Goal: Task Accomplishment & Management: Manage account settings

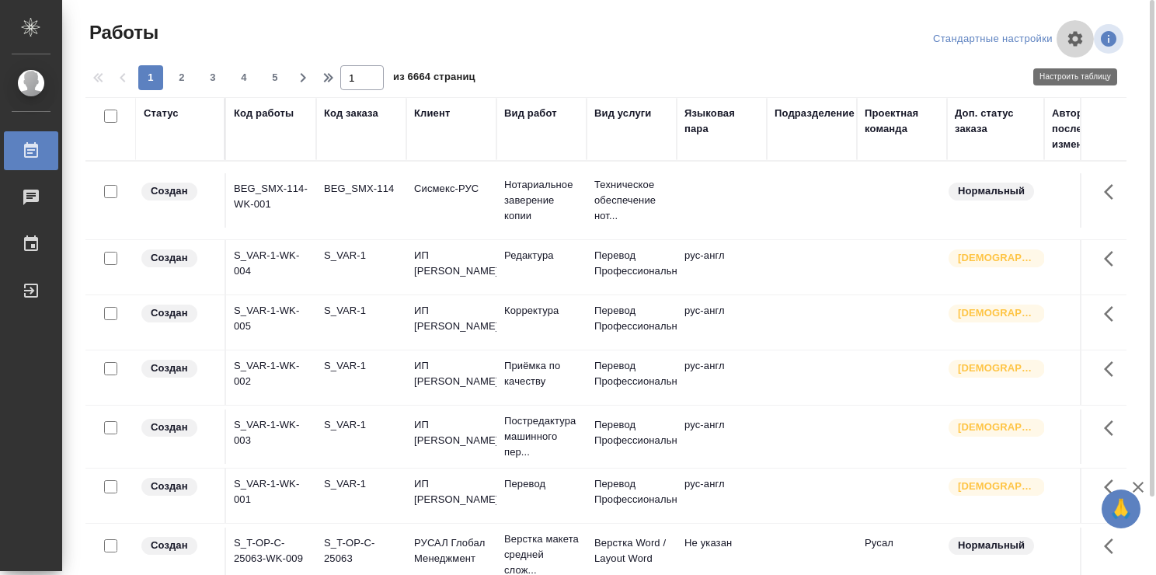
click at [1081, 37] on icon "button" at bounding box center [1075, 38] width 15 height 15
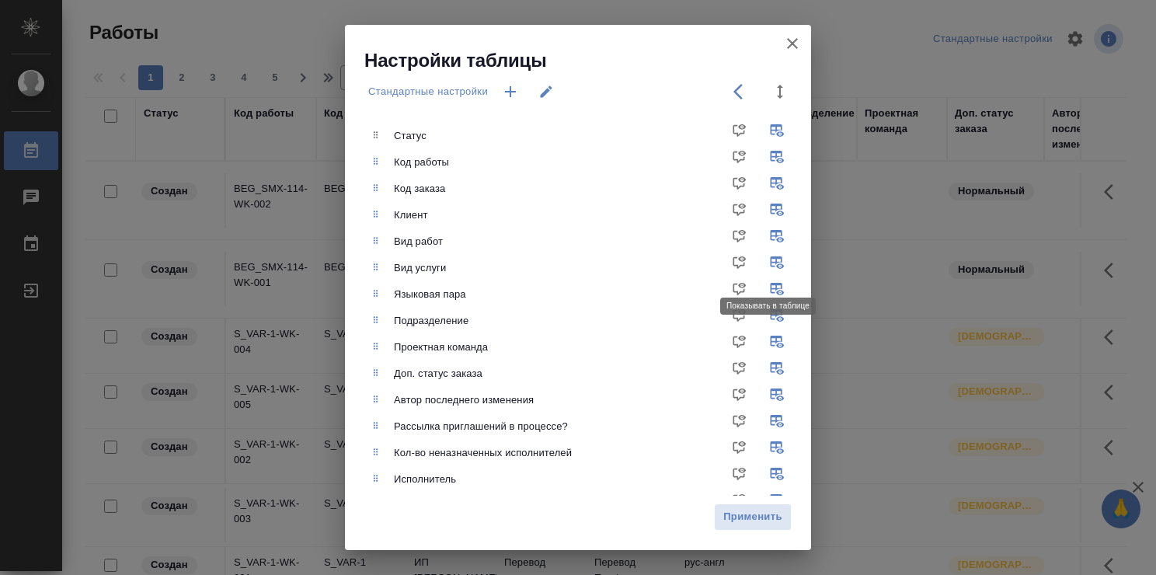
click at [762, 259] on input "checkbox" at bounding box center [779, 267] width 37 height 37
checkbox input "false"
click at [761, 341] on input "checkbox" at bounding box center [779, 347] width 37 height 37
checkbox input "false"
click at [765, 364] on input "checkbox" at bounding box center [779, 373] width 37 height 37
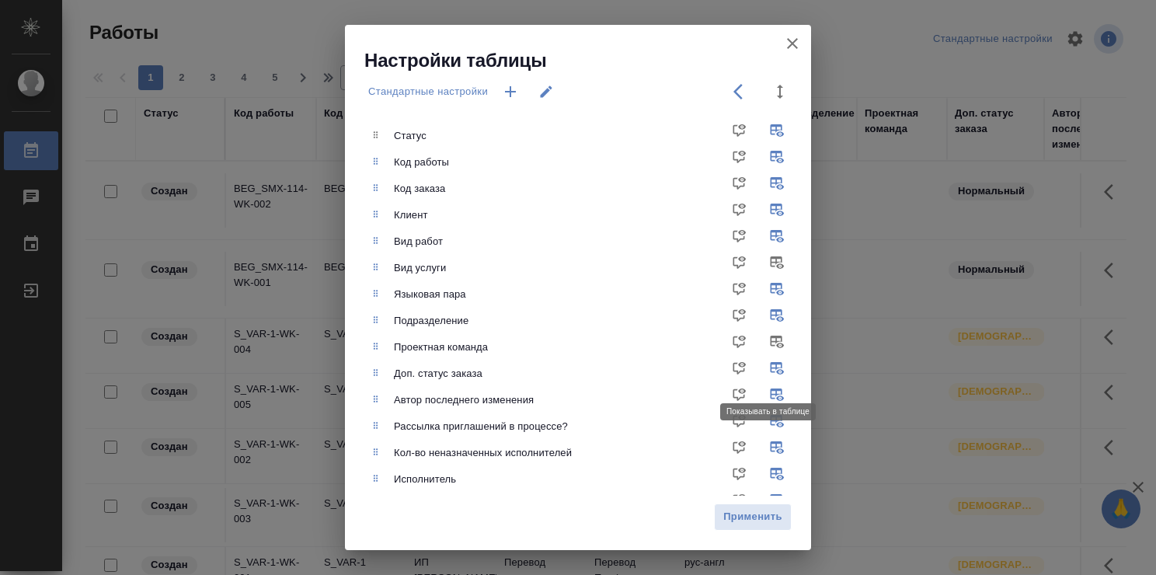
checkbox input "false"
click at [738, 521] on span "Применить" at bounding box center [752, 517] width 61 height 18
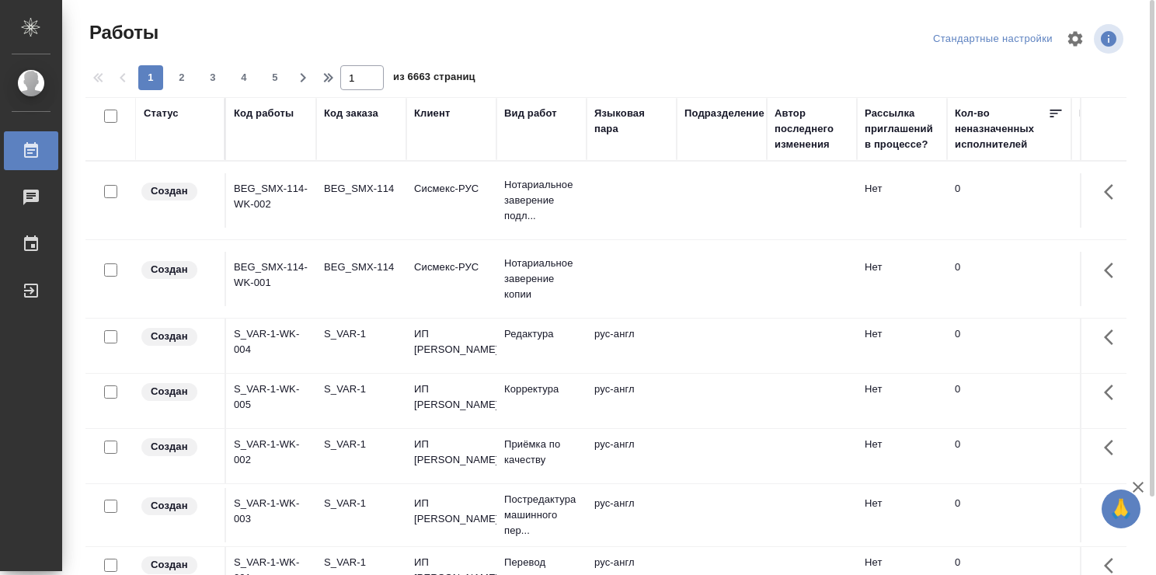
click at [167, 112] on div "Статус" at bounding box center [161, 114] width 35 height 16
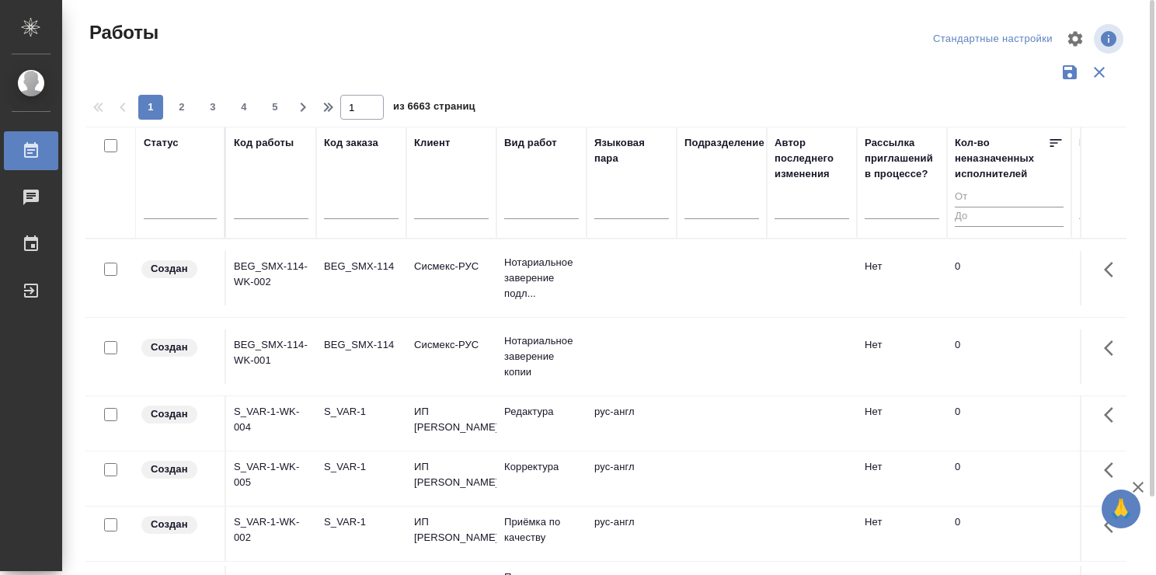
click at [160, 146] on div "Статус" at bounding box center [161, 143] width 35 height 16
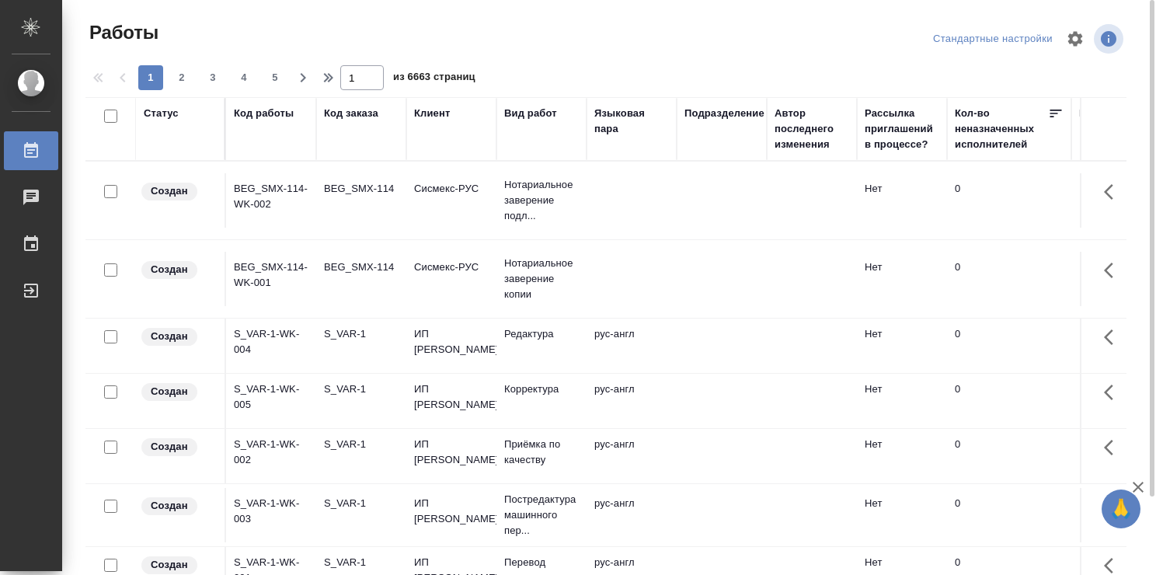
click at [165, 115] on div "Статус" at bounding box center [161, 114] width 35 height 16
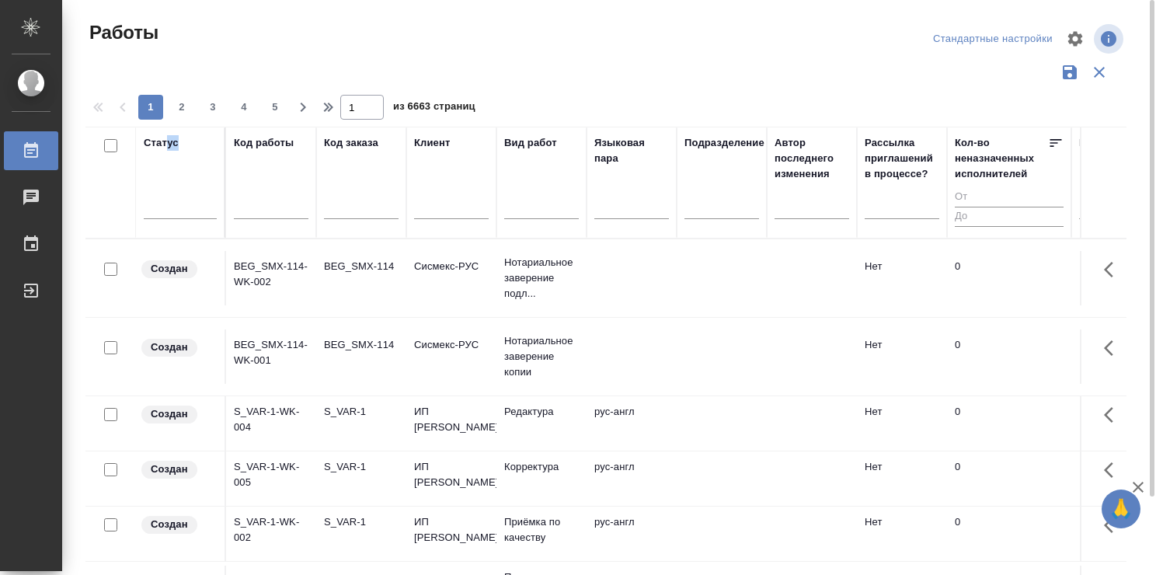
click at [168, 169] on div "Статус" at bounding box center [180, 182] width 73 height 95
click at [161, 144] on div "Статус" at bounding box center [161, 143] width 35 height 16
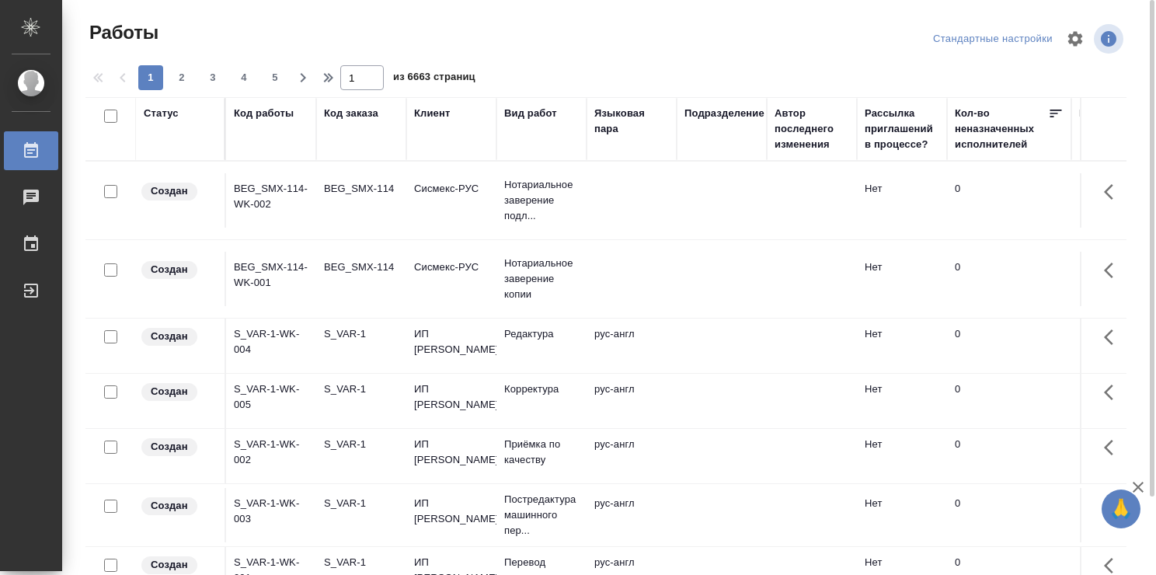
click at [161, 118] on div "Статус" at bounding box center [161, 114] width 35 height 16
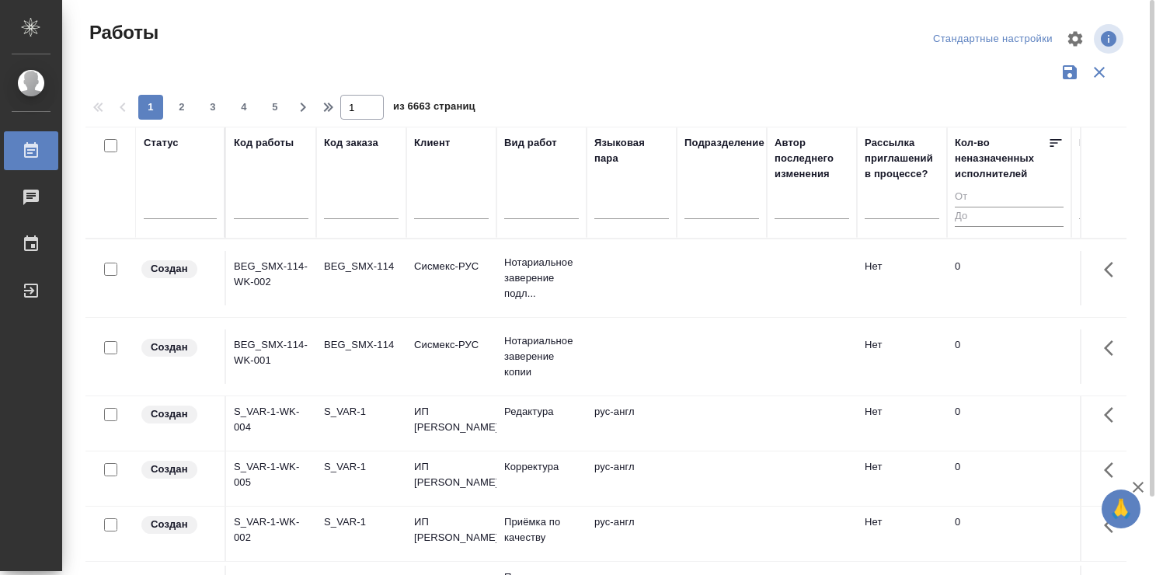
click at [165, 141] on div "Статус" at bounding box center [161, 143] width 35 height 16
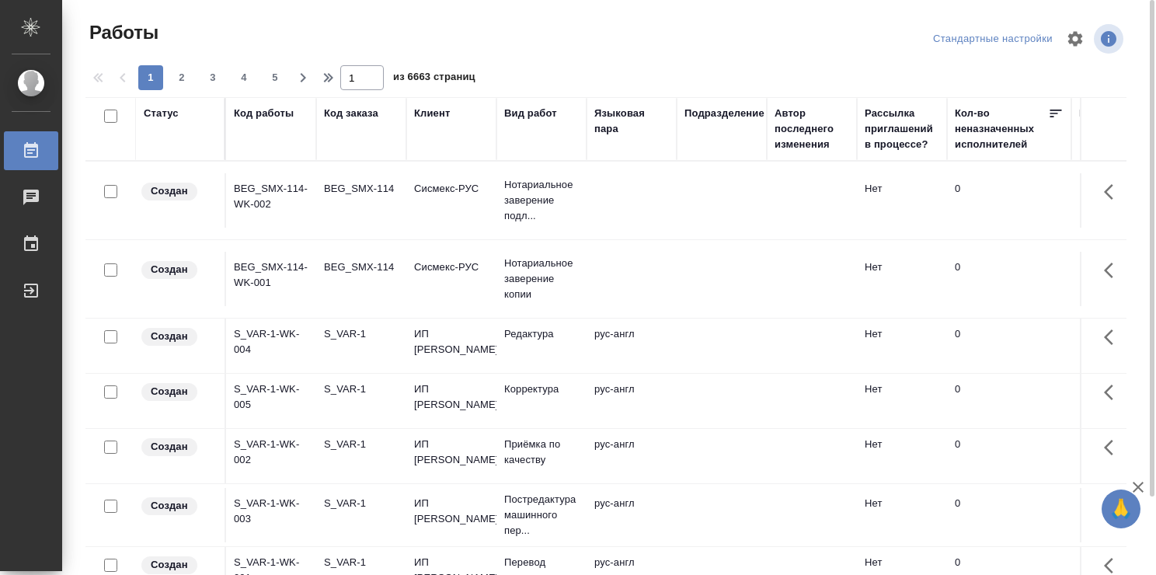
click at [155, 115] on div "Статус" at bounding box center [161, 114] width 35 height 16
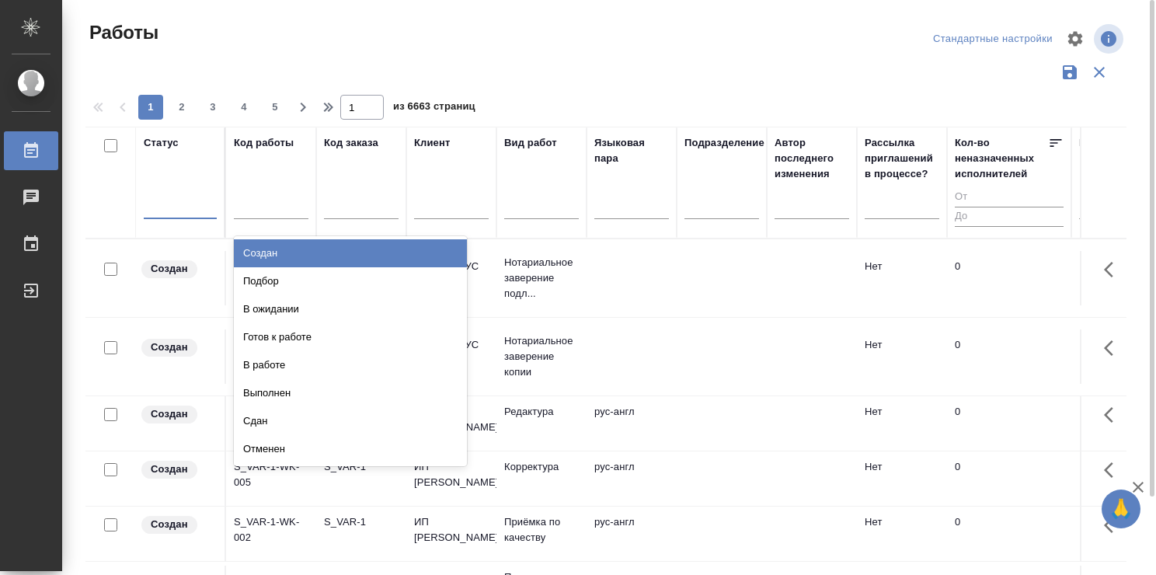
click at [165, 208] on div at bounding box center [180, 203] width 73 height 23
click at [168, 167] on div "Статус option Создан focused, 1 of 8. 8 results available. Use Up and Down to c…" at bounding box center [180, 182] width 73 height 95
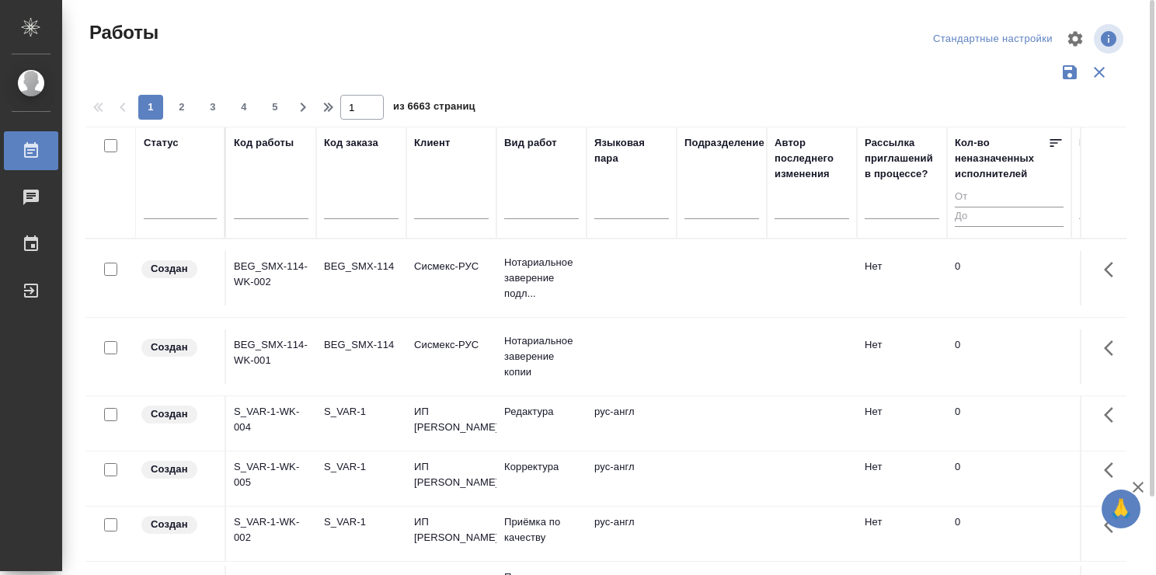
click at [166, 138] on div "Статус" at bounding box center [161, 143] width 35 height 16
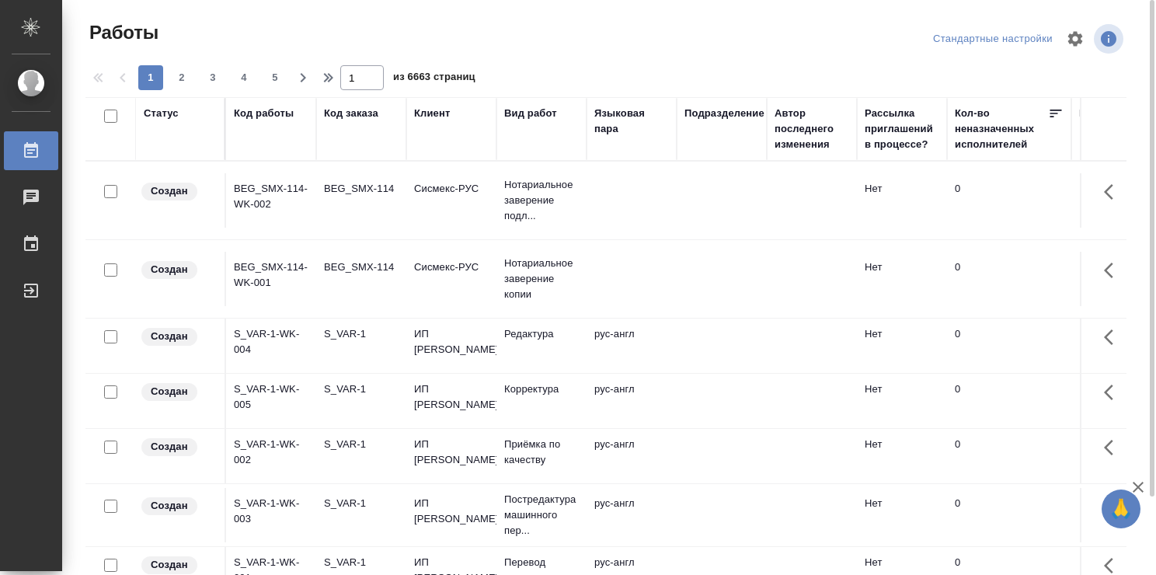
click at [166, 113] on div "Статус" at bounding box center [161, 114] width 35 height 16
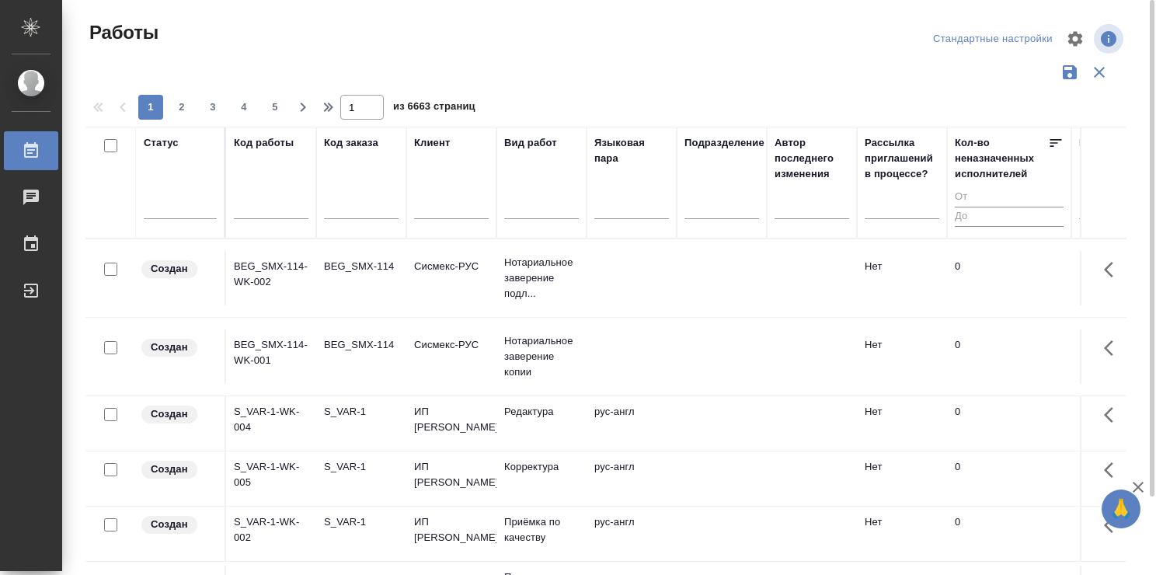
click at [517, 143] on div "Вид работ" at bounding box center [530, 143] width 53 height 16
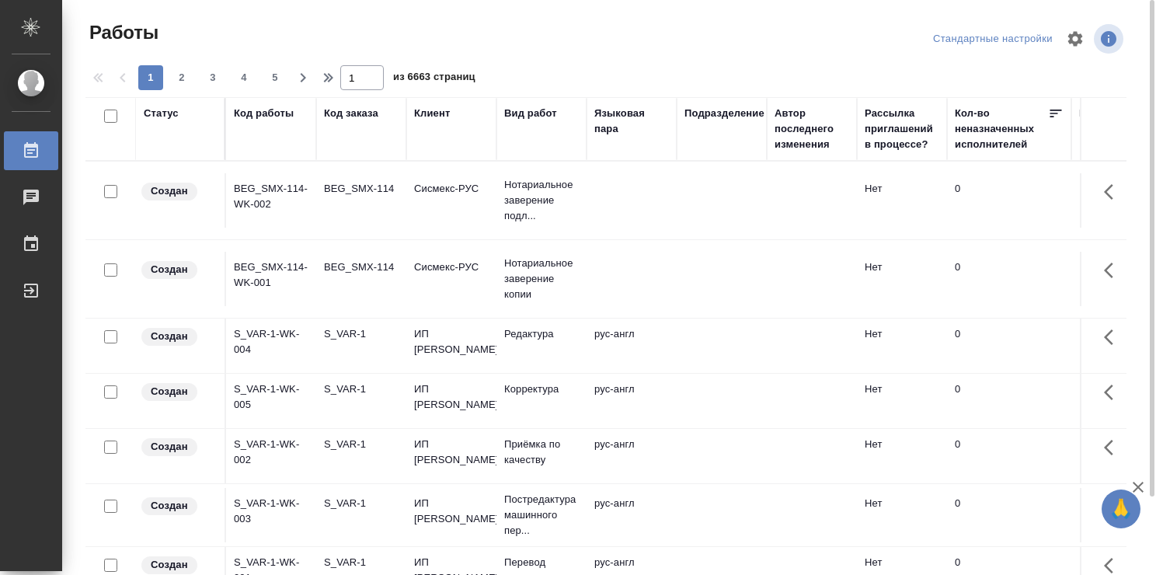
click at [513, 115] on div "Вид работ" at bounding box center [530, 114] width 53 height 16
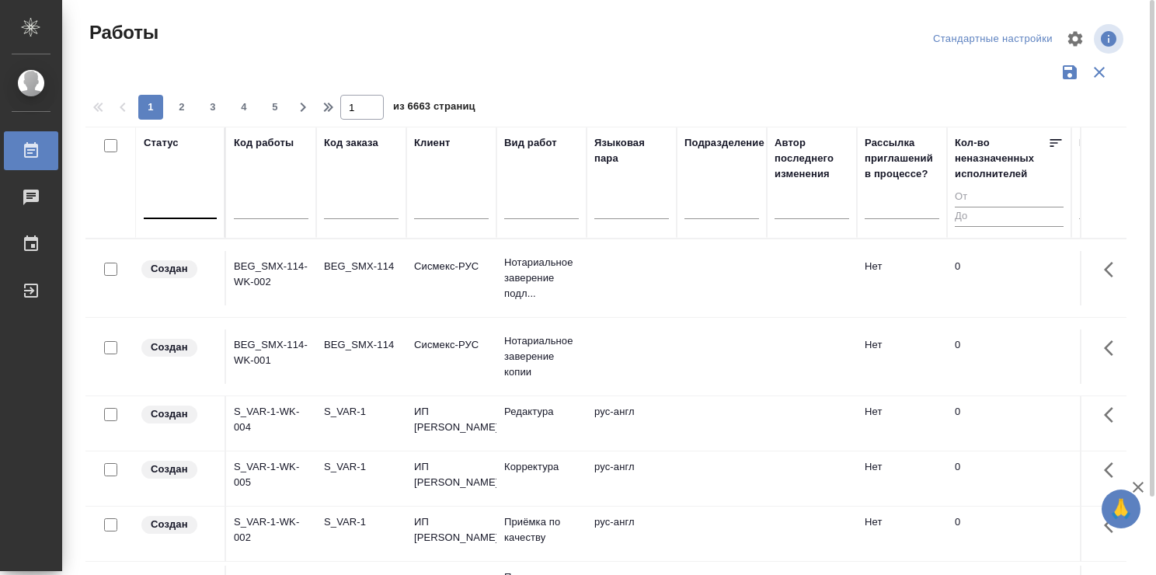
click at [179, 207] on div at bounding box center [180, 203] width 73 height 23
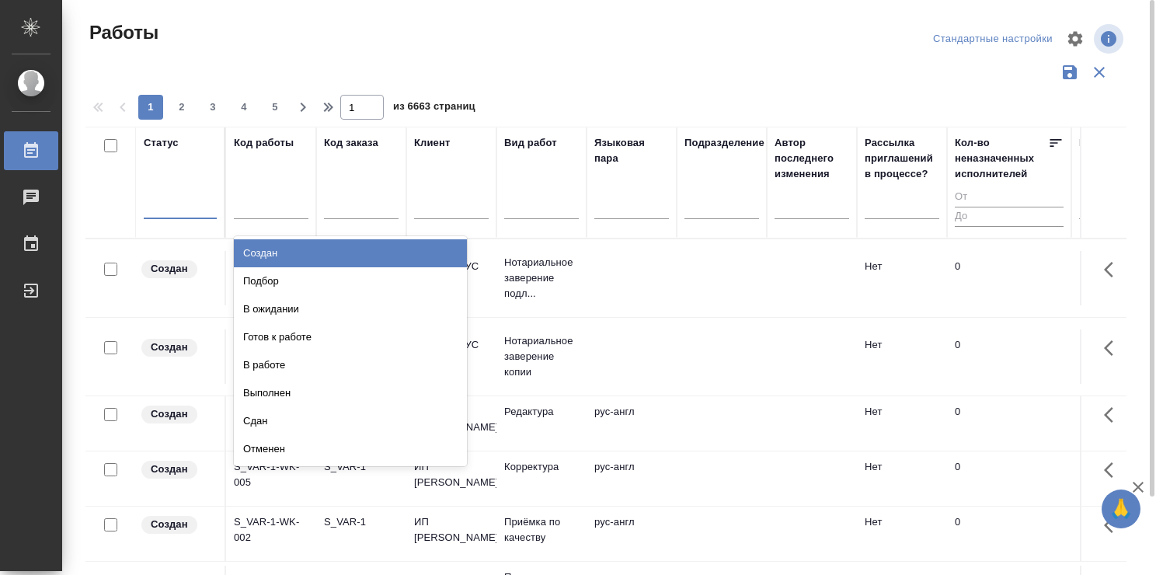
click at [165, 138] on div "Статус" at bounding box center [161, 143] width 35 height 16
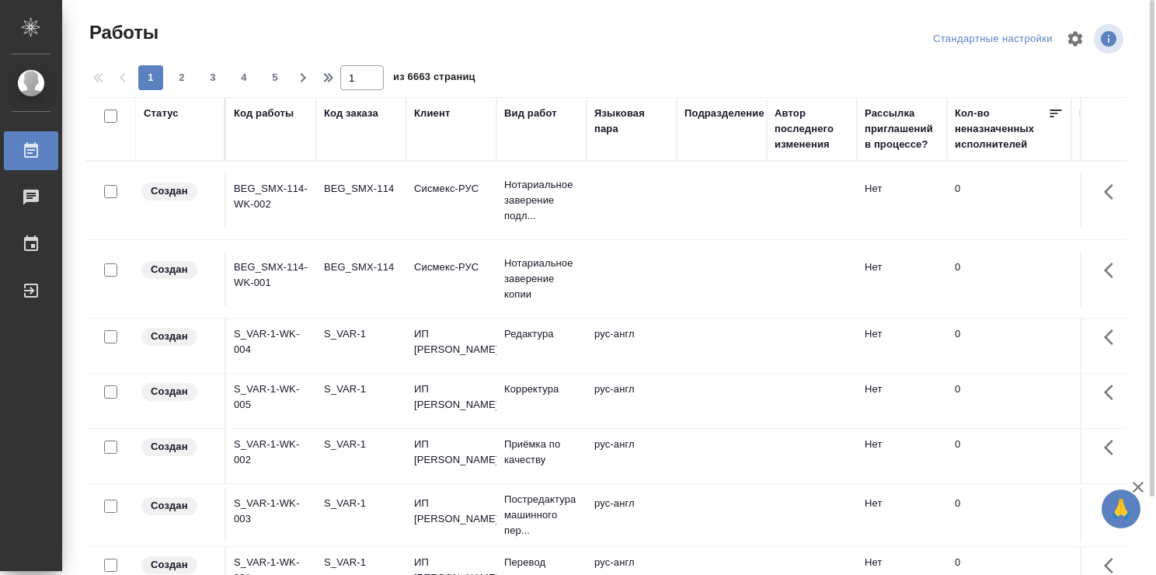
click at [165, 138] on div "Статус" at bounding box center [180, 129] width 73 height 47
click at [165, 112] on div "Статус" at bounding box center [161, 114] width 35 height 16
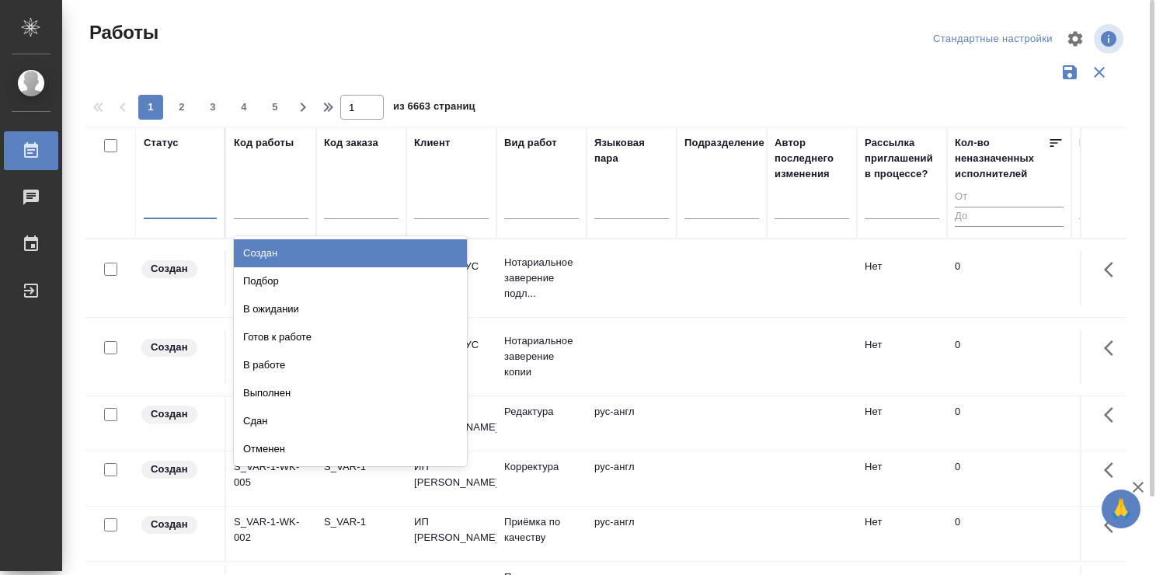
click at [179, 209] on div at bounding box center [180, 203] width 73 height 23
click at [177, 207] on div at bounding box center [180, 203] width 73 height 23
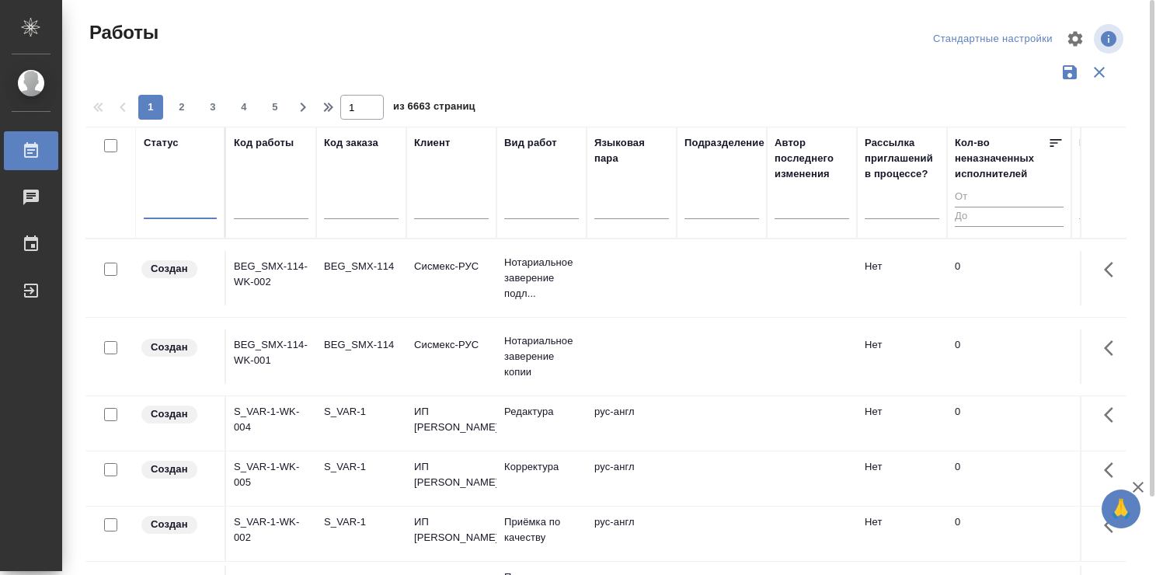
click at [165, 141] on div "Статус" at bounding box center [161, 143] width 35 height 16
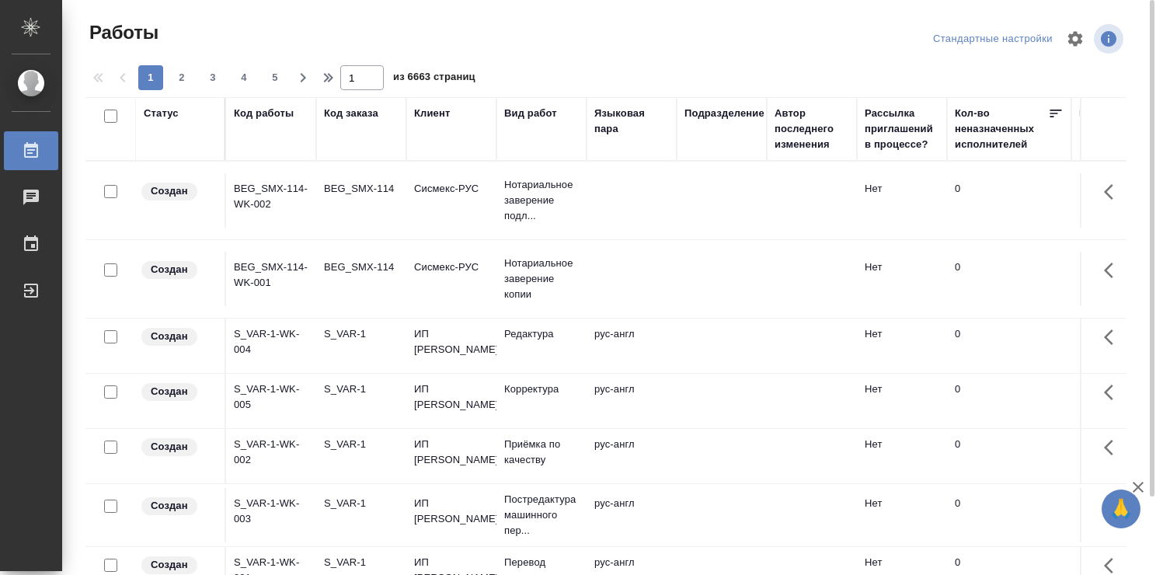
click at [162, 110] on div "Статус" at bounding box center [161, 114] width 35 height 16
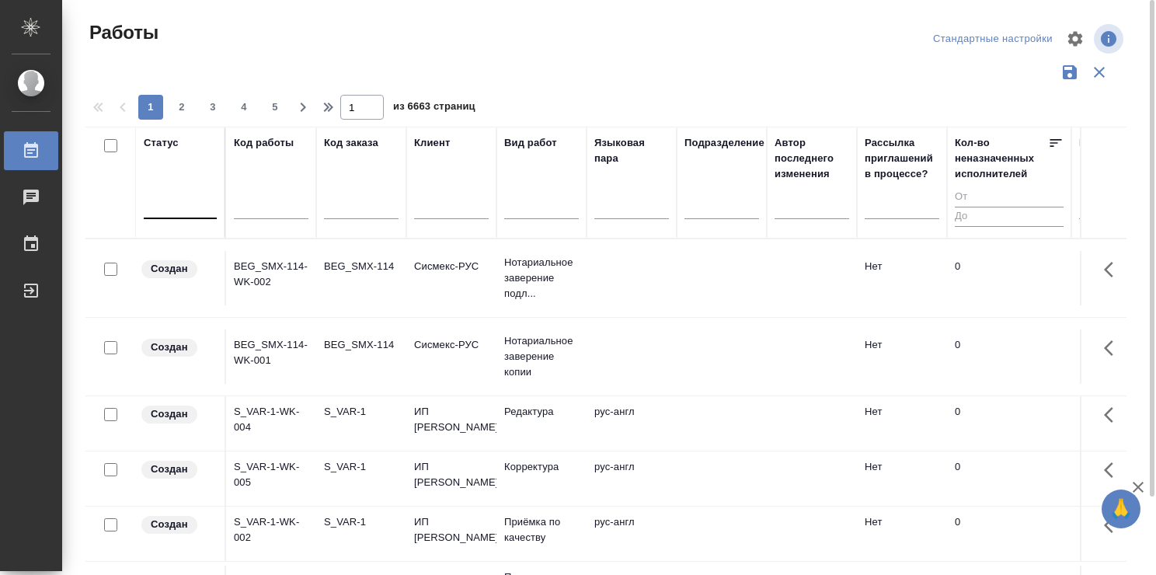
click at [164, 211] on div at bounding box center [180, 203] width 73 height 23
click at [226, 42] on div "Работы" at bounding box center [260, 32] width 351 height 25
click at [166, 213] on div at bounding box center [180, 203] width 73 height 23
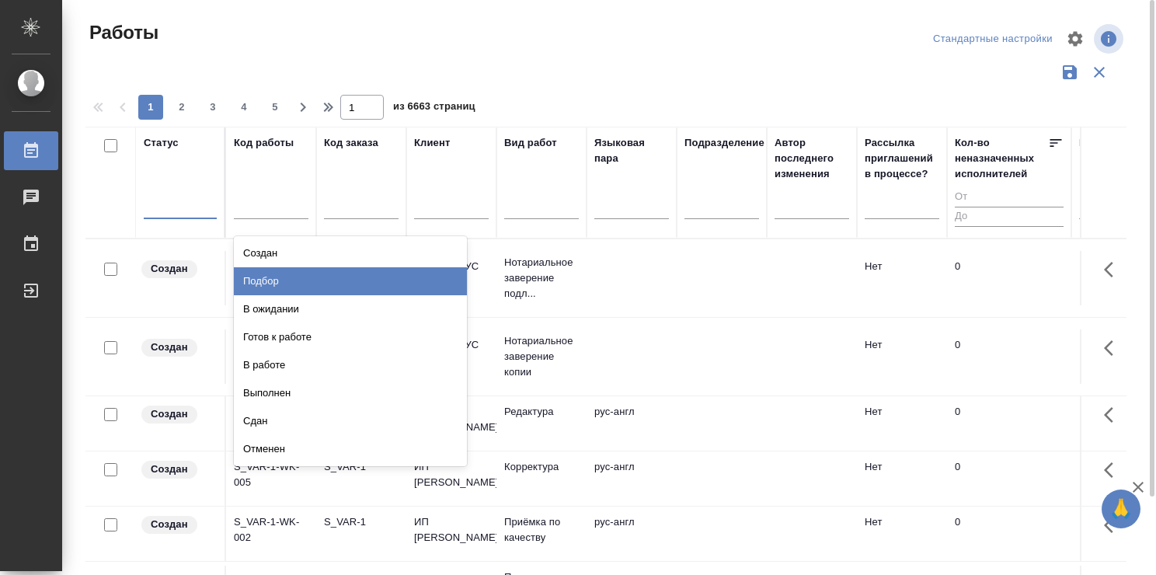
click at [361, 280] on div "Подбор" at bounding box center [350, 281] width 233 height 28
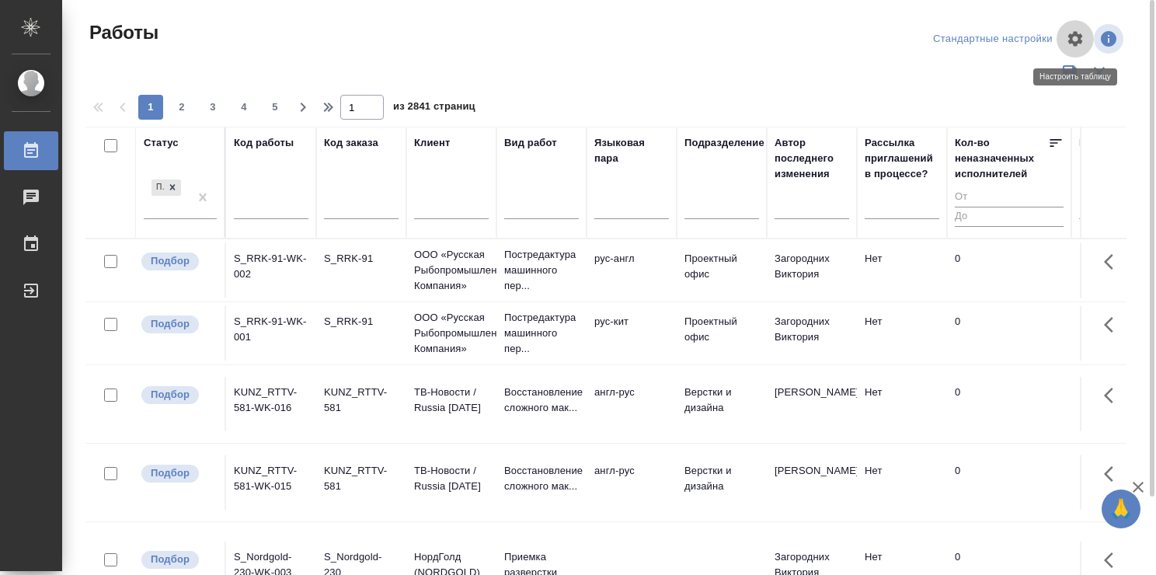
click at [1075, 37] on icon "button" at bounding box center [1075, 39] width 19 height 19
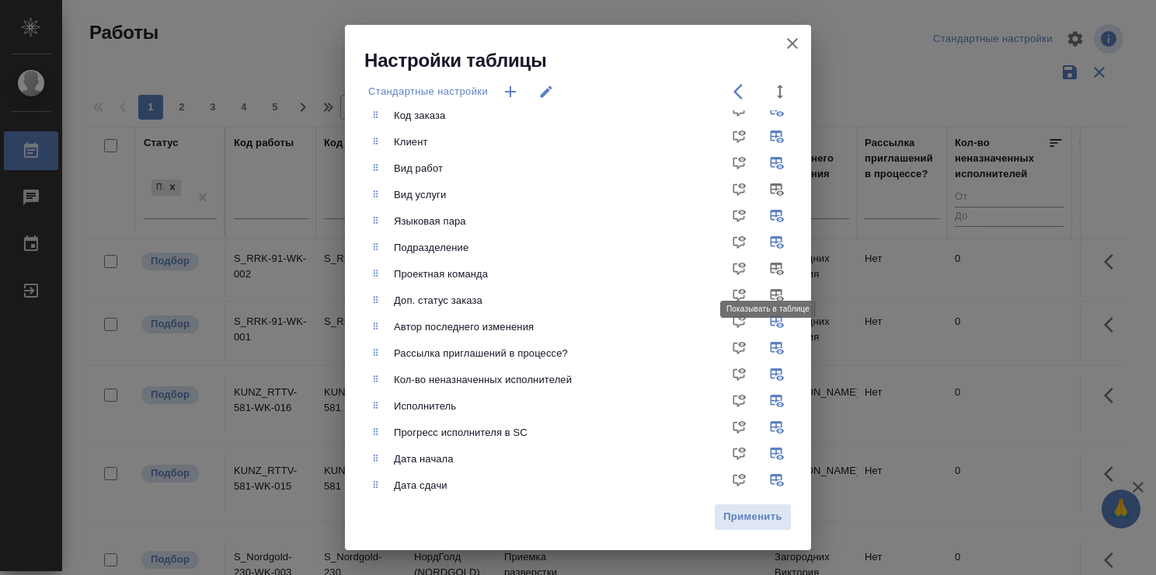
scroll to position [78, 0]
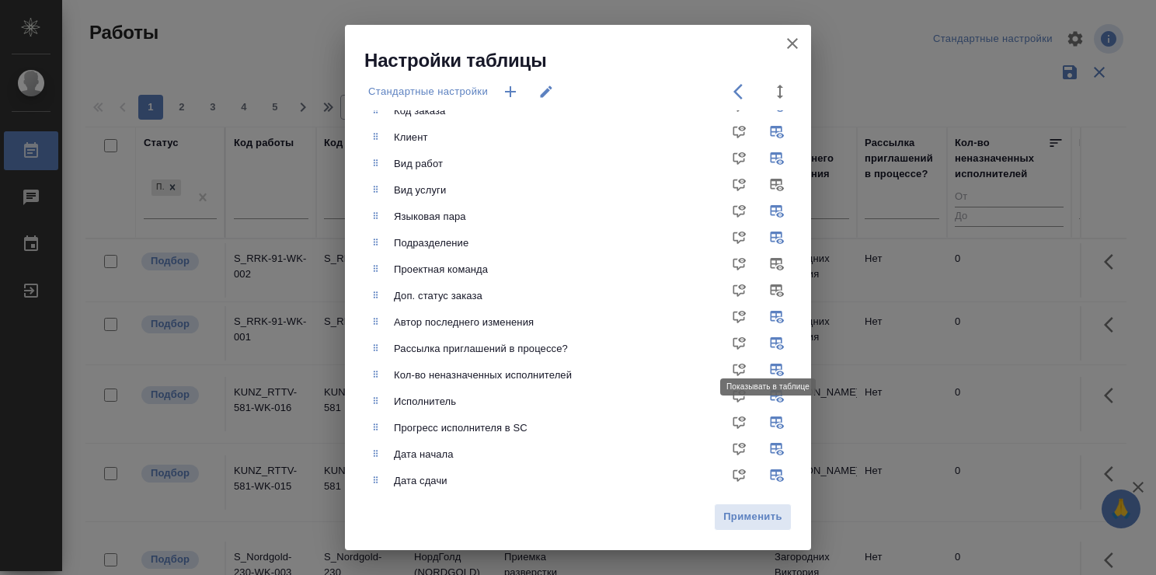
click at [763, 339] on input "checkbox" at bounding box center [779, 348] width 37 height 37
checkbox input "false"
click at [764, 364] on input "checkbox" at bounding box center [779, 375] width 37 height 37
checkbox input "false"
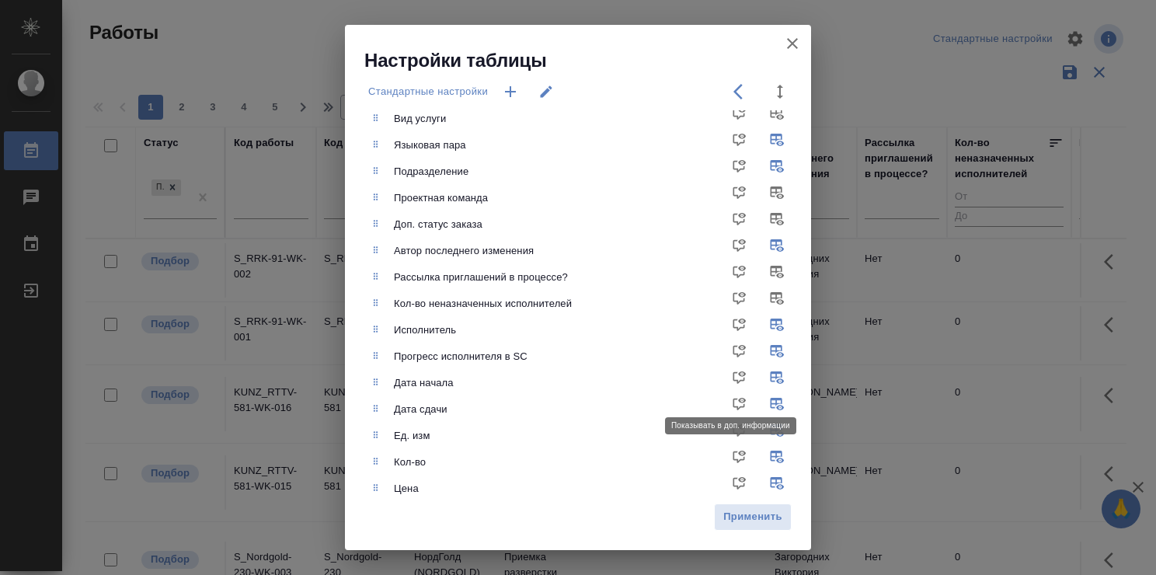
scroll to position [155, 0]
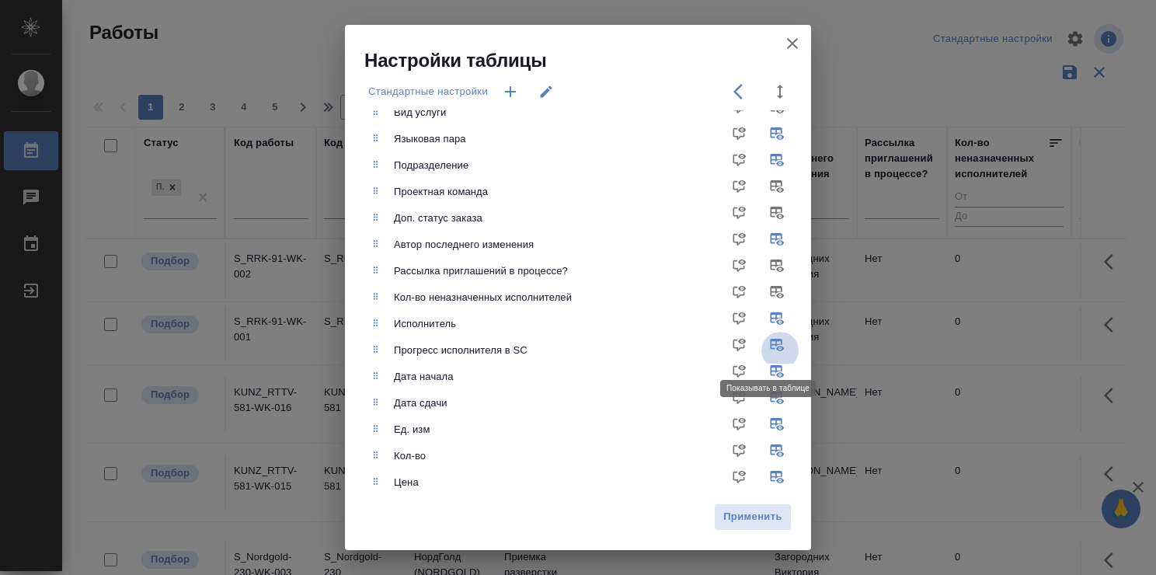
click at [764, 342] on input "checkbox" at bounding box center [779, 350] width 37 height 37
checkbox input "false"
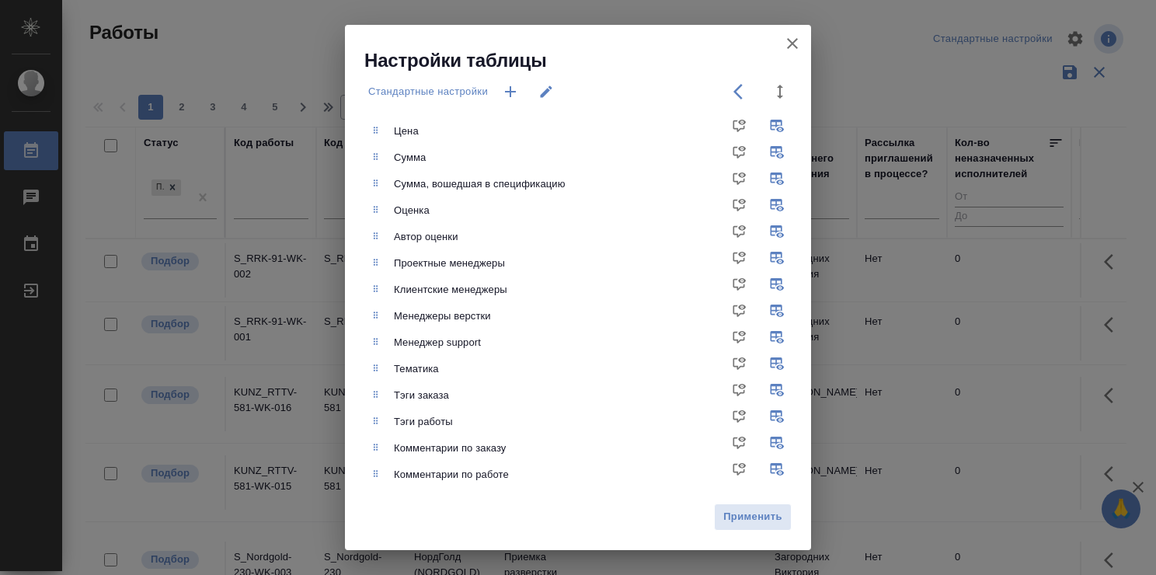
scroll to position [510, 0]
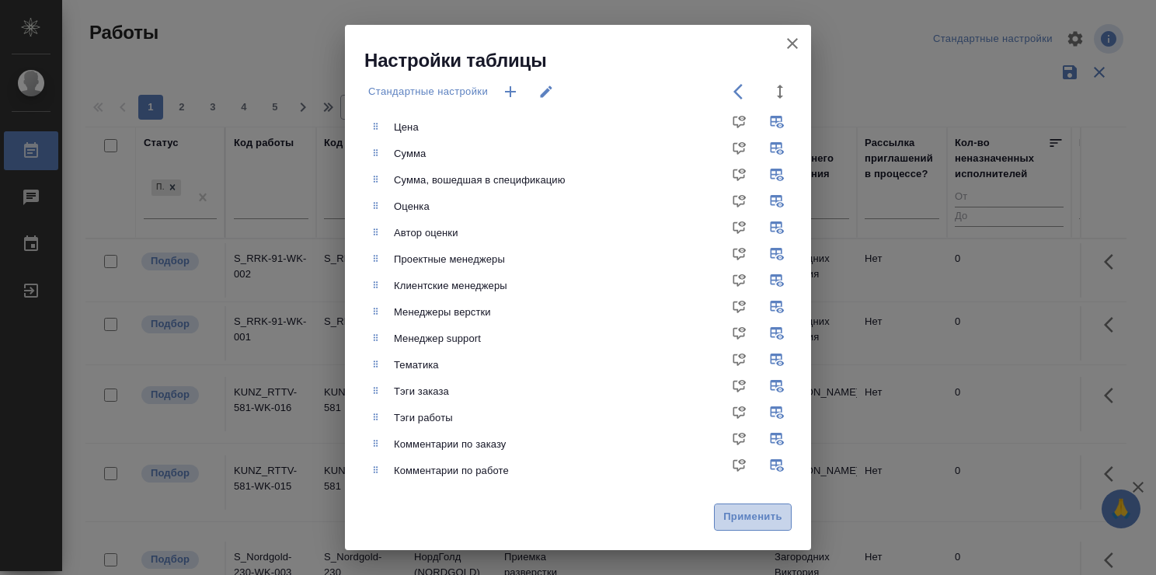
click at [750, 509] on span "Применить" at bounding box center [752, 517] width 61 height 18
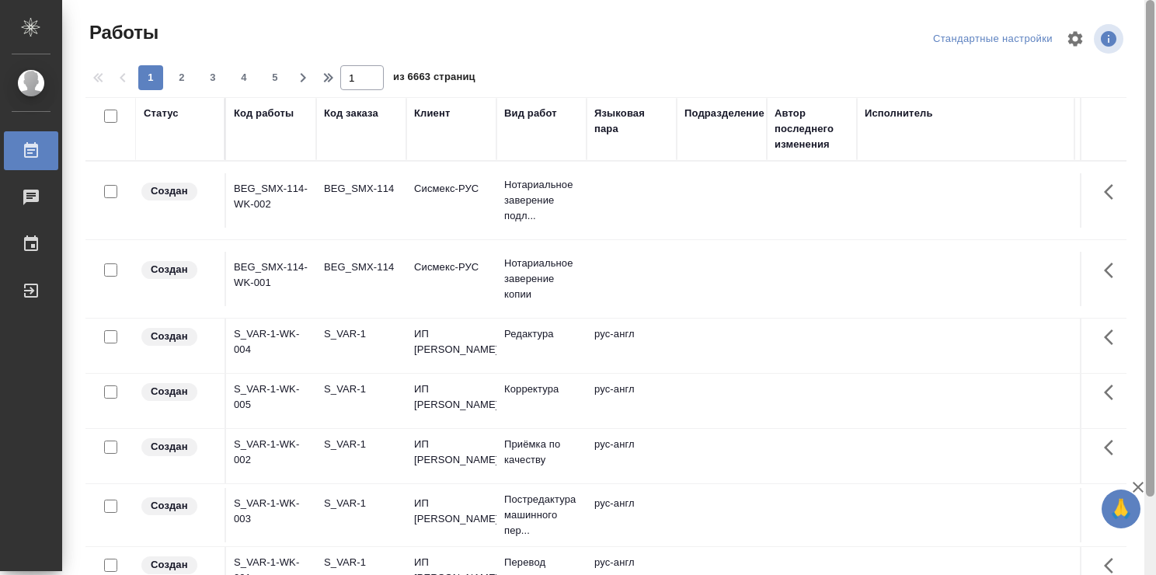
drag, startPoint x: 1150, startPoint y: 258, endPoint x: 1155, endPoint y: 145, distance: 112.8
click at [1155, 145] on div at bounding box center [1150, 287] width 12 height 575
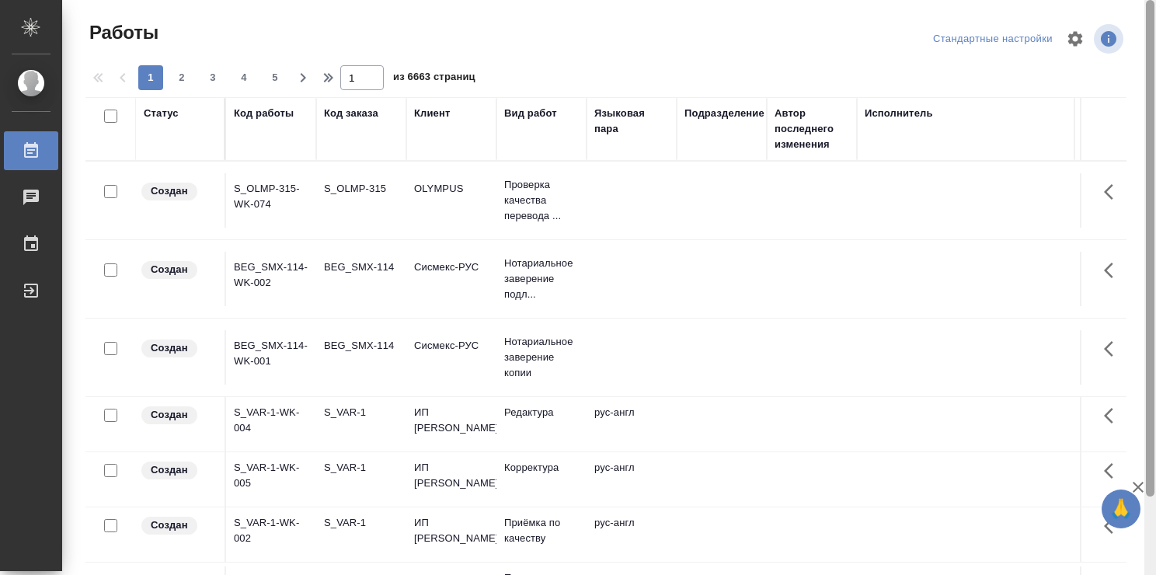
drag, startPoint x: 1149, startPoint y: 123, endPoint x: 1155, endPoint y: 36, distance: 87.2
click at [1155, 36] on div at bounding box center [1150, 287] width 12 height 575
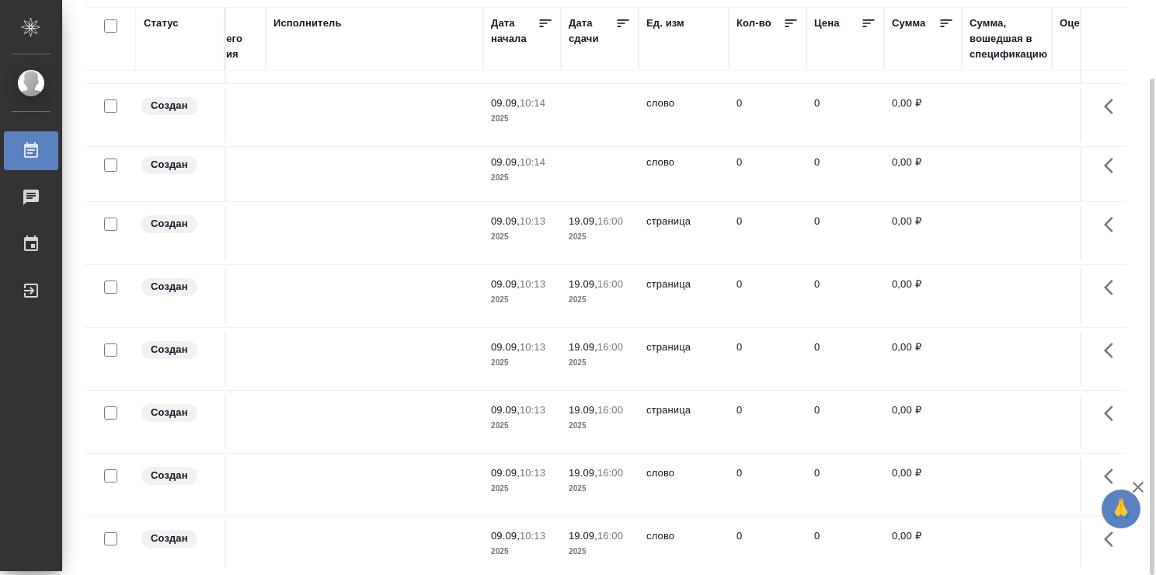
scroll to position [388, 563]
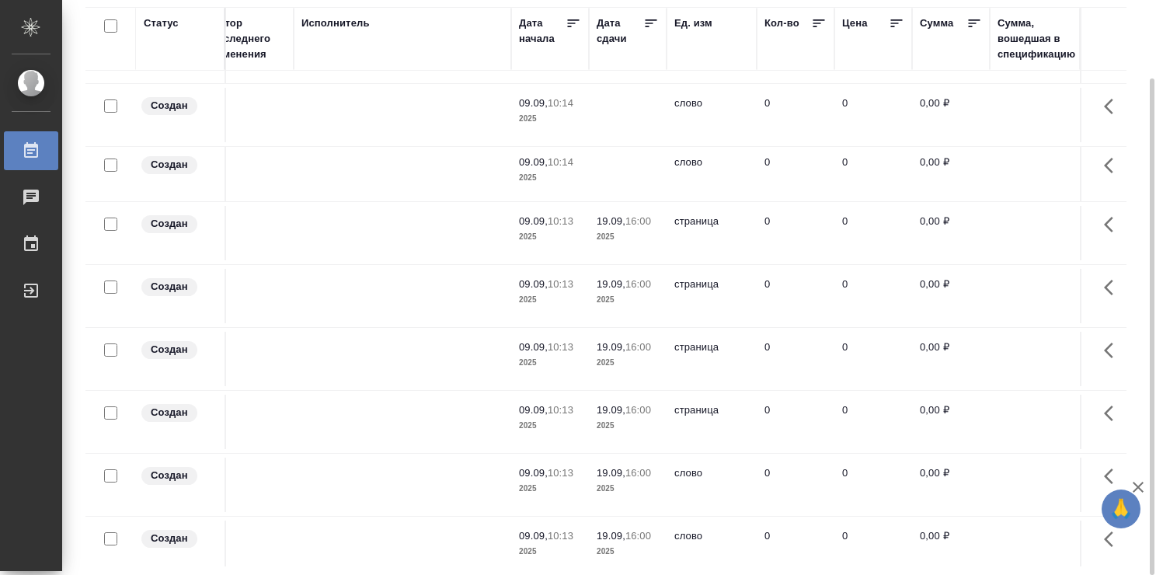
click at [649, 25] on icon at bounding box center [651, 24] width 16 height 16
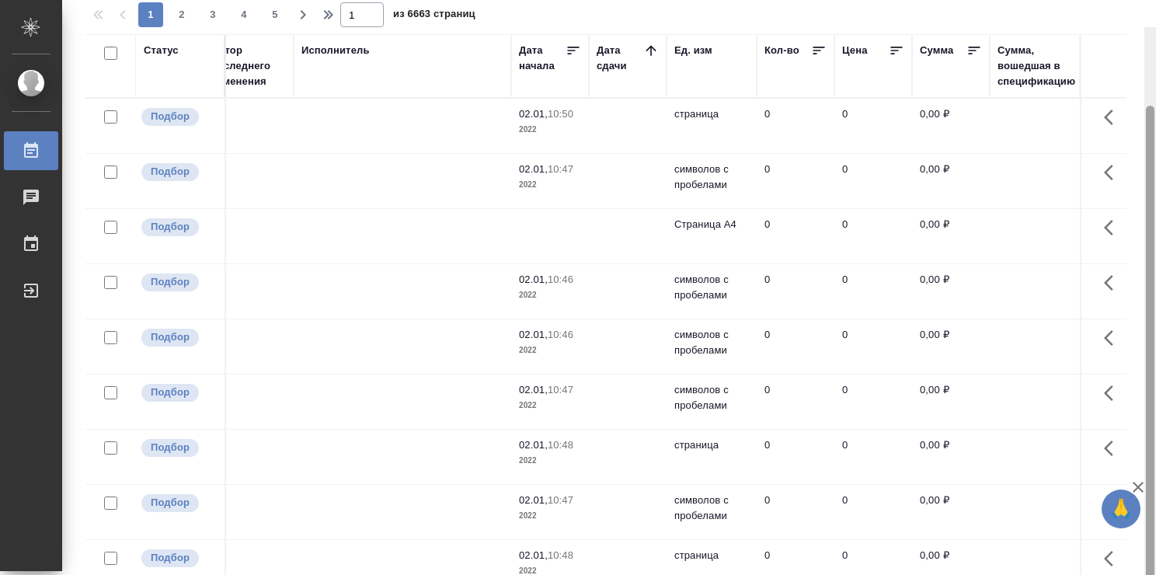
scroll to position [0, 0]
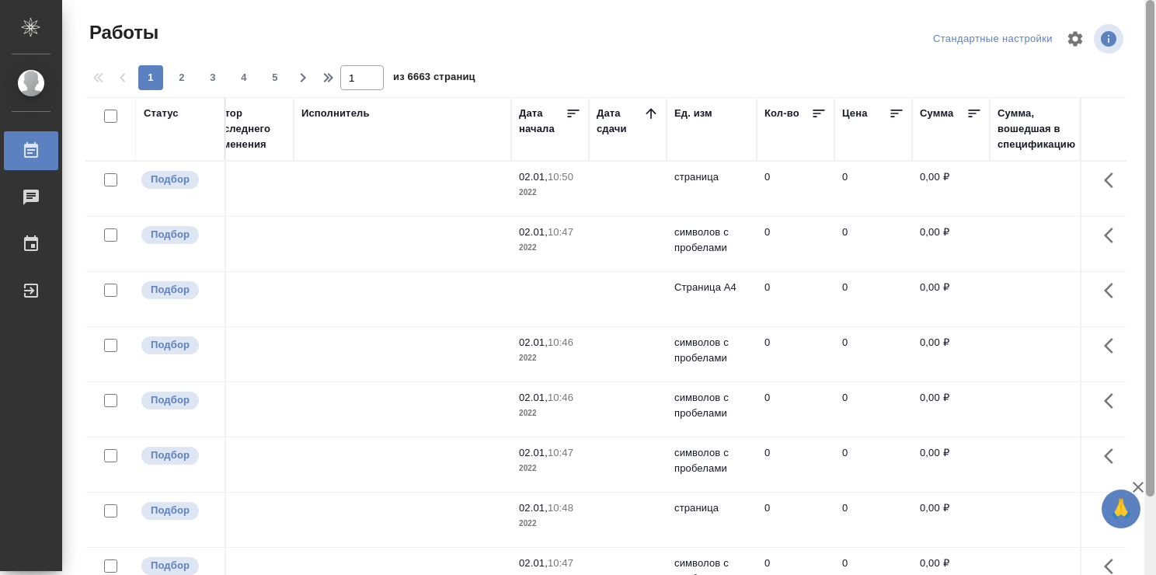
drag, startPoint x: 1153, startPoint y: 133, endPoint x: 1155, endPoint y: 9, distance: 124.3
click at [1155, 9] on div at bounding box center [1150, 287] width 12 height 575
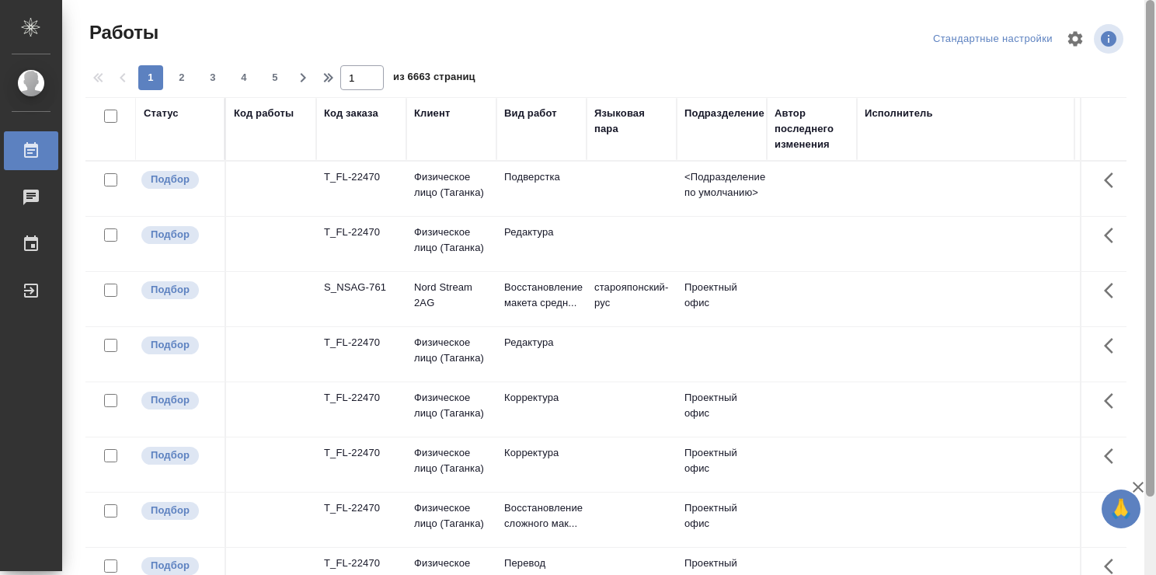
drag, startPoint x: 1147, startPoint y: 165, endPoint x: 1095, endPoint y: 47, distance: 129.4
click at [1154, 23] on div at bounding box center [1150, 287] width 12 height 575
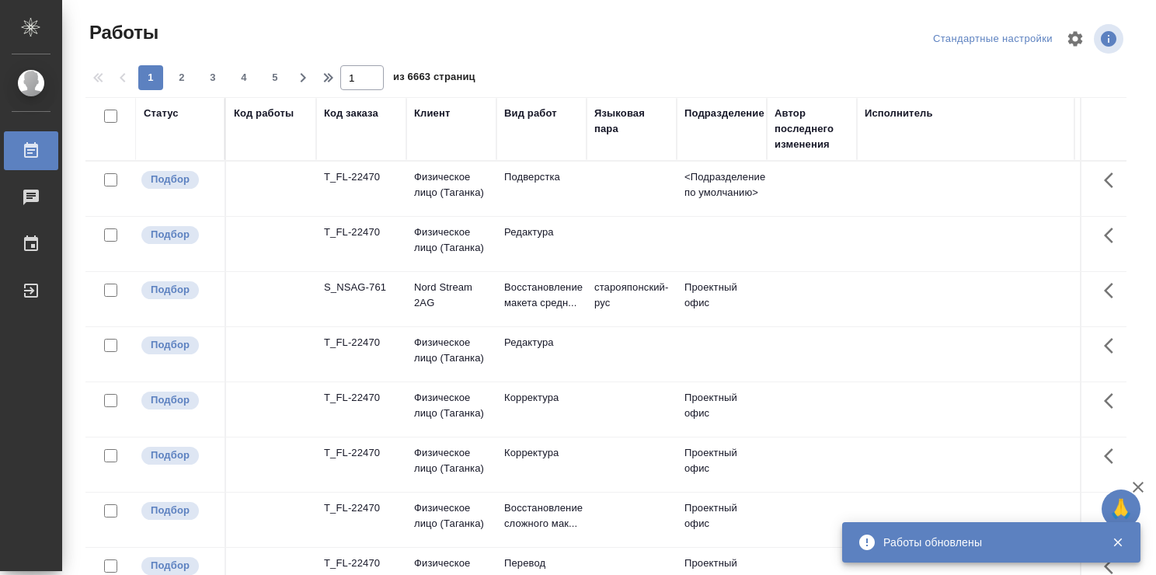
click at [532, 111] on div "Вид работ" at bounding box center [530, 114] width 53 height 16
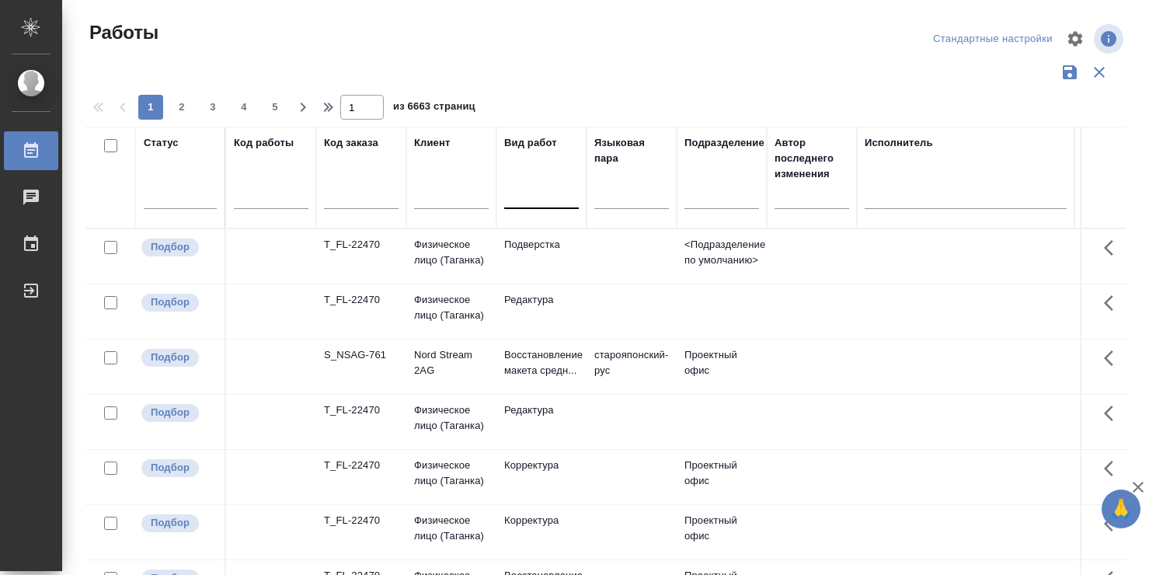
click at [539, 203] on div at bounding box center [541, 194] width 75 height 23
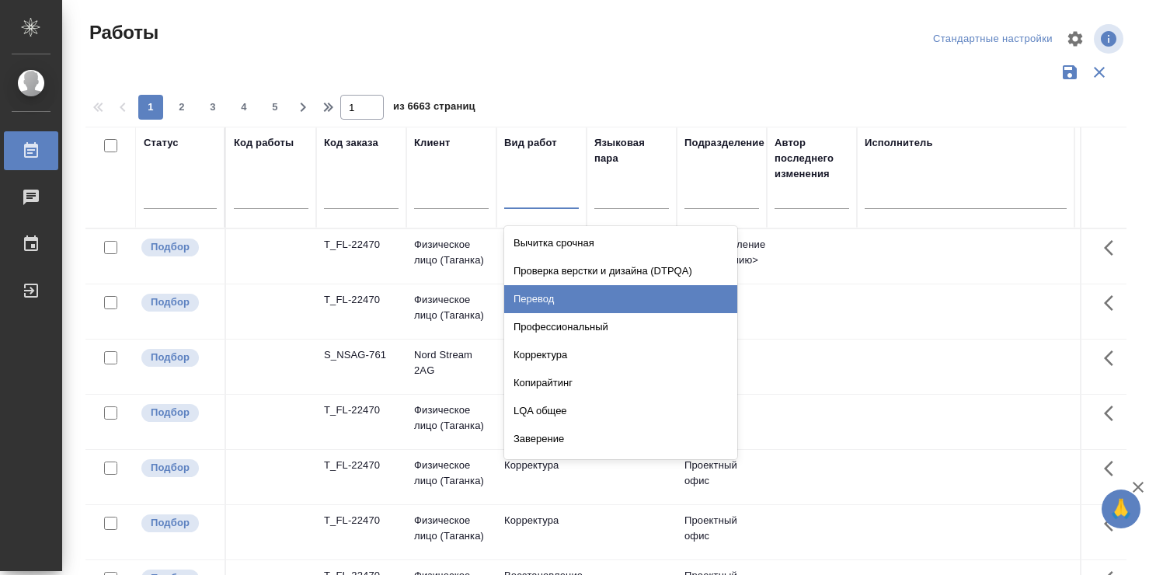
click at [562, 295] on div "Перевод" at bounding box center [620, 299] width 233 height 28
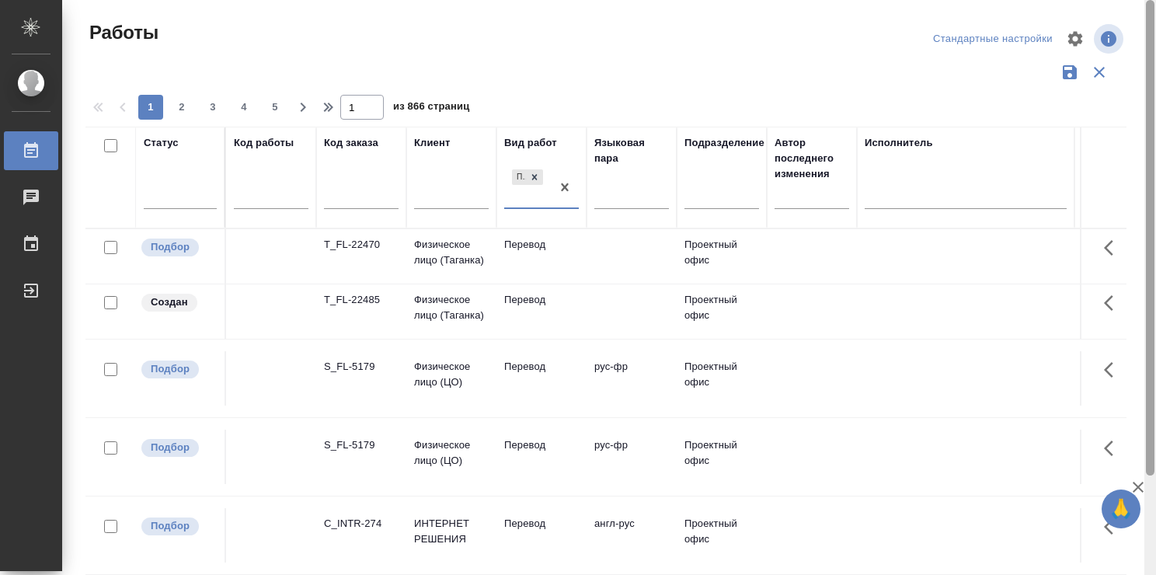
drag, startPoint x: 1148, startPoint y: 179, endPoint x: 1155, endPoint y: 104, distance: 75.7
click at [1155, 104] on div at bounding box center [1150, 287] width 12 height 575
click at [612, 58] on div at bounding box center [605, 72] width 1041 height 30
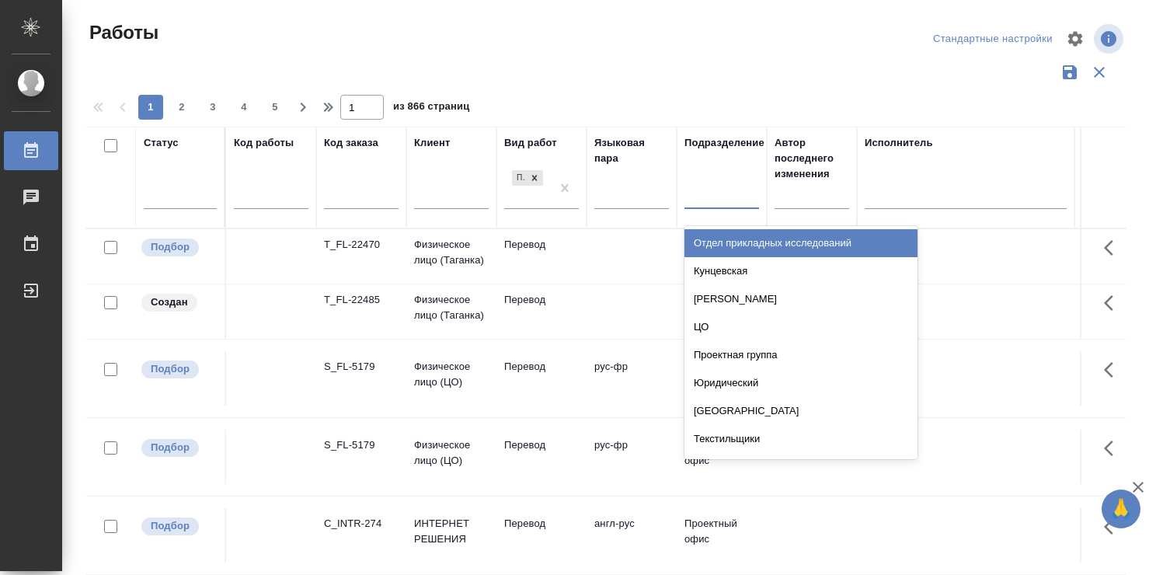
click at [728, 199] on div at bounding box center [721, 194] width 75 height 23
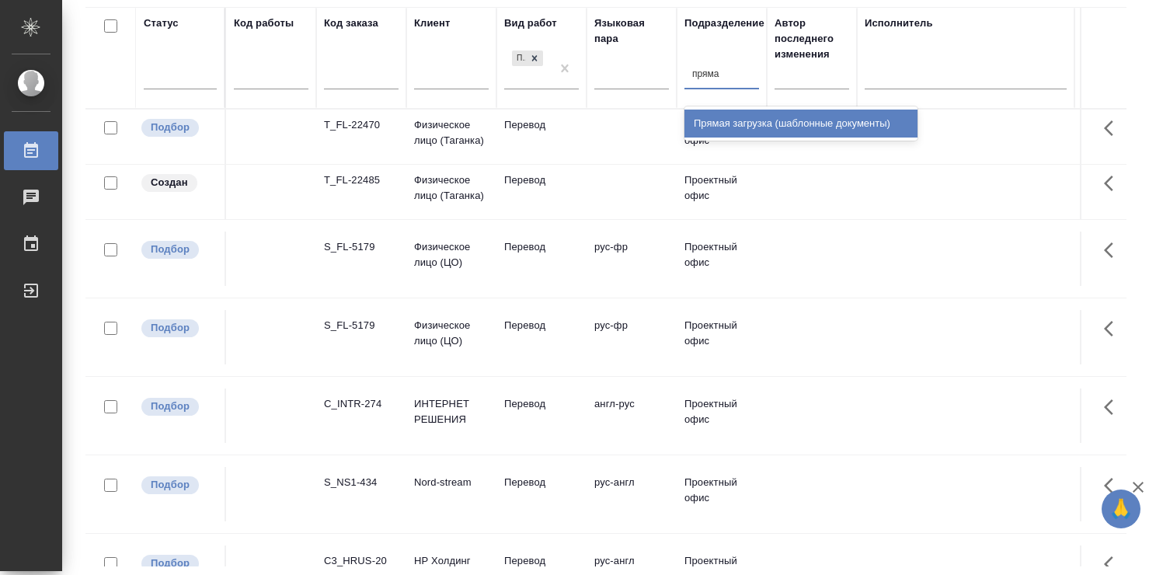
type input "прямая"
click at [729, 121] on div "Прямая загрузка (шаблонные документы)" at bounding box center [800, 124] width 233 height 28
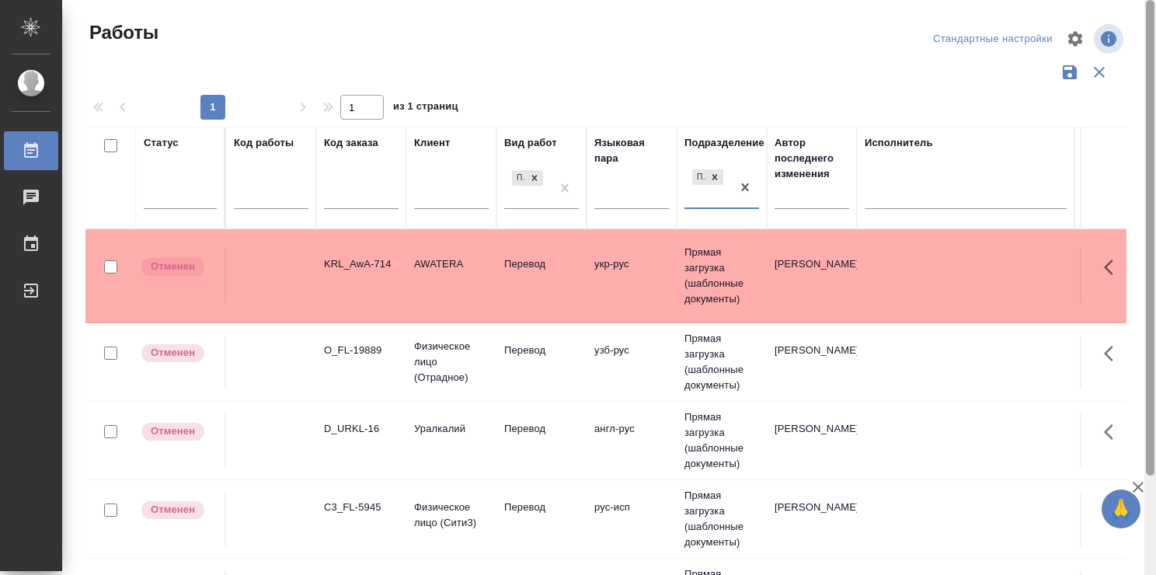
drag, startPoint x: 1152, startPoint y: 136, endPoint x: 1155, endPoint y: 33, distance: 103.4
click at [1155, 33] on div at bounding box center [1150, 287] width 12 height 575
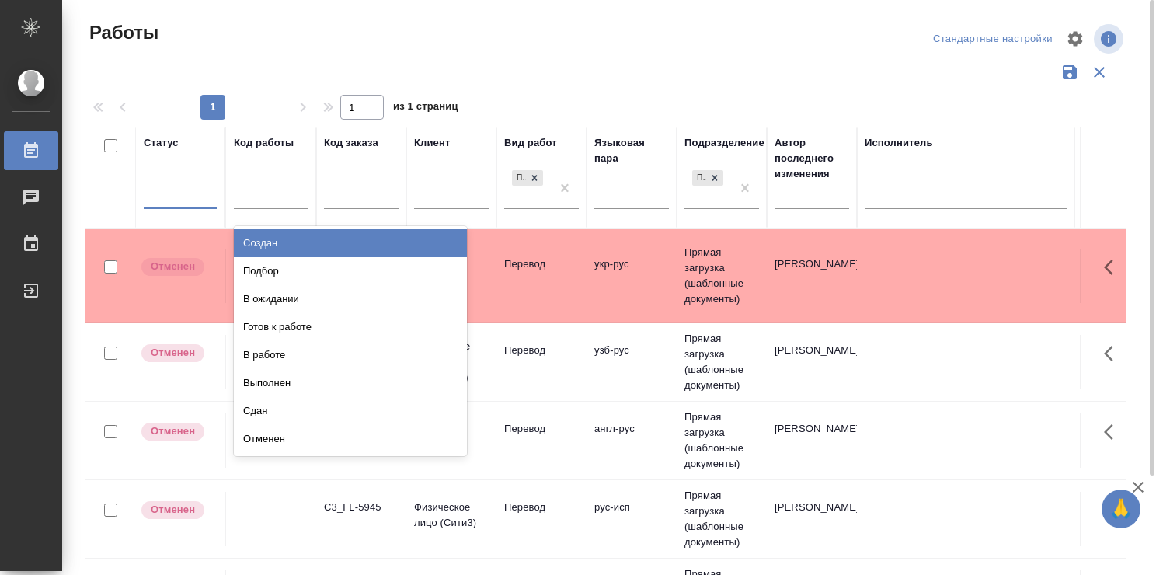
click at [174, 196] on div at bounding box center [180, 194] width 73 height 23
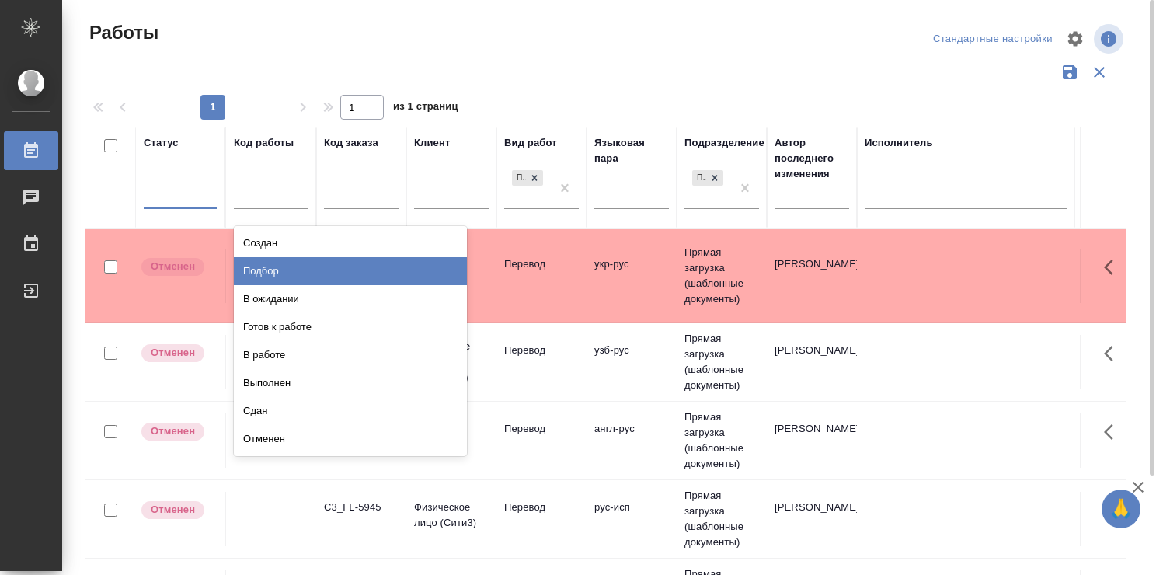
click at [379, 273] on div "Подбор" at bounding box center [350, 271] width 233 height 28
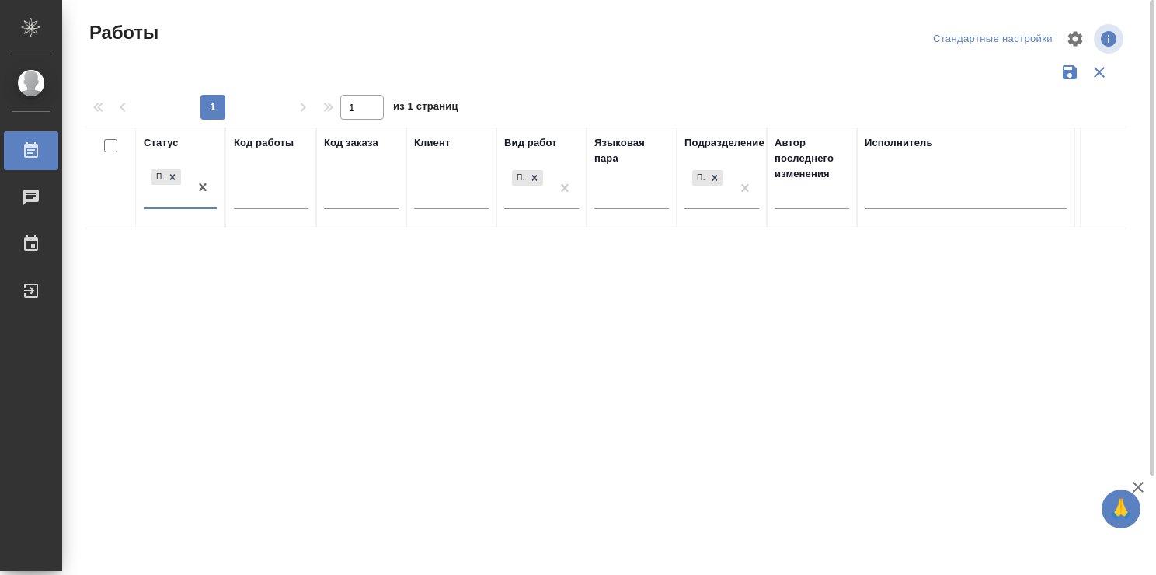
click at [419, 55] on div "Работы" at bounding box center [260, 38] width 351 height 37
click at [1060, 68] on icon "button" at bounding box center [1069, 72] width 19 height 19
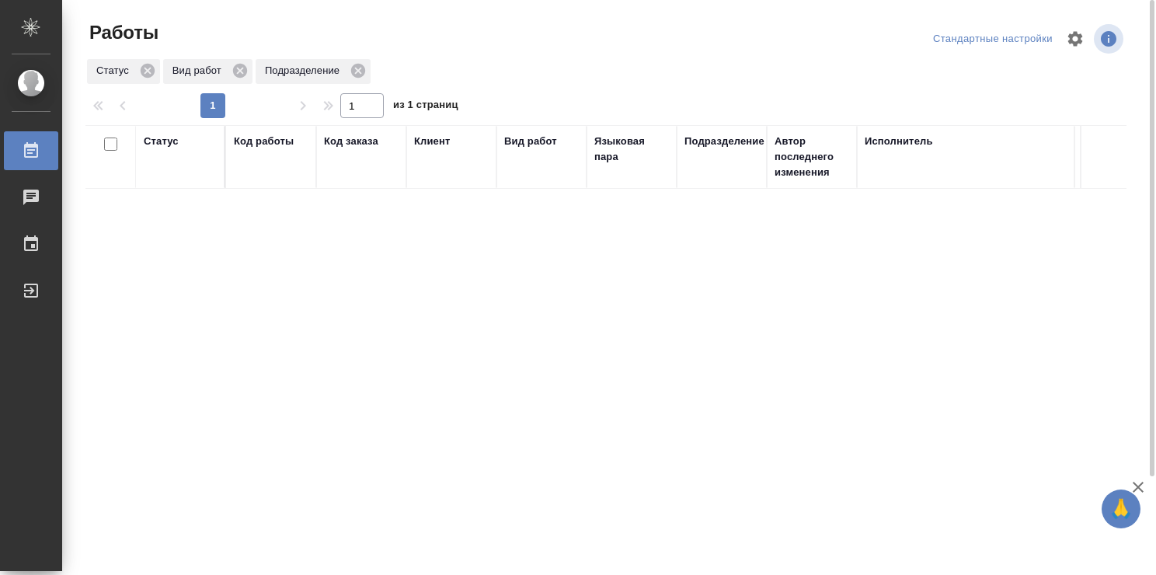
click at [170, 143] on div "Статус" at bounding box center [161, 142] width 35 height 16
click at [595, 62] on div "Статус Вид работ Подразделение" at bounding box center [605, 72] width 1041 height 30
click at [594, 81] on div "Статус Вид работ Подразделение" at bounding box center [605, 72] width 1041 height 30
click at [585, 350] on div "Статус Подбор Код работы Код заказа Клиент Вид работ Перевод Языковая пара Подр…" at bounding box center [605, 406] width 1041 height 559
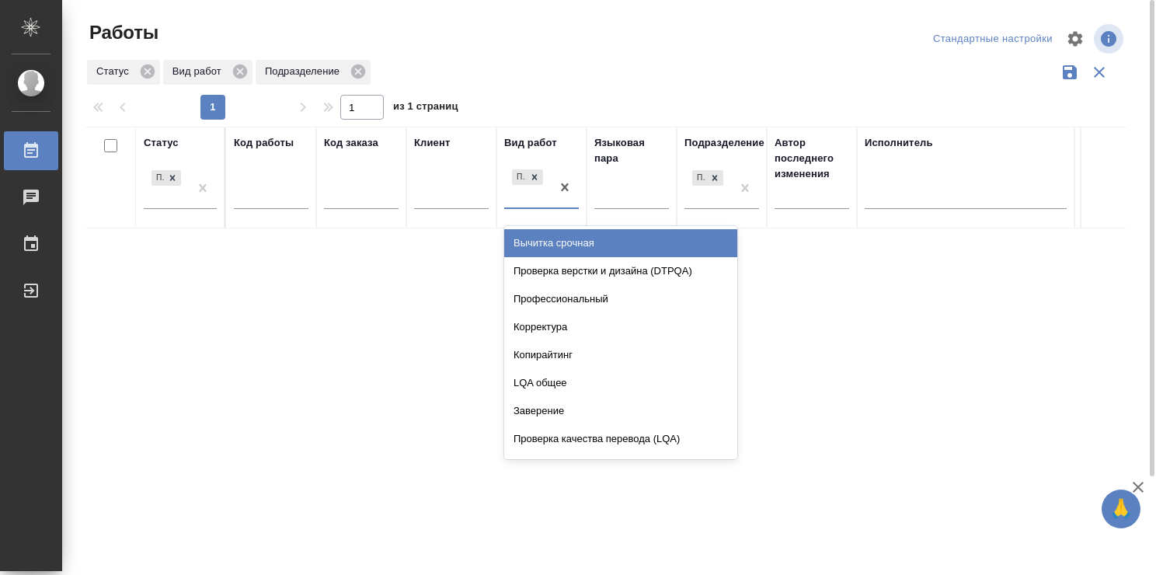
click at [519, 201] on div "Перевод" at bounding box center [527, 187] width 47 height 42
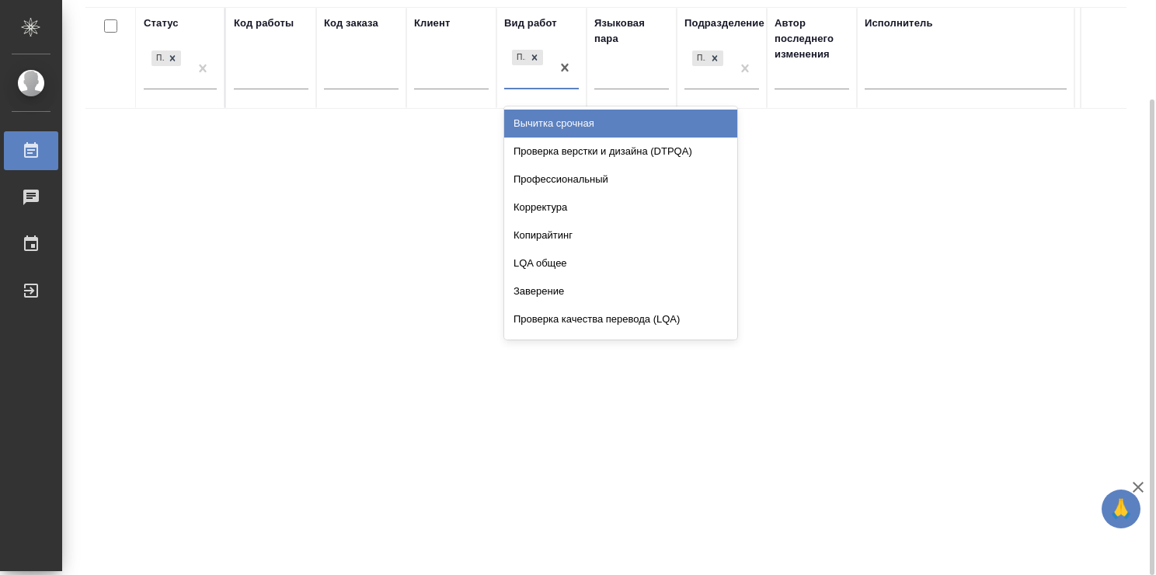
click at [420, 157] on div "Статус Подбор Код работы Код заказа Клиент Вид работ option Вычитка срочная foc…" at bounding box center [605, 286] width 1041 height 559
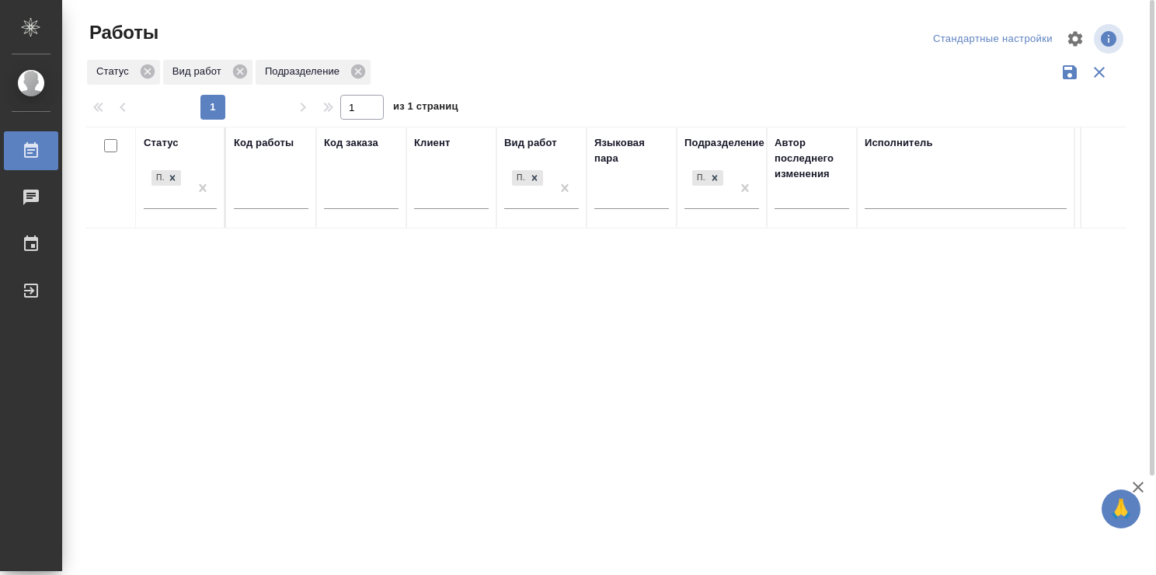
click at [587, 279] on div "Статус Подбор Код работы Код заказа Клиент Вид работ Перевод Языковая пара Подр…" at bounding box center [605, 406] width 1041 height 559
click at [1075, 38] on icon "button" at bounding box center [1075, 39] width 19 height 19
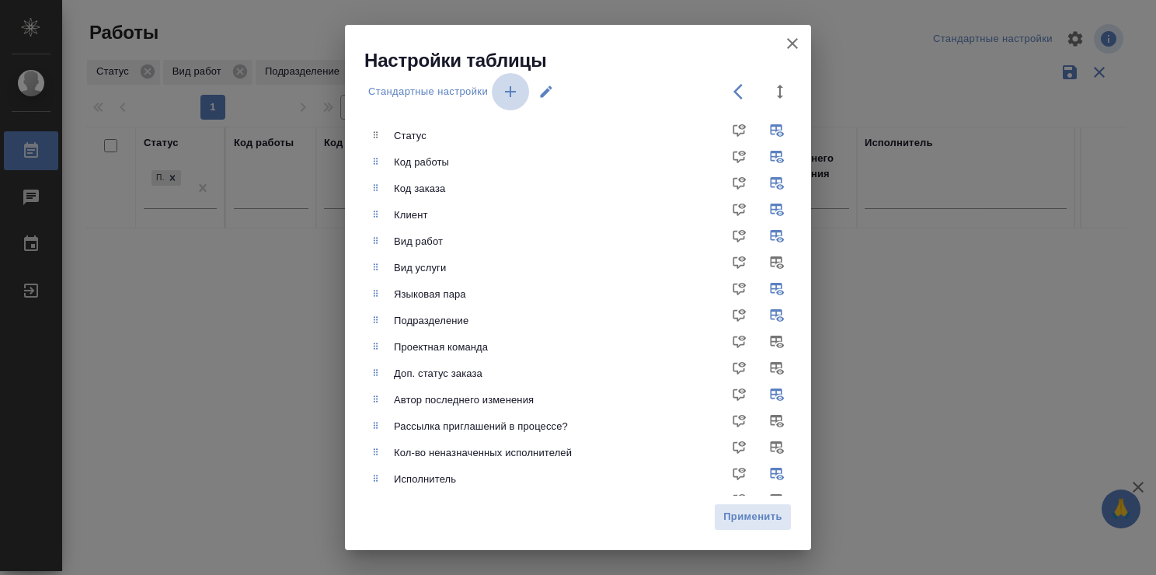
click at [510, 92] on icon "button" at bounding box center [510, 91] width 11 height 11
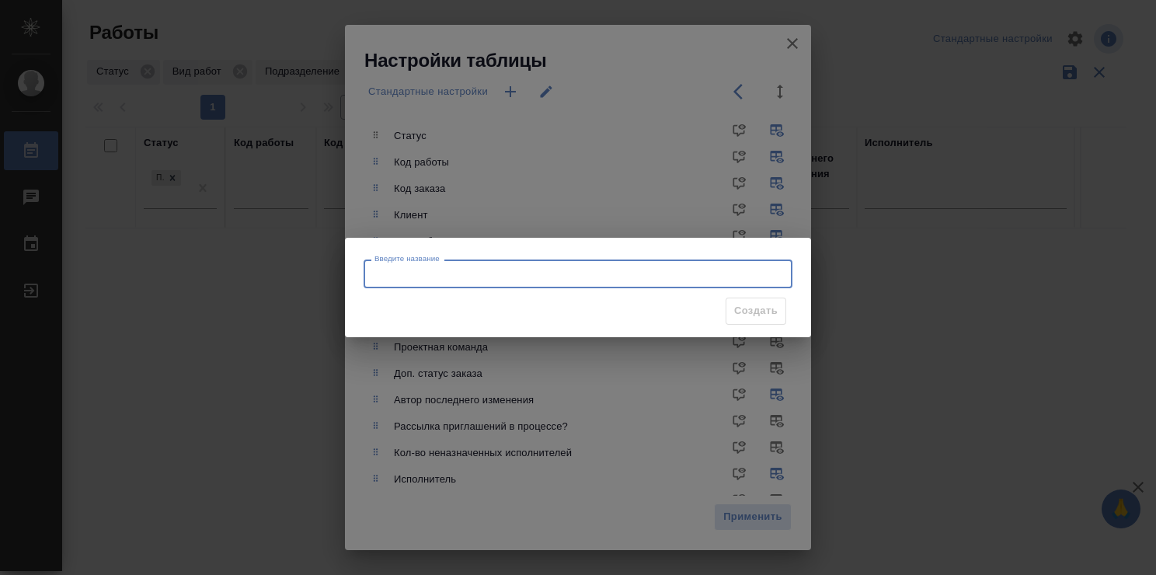
click at [413, 276] on input "Введите название" at bounding box center [578, 273] width 429 height 28
type input "Мои заказы"
click at [750, 305] on span "Создать" at bounding box center [756, 311] width 44 height 18
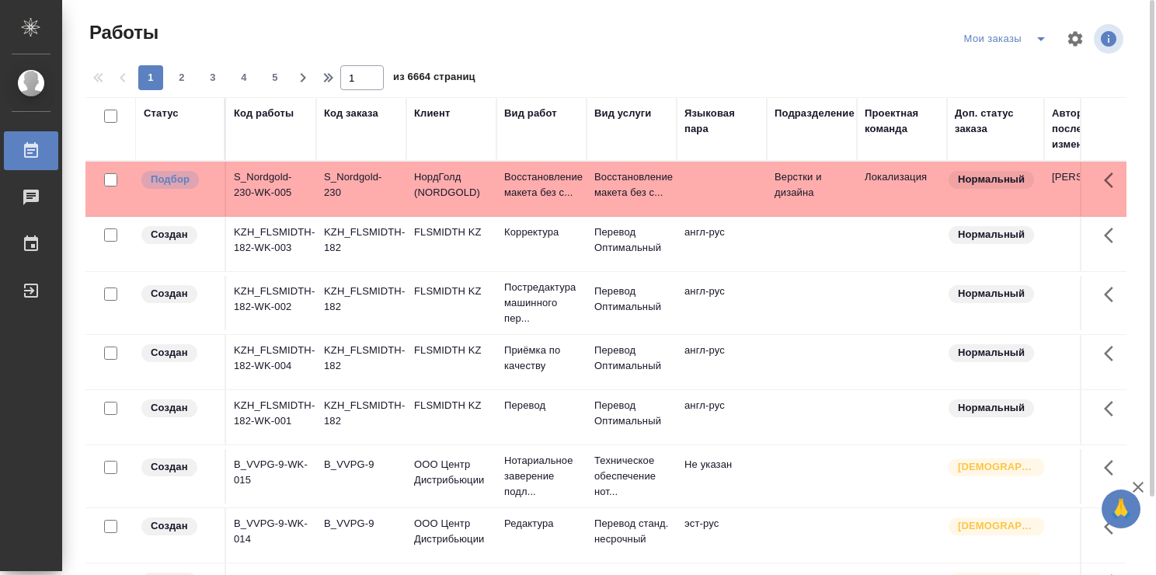
click at [168, 111] on div "Статус" at bounding box center [161, 114] width 35 height 16
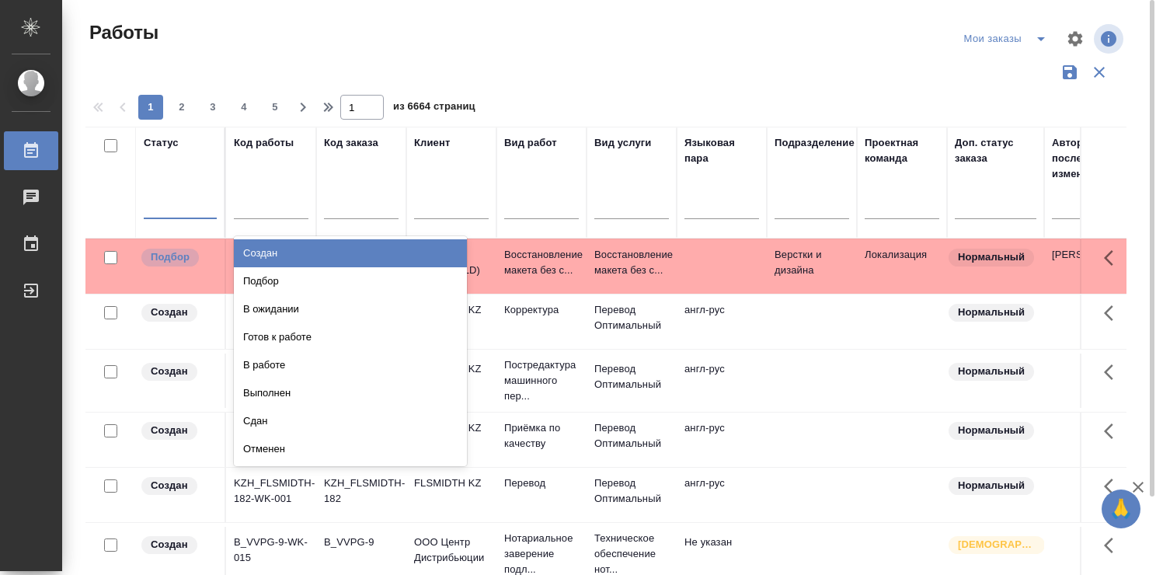
click at [180, 211] on div at bounding box center [180, 203] width 73 height 23
click at [256, 37] on div "Работы" at bounding box center [260, 32] width 351 height 25
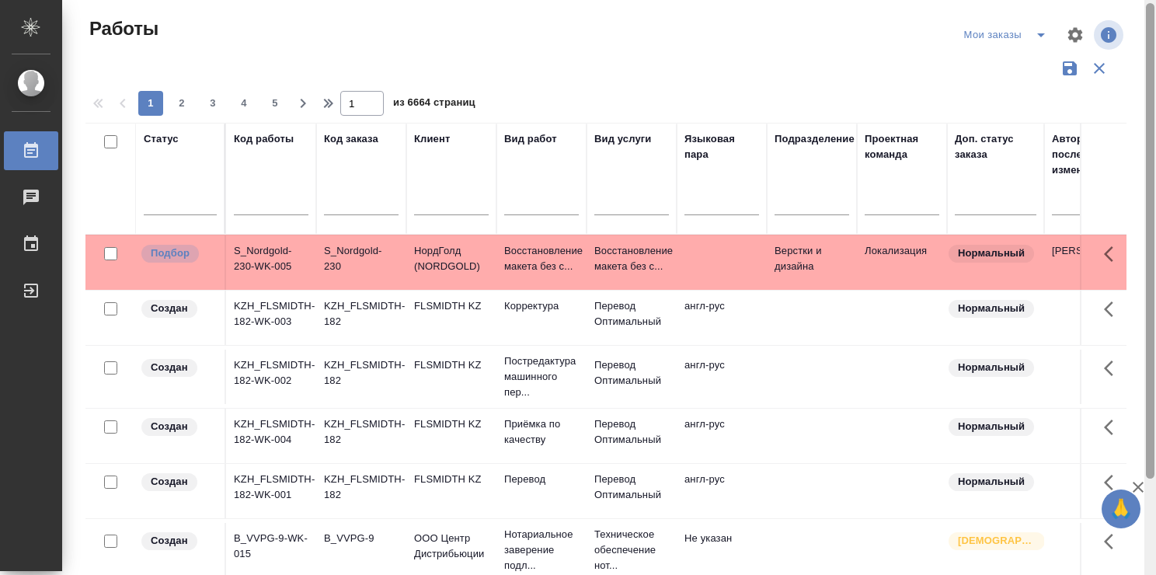
scroll to position [2, 0]
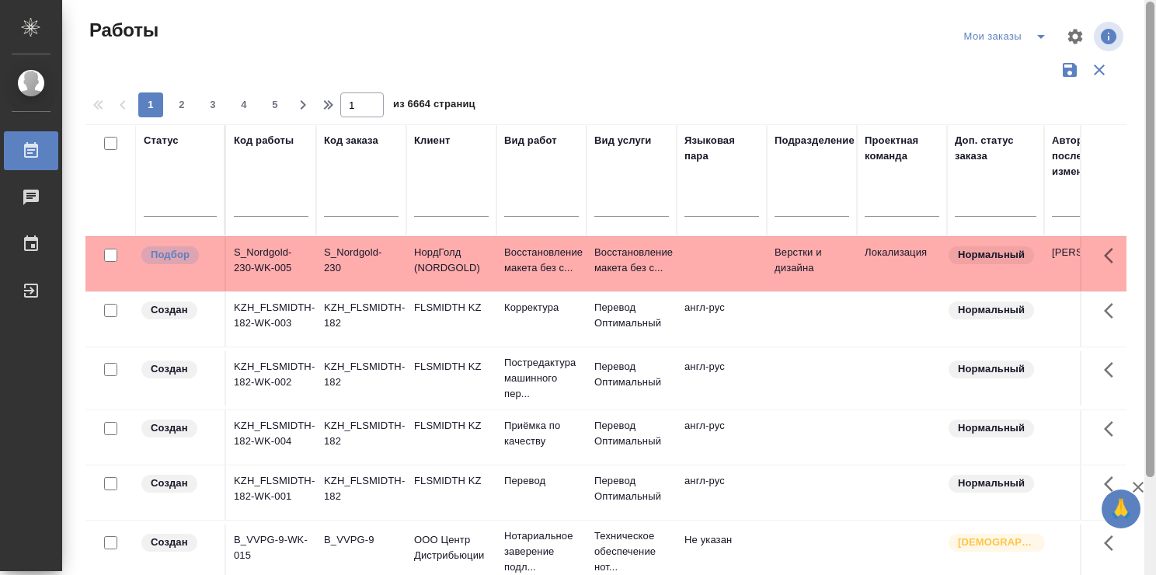
drag, startPoint x: 1151, startPoint y: 114, endPoint x: 1138, endPoint y: 16, distance: 98.8
click at [1138, 16] on div "Работы Мои заказы 1 2 3 4 5 1 из 6664 страниц Статус Код работы Код заказа Клие…" at bounding box center [609, 287] width 1094 height 575
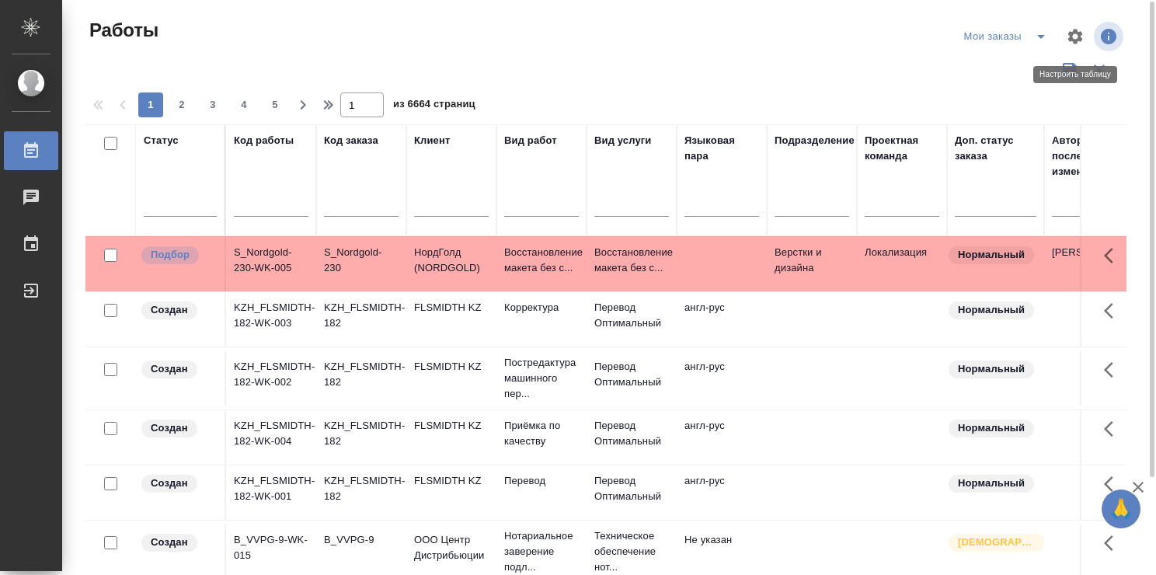
click at [1074, 31] on icon "button" at bounding box center [1075, 36] width 15 height 15
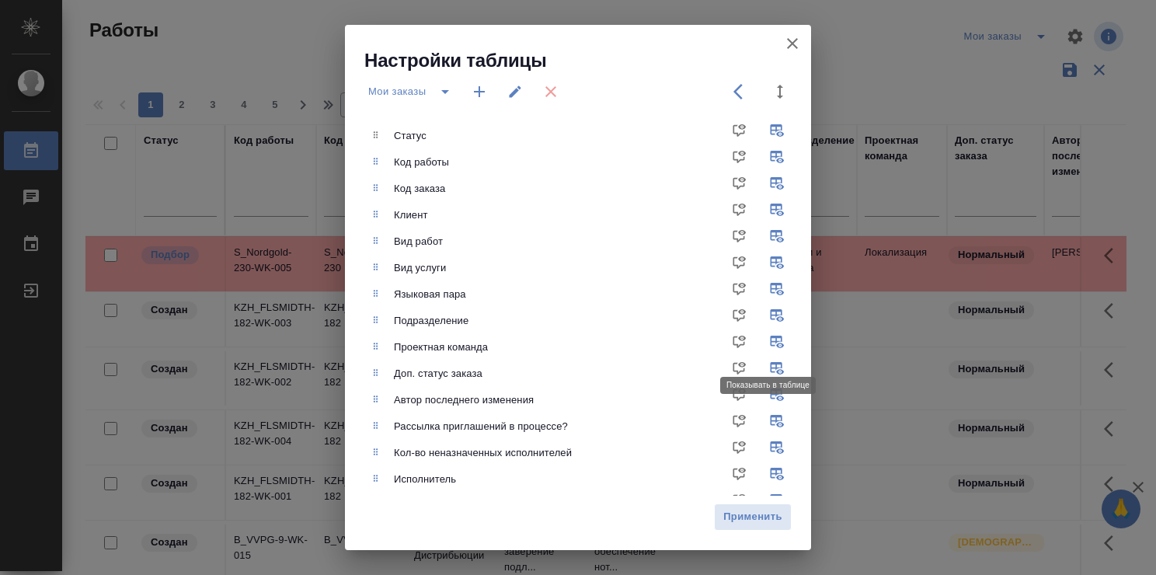
click at [761, 338] on input "checkbox" at bounding box center [779, 347] width 37 height 37
checkbox input "false"
click at [762, 367] on input "checkbox" at bounding box center [779, 373] width 37 height 37
checkbox input "false"
click at [764, 413] on input "checkbox" at bounding box center [779, 426] width 37 height 37
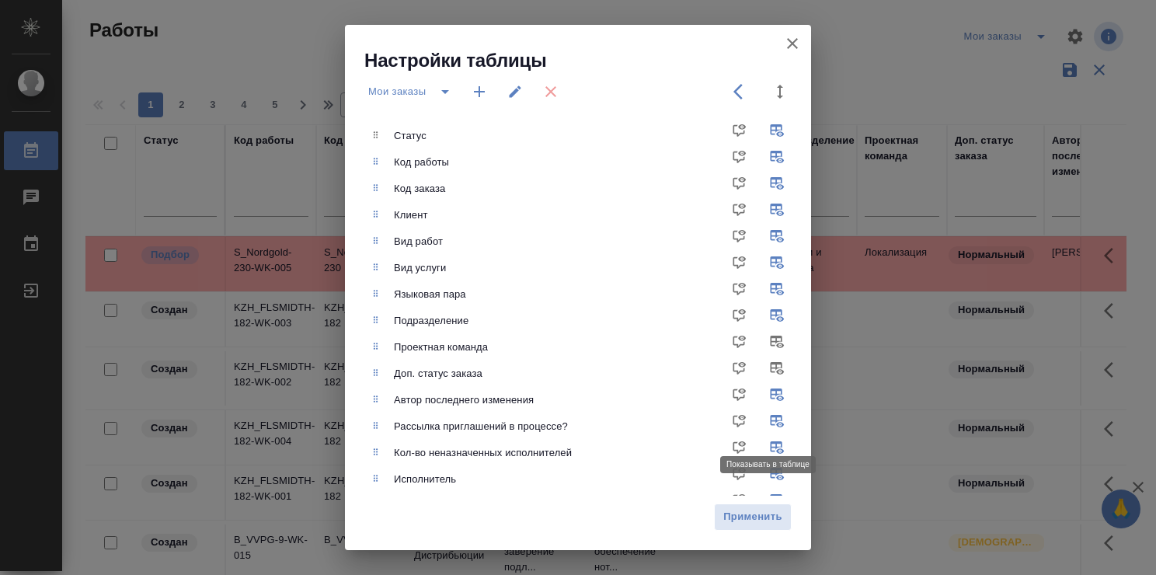
checkbox input "false"
click at [764, 444] on input "checkbox" at bounding box center [779, 452] width 37 height 37
checkbox input "false"
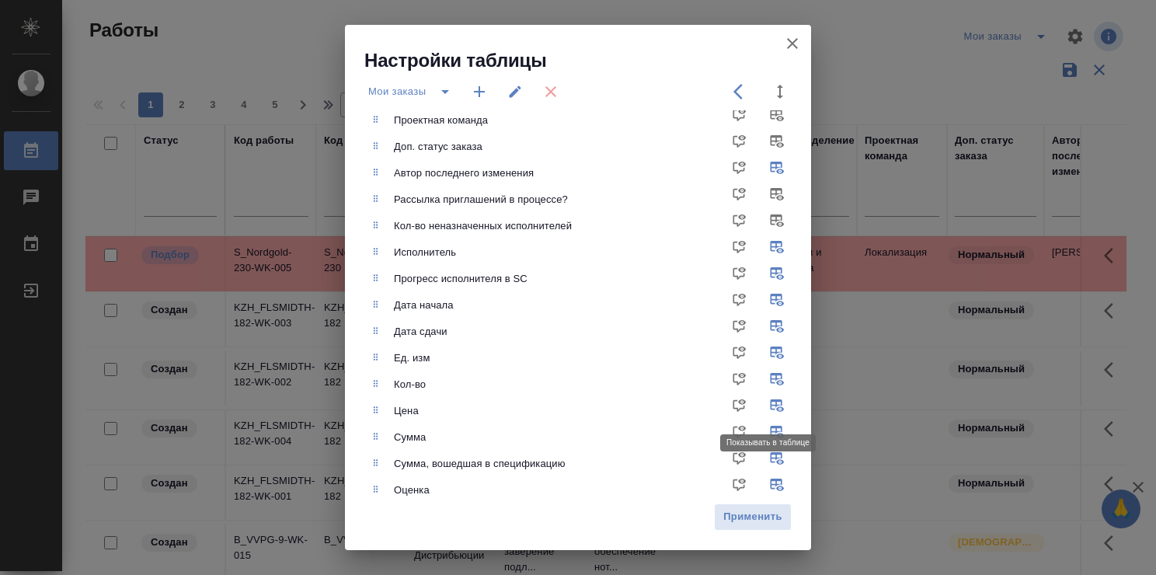
scroll to position [233, 0]
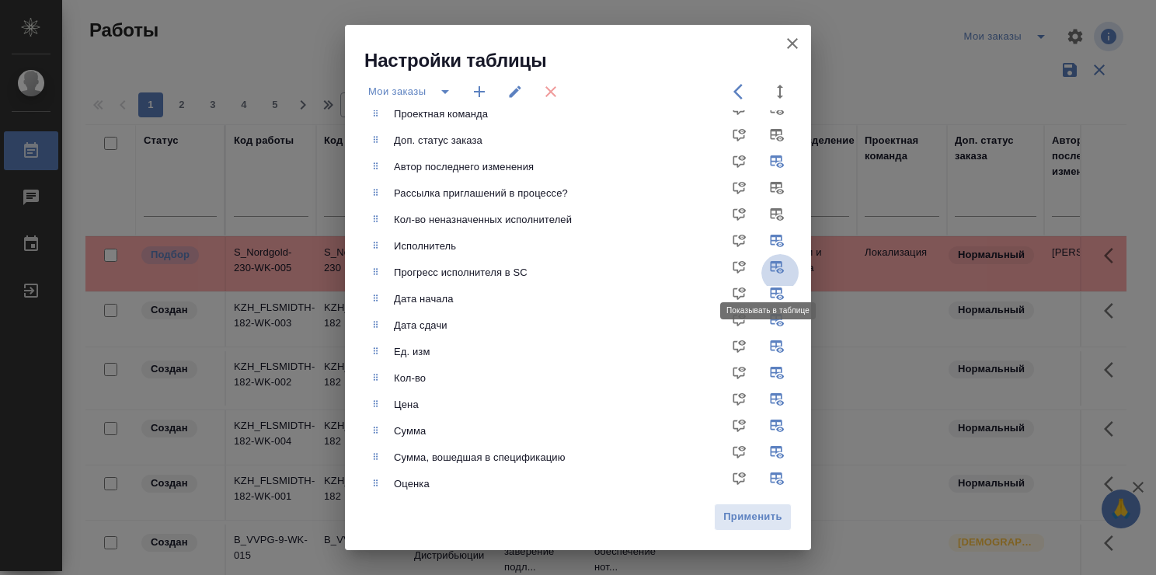
click at [764, 261] on input "checkbox" at bounding box center [779, 272] width 37 height 37
checkbox input "false"
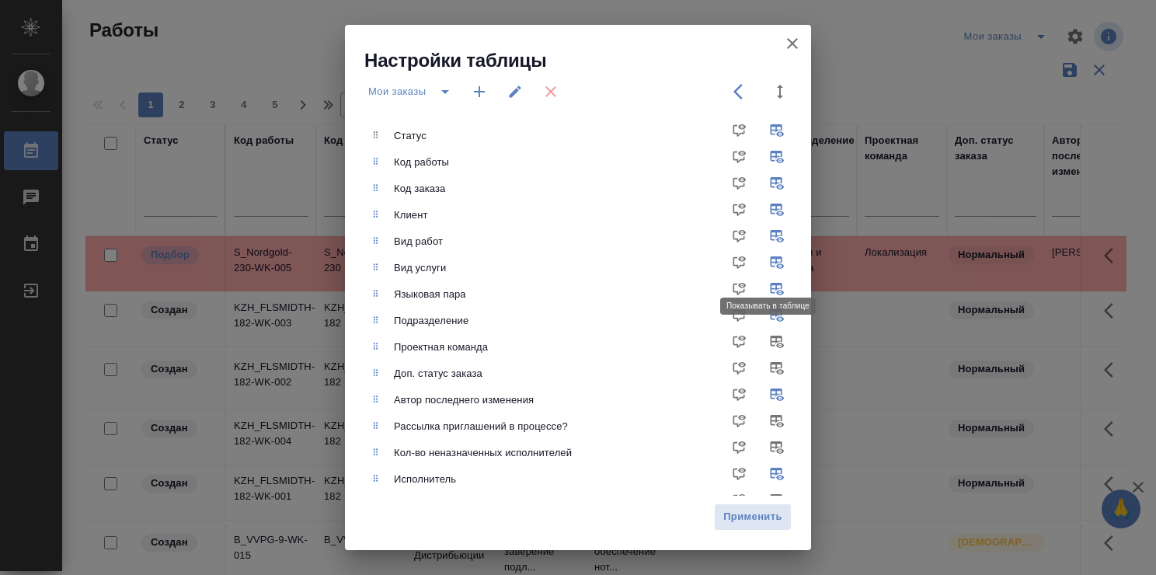
click at [764, 262] on input "checkbox" at bounding box center [779, 267] width 37 height 37
checkbox input "false"
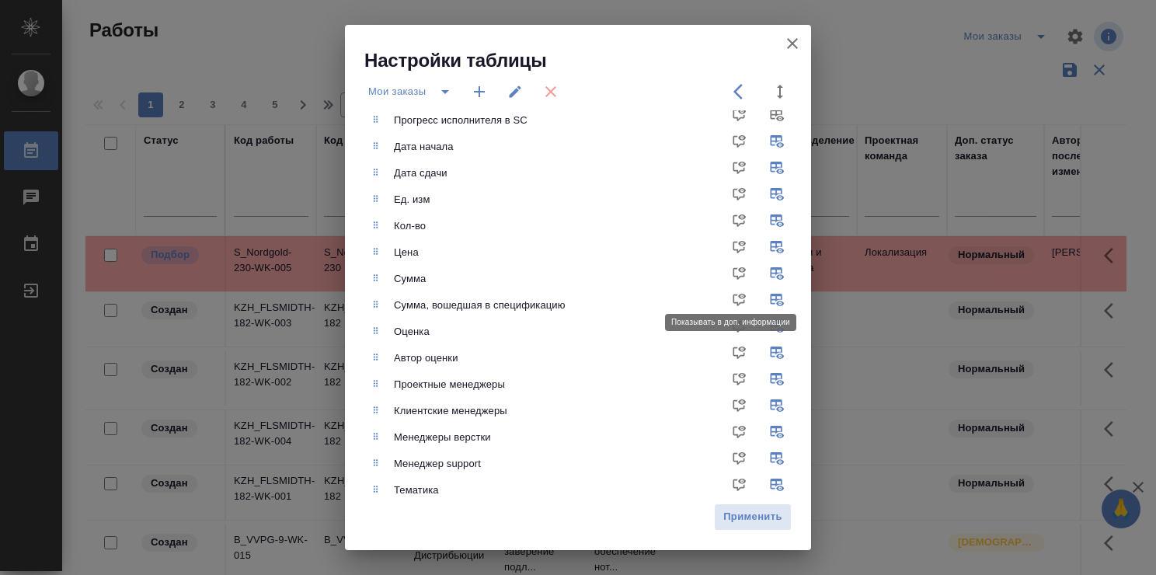
scroll to position [388, 0]
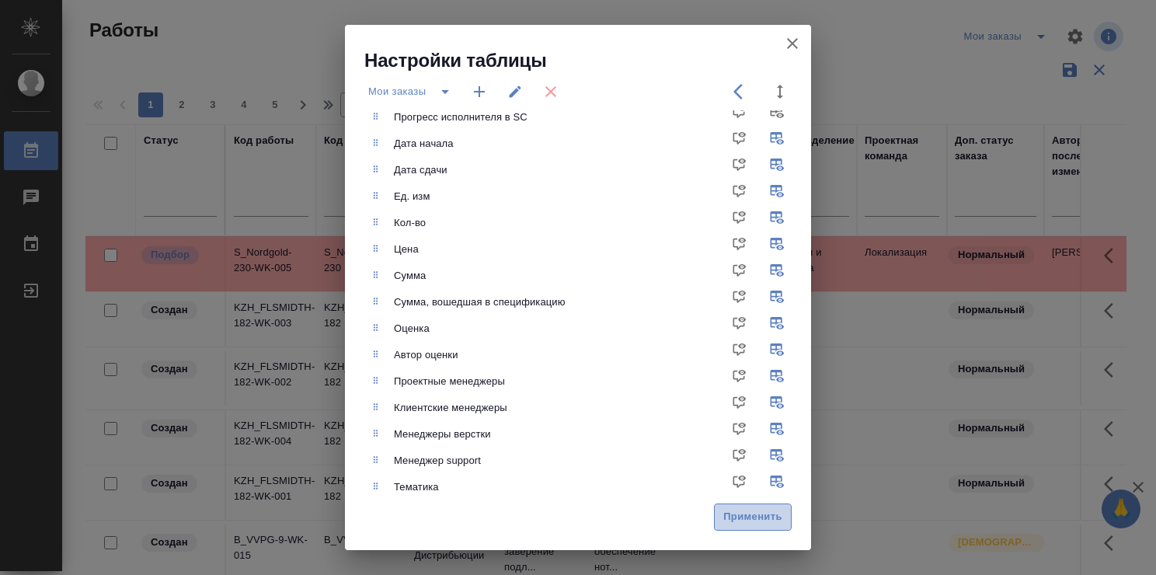
click at [749, 521] on span "Применить" at bounding box center [752, 517] width 61 height 18
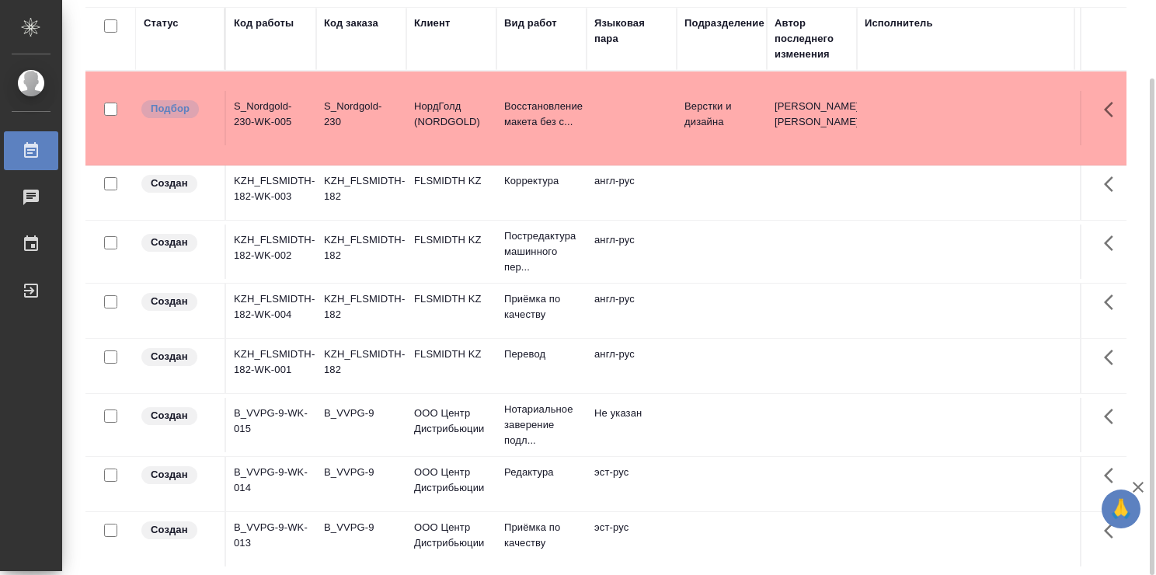
click at [185, 41] on div "Статус" at bounding box center [180, 39] width 73 height 47
click at [174, 20] on div "Статус" at bounding box center [161, 24] width 35 height 16
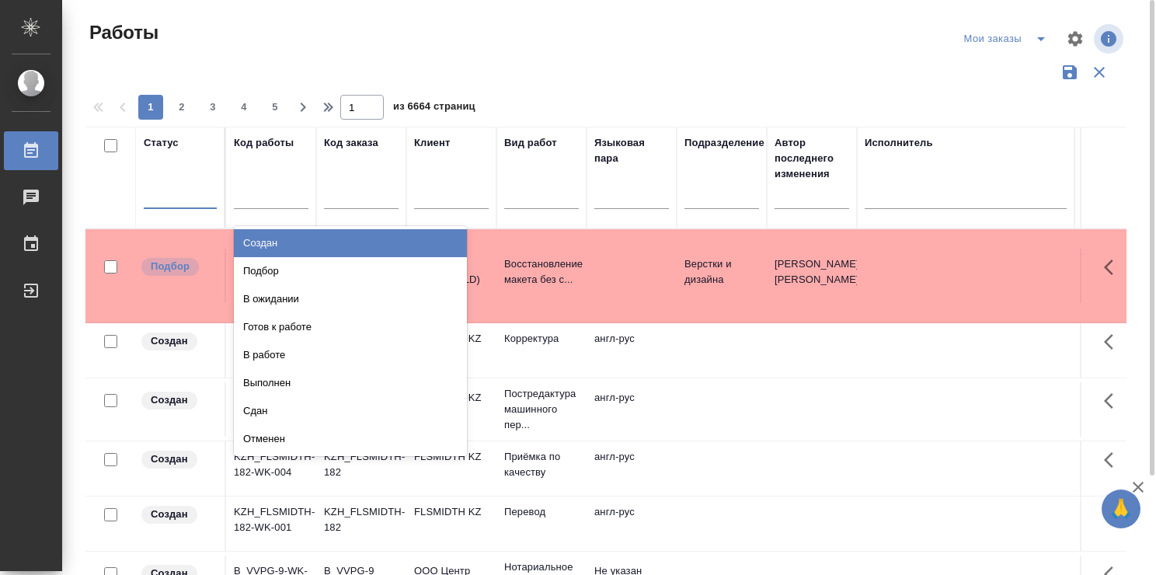
click at [174, 183] on div at bounding box center [180, 194] width 73 height 23
type input "в"
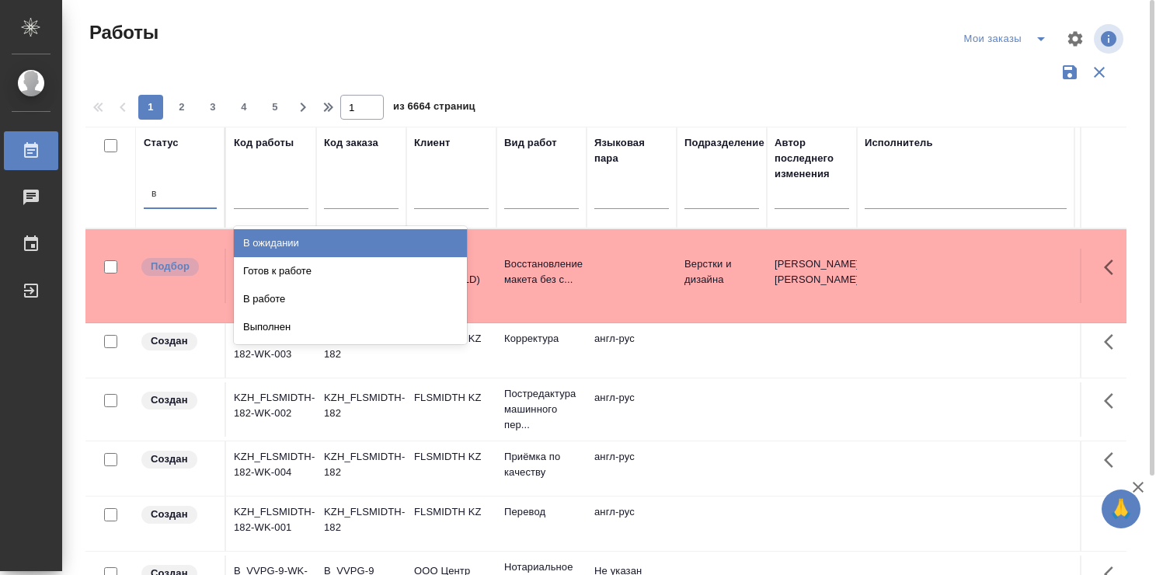
click at [259, 240] on div "В ожидании" at bounding box center [350, 243] width 233 height 28
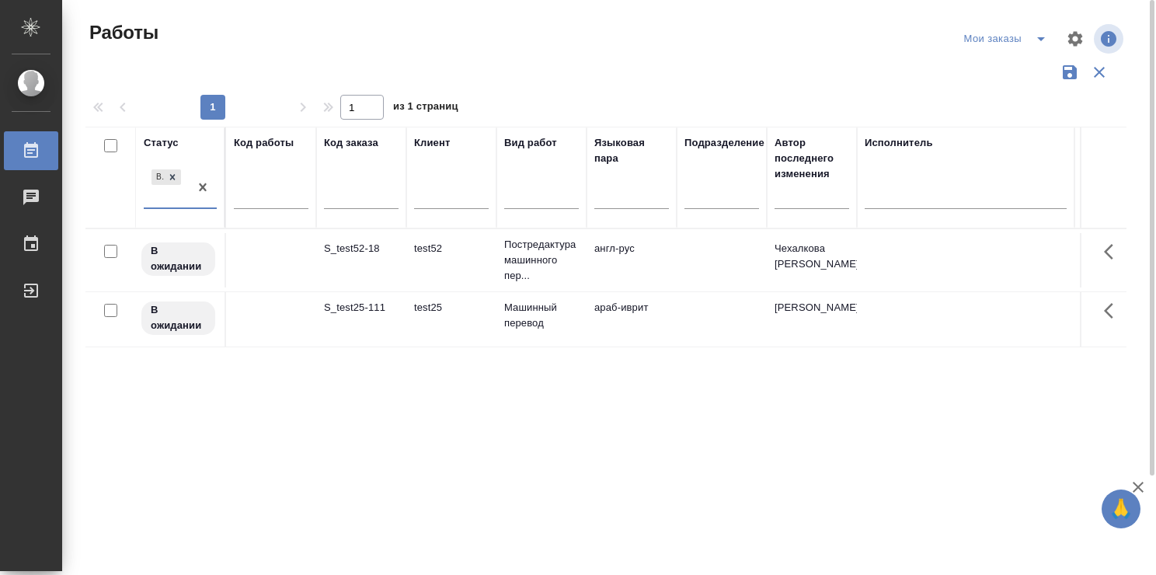
click at [168, 193] on div "В ожидании" at bounding box center [166, 187] width 45 height 42
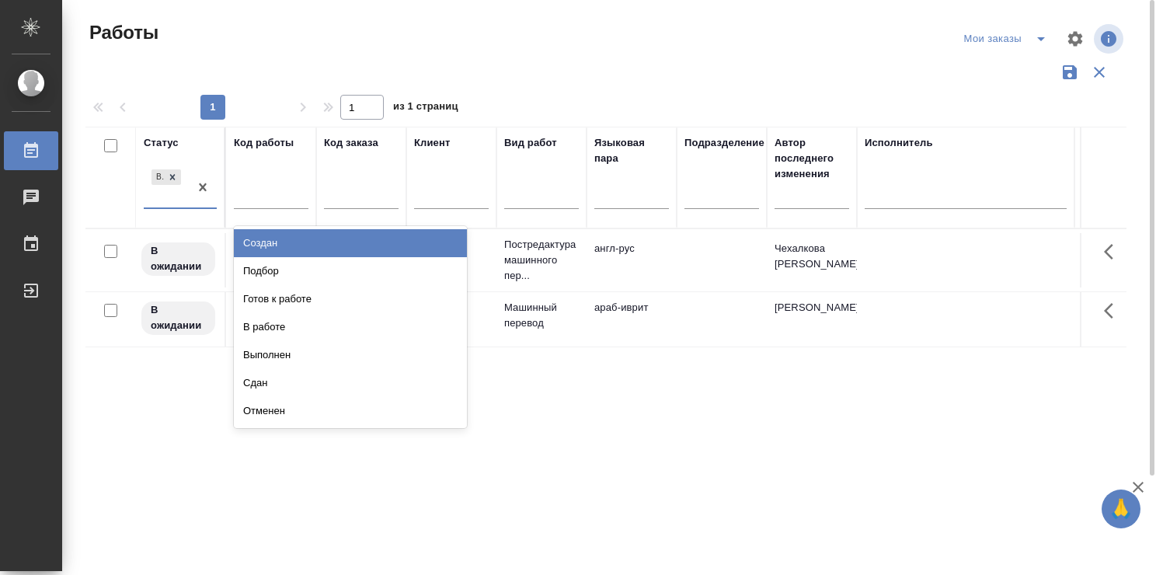
type input "г"
click at [266, 239] on div "Готов к работе" at bounding box center [350, 243] width 233 height 28
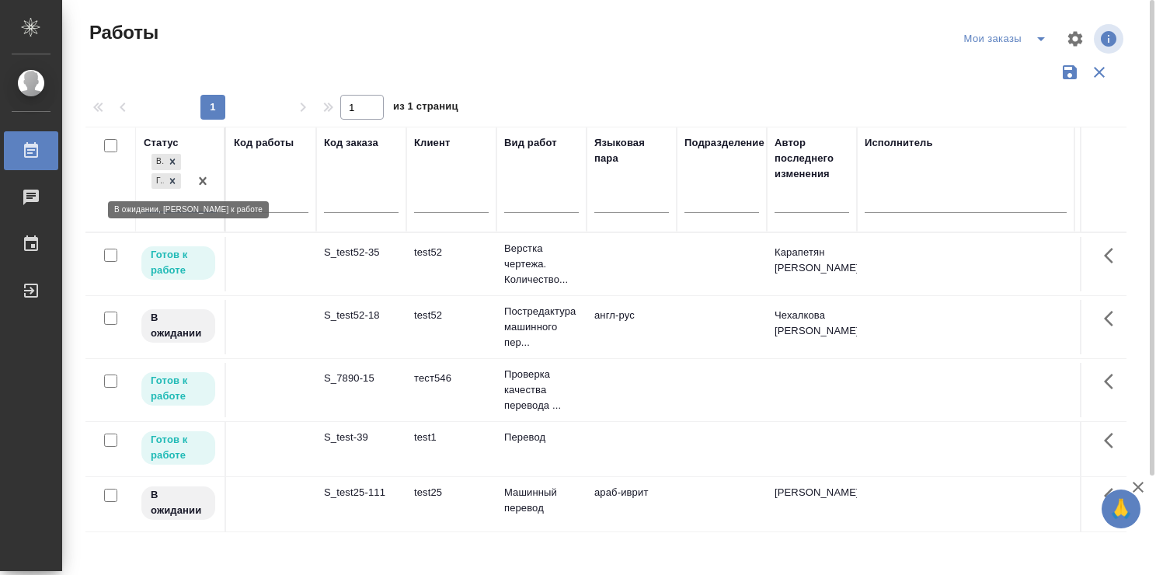
type input "в"
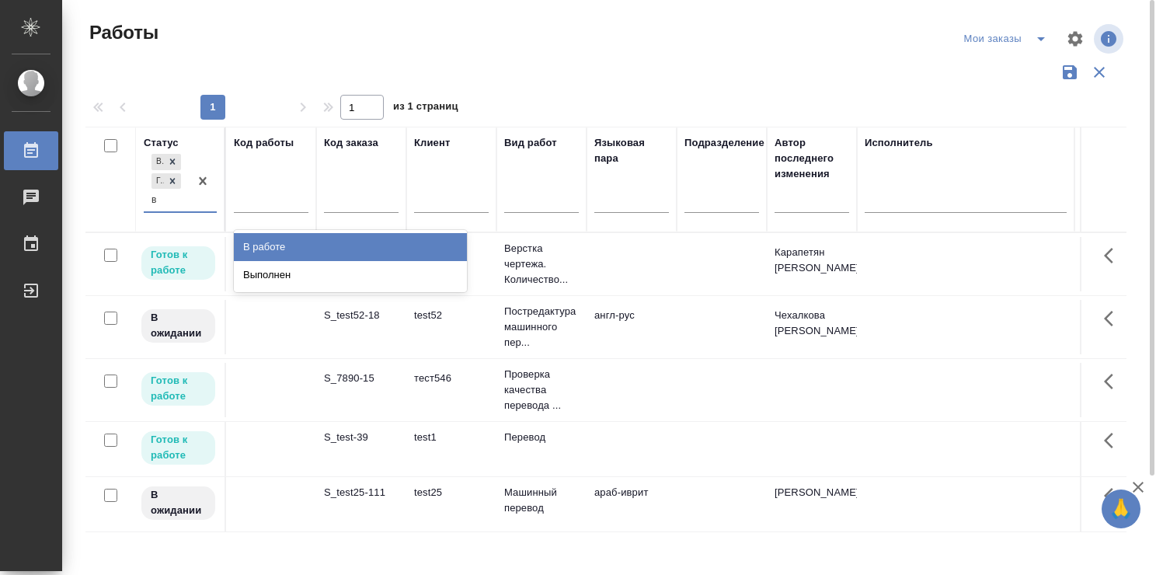
click at [264, 243] on div "В работе" at bounding box center [350, 247] width 233 height 28
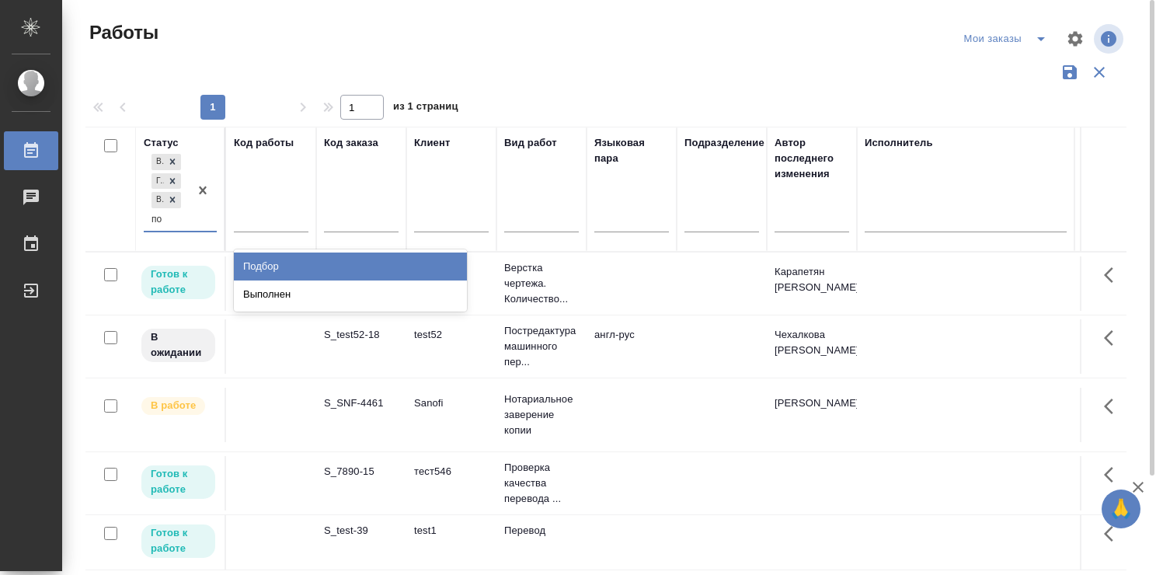
type input "под"
click at [286, 261] on div "Подбор" at bounding box center [350, 266] width 233 height 28
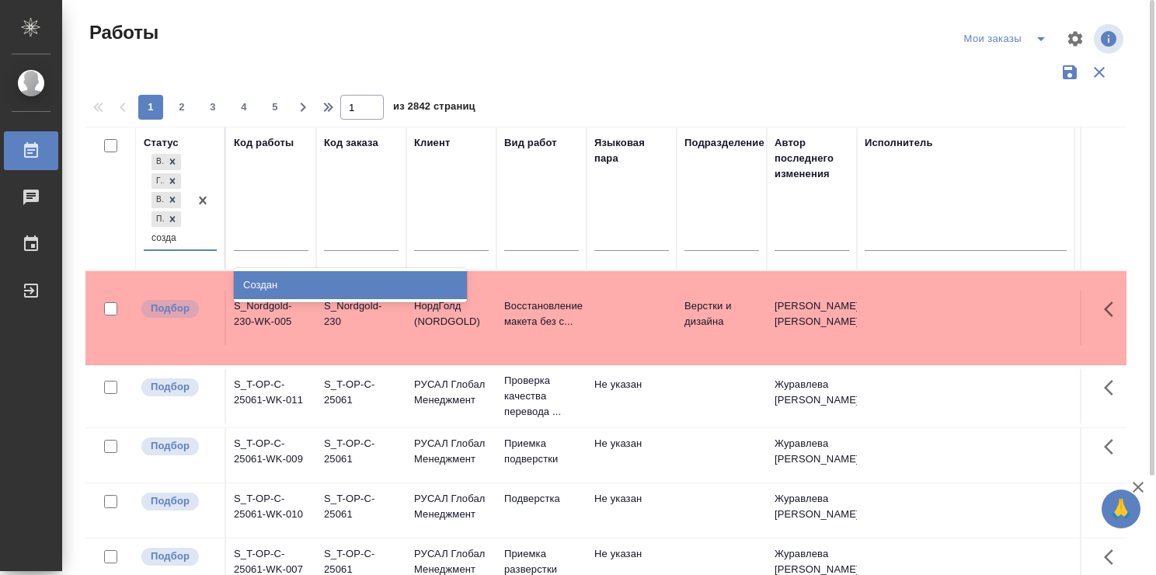
type input "создан"
click at [262, 283] on div "Создан" at bounding box center [350, 285] width 233 height 28
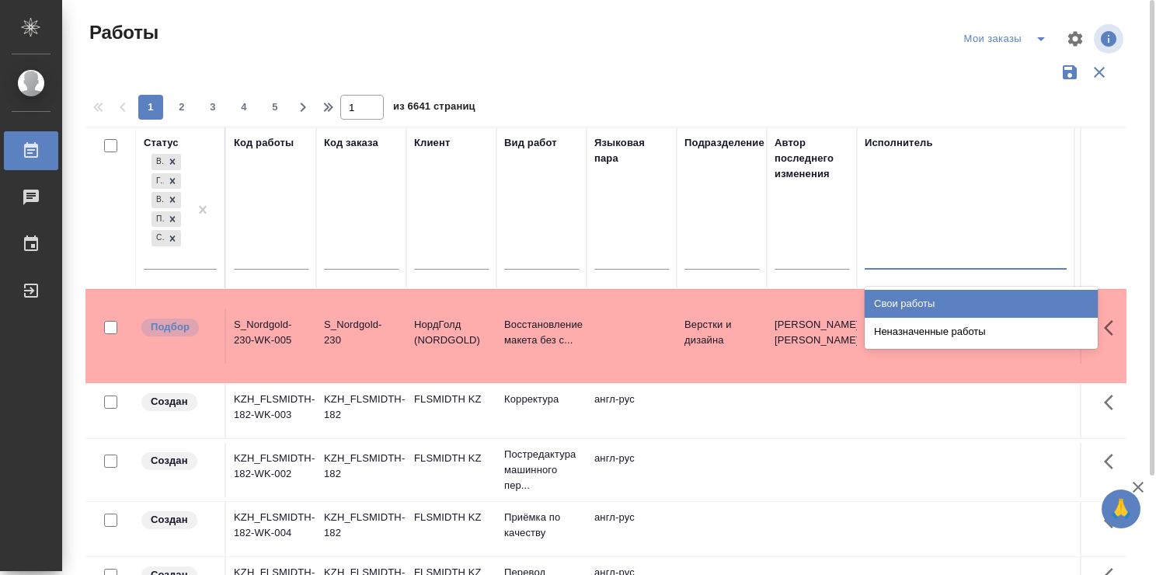
click at [893, 252] on div at bounding box center [966, 253] width 202 height 23
click at [907, 297] on div "Свои работы" at bounding box center [981, 304] width 233 height 28
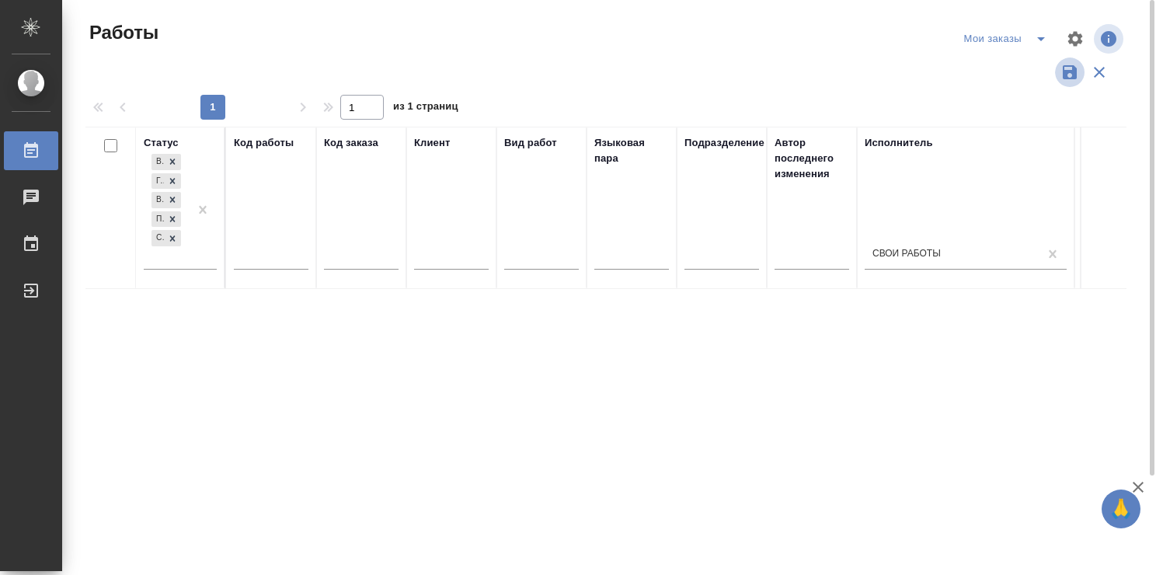
click at [1064, 75] on icon "button" at bounding box center [1070, 72] width 14 height 14
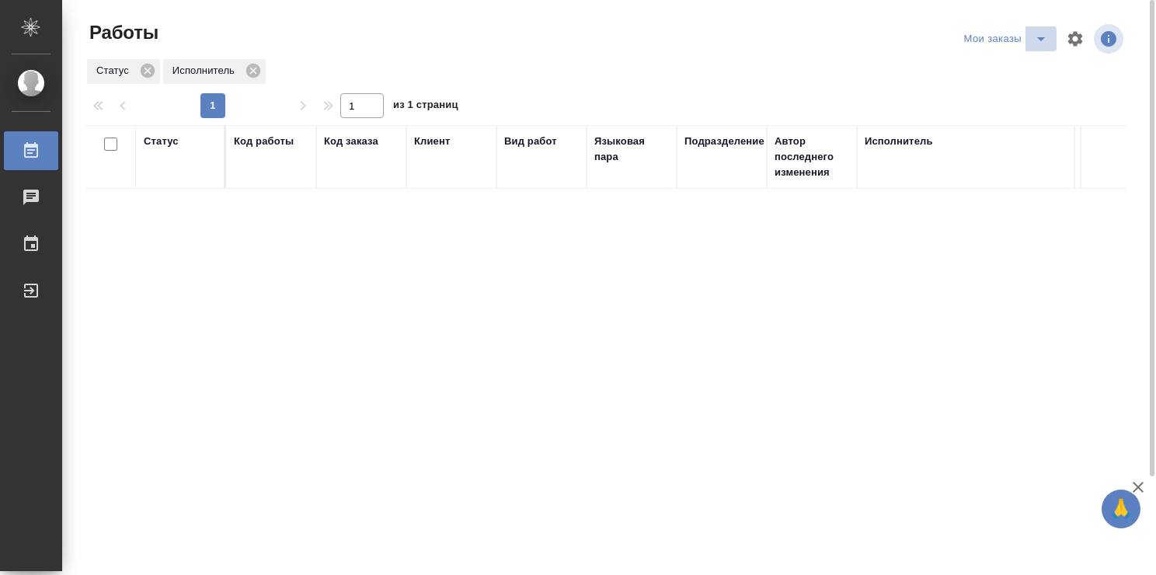
click at [1042, 40] on icon "split button" at bounding box center [1041, 39] width 19 height 19
click at [817, 44] on div "Мои заказы Стандартные настройки" at bounding box center [957, 38] width 339 height 37
click at [880, 143] on div "Исполнитель" at bounding box center [899, 142] width 68 height 16
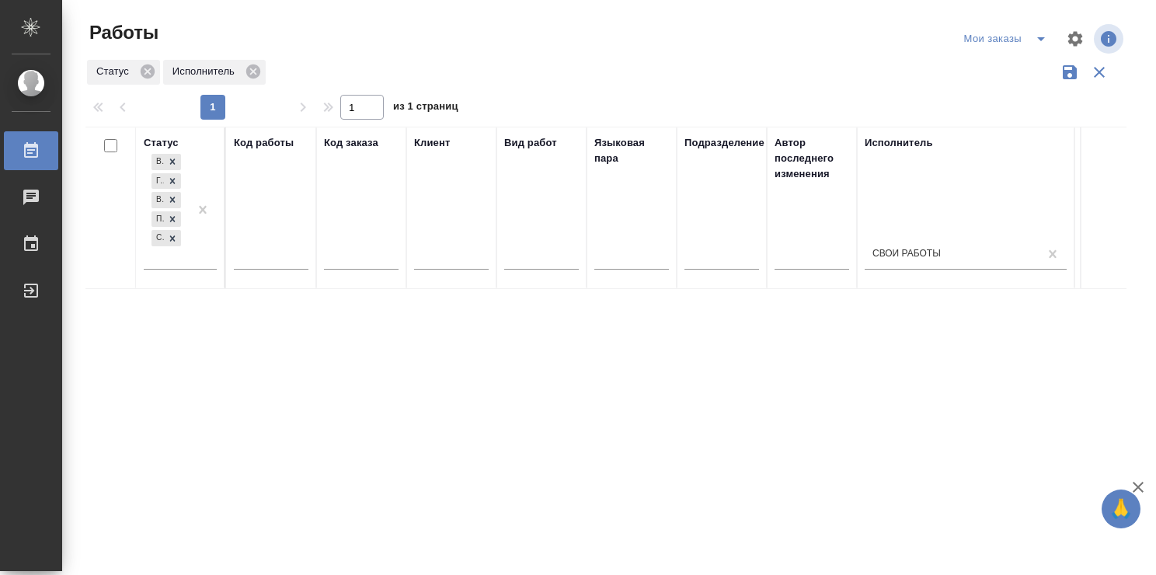
click at [724, 69] on div "Статус Исполнитель" at bounding box center [605, 72] width 1041 height 30
click at [926, 379] on div "Статус В ожидании Готов к работе В работе Подбор Создан Код работы Код заказа К…" at bounding box center [605, 406] width 1041 height 559
click at [898, 145] on div "Исполнитель" at bounding box center [899, 143] width 68 height 16
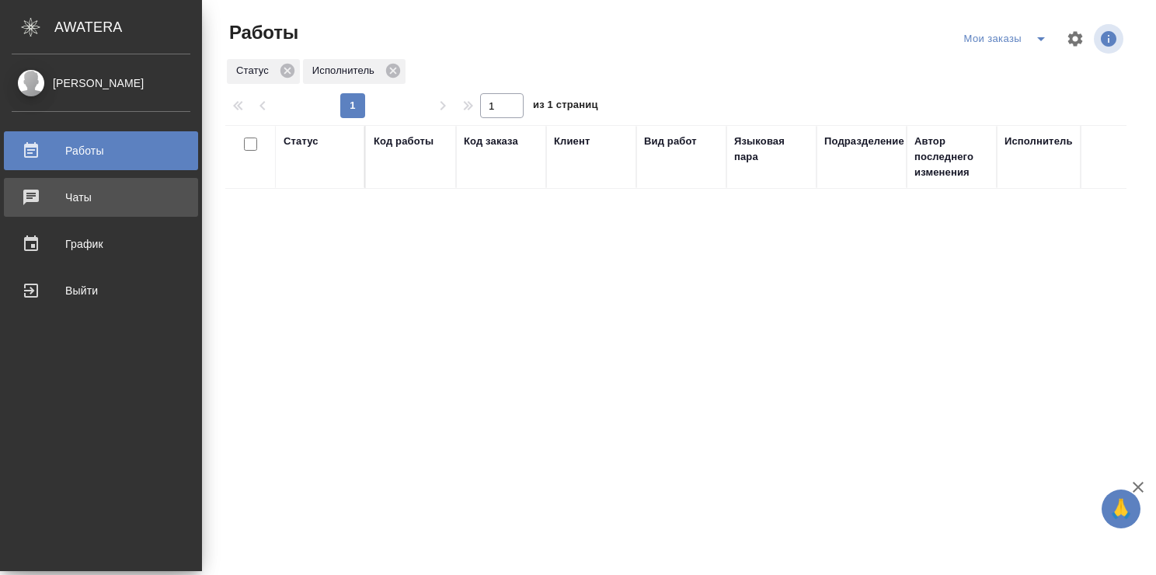
click at [52, 194] on div "Чаты" at bounding box center [101, 197] width 179 height 23
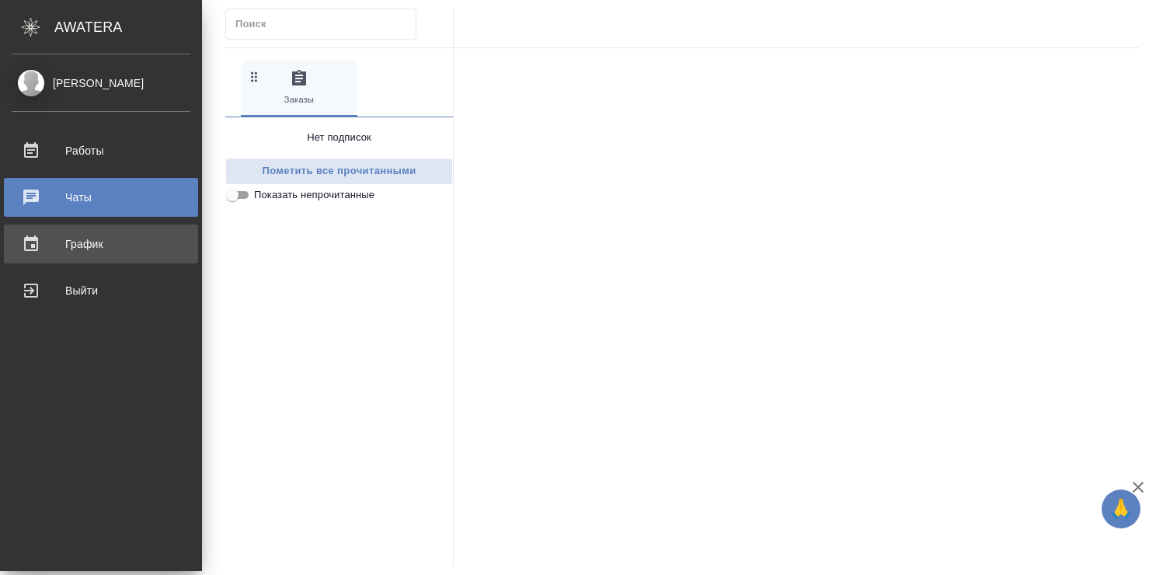
click at [75, 235] on div "График" at bounding box center [101, 243] width 179 height 23
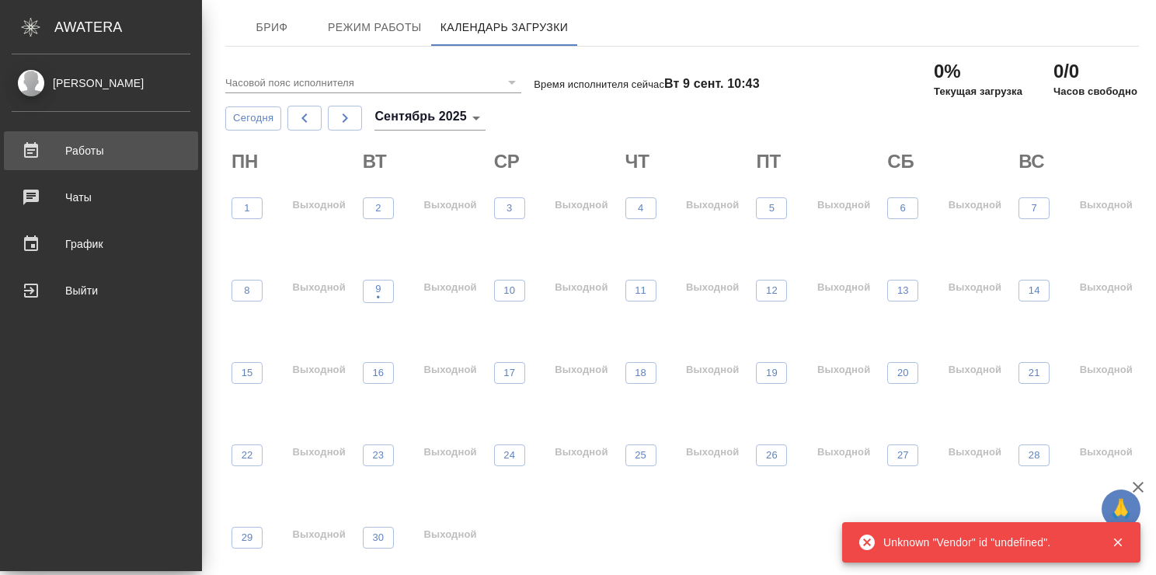
click at [78, 149] on div "Работы" at bounding box center [101, 150] width 179 height 23
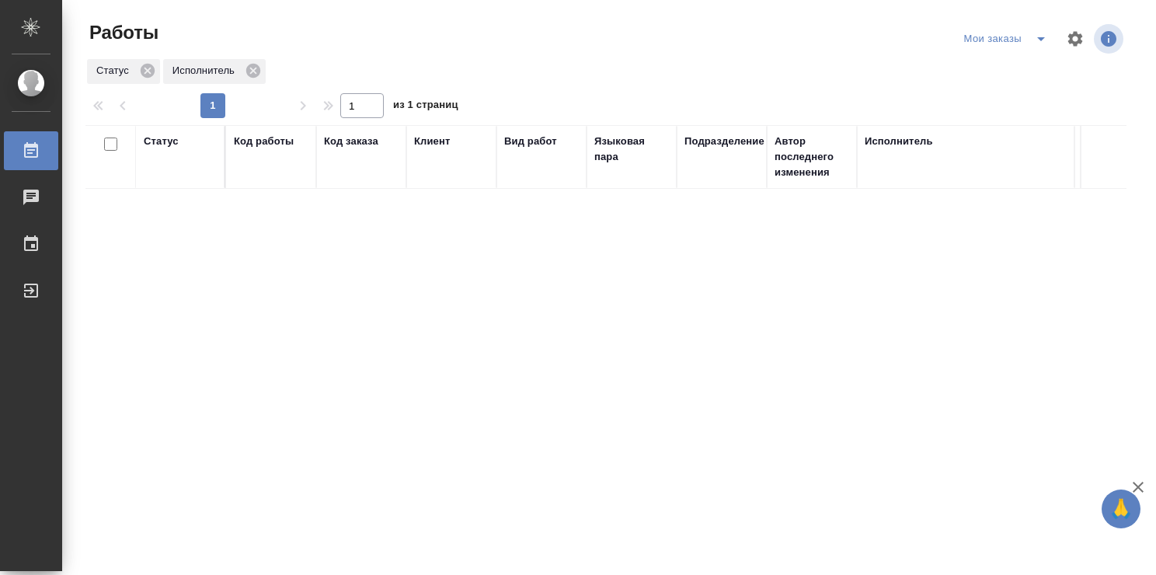
click at [1042, 38] on icon "split button" at bounding box center [1041, 39] width 8 height 4
click at [1003, 71] on li "Стандартные настройки" at bounding box center [1008, 69] width 149 height 25
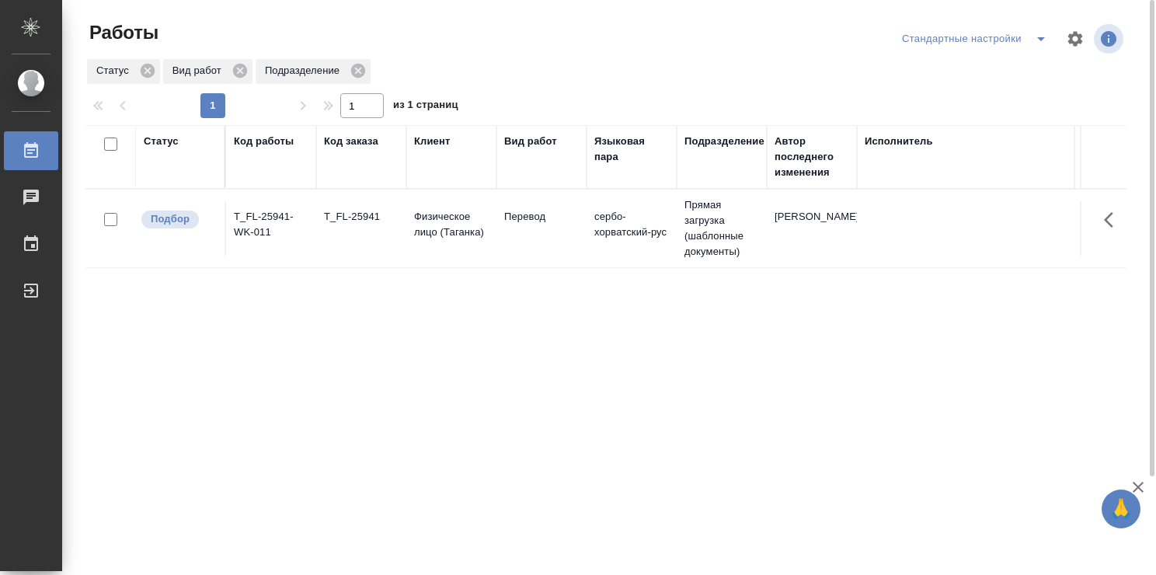
click at [307, 227] on td "T_FL-25941-WK-011" at bounding box center [271, 228] width 90 height 54
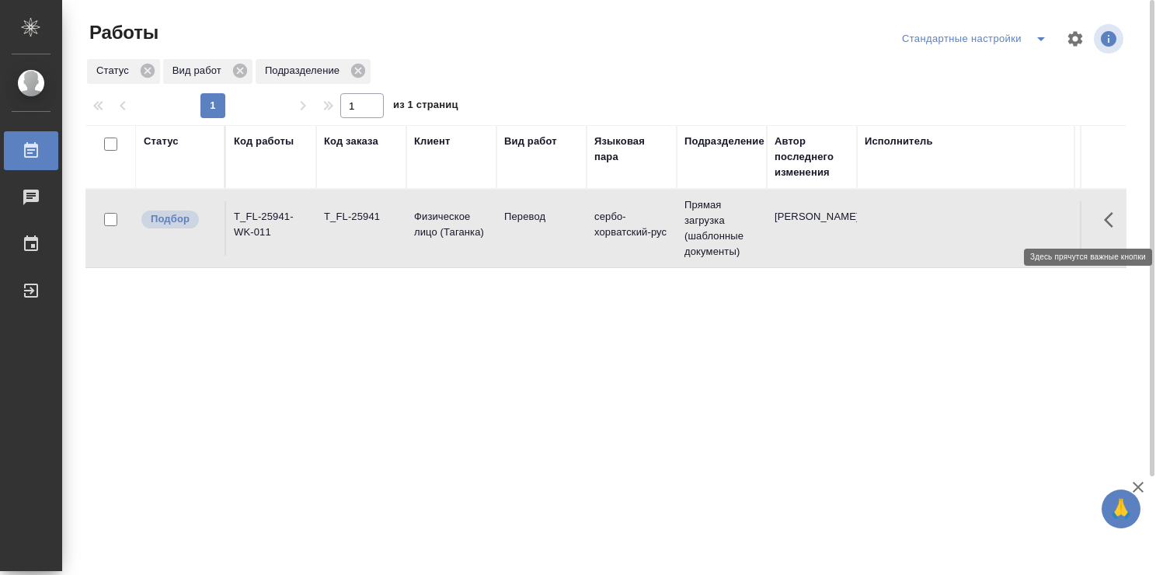
click at [1107, 215] on icon "button" at bounding box center [1113, 220] width 19 height 19
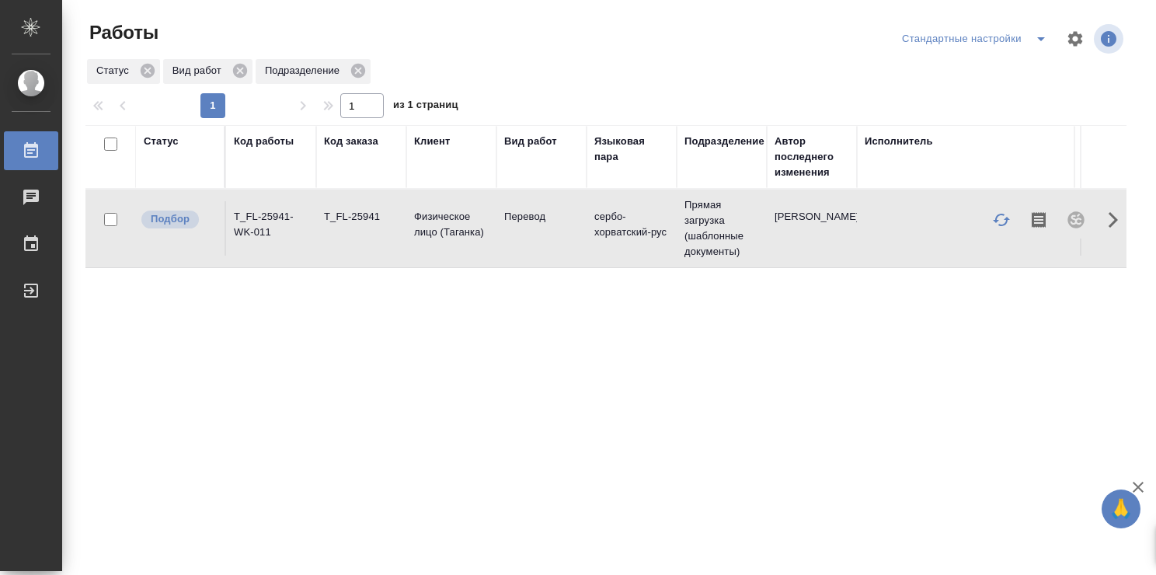
click at [270, 214] on td "T_FL-25941-WK-011" at bounding box center [271, 228] width 90 height 54
click at [1108, 218] on icon "button" at bounding box center [1113, 220] width 19 height 19
click at [282, 227] on td "T_FL-25941-WK-011" at bounding box center [271, 228] width 90 height 54
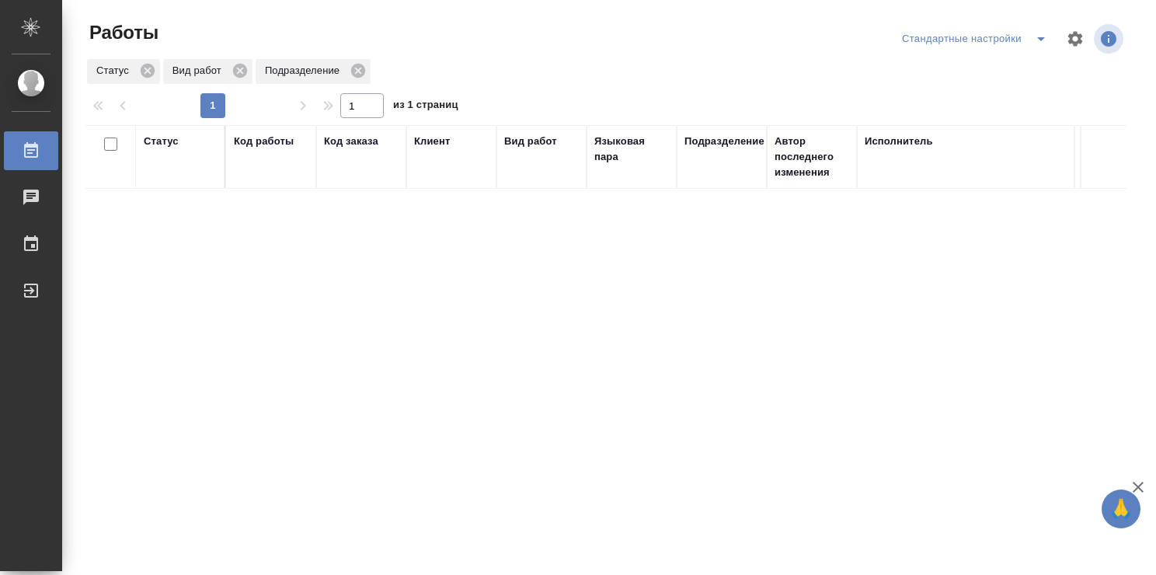
click at [977, 38] on div "Стандартные настройки" at bounding box center [977, 38] width 158 height 25
click at [1034, 37] on icon "split button" at bounding box center [1041, 39] width 19 height 19
click at [925, 72] on li "Мои заказы" at bounding box center [965, 69] width 158 height 25
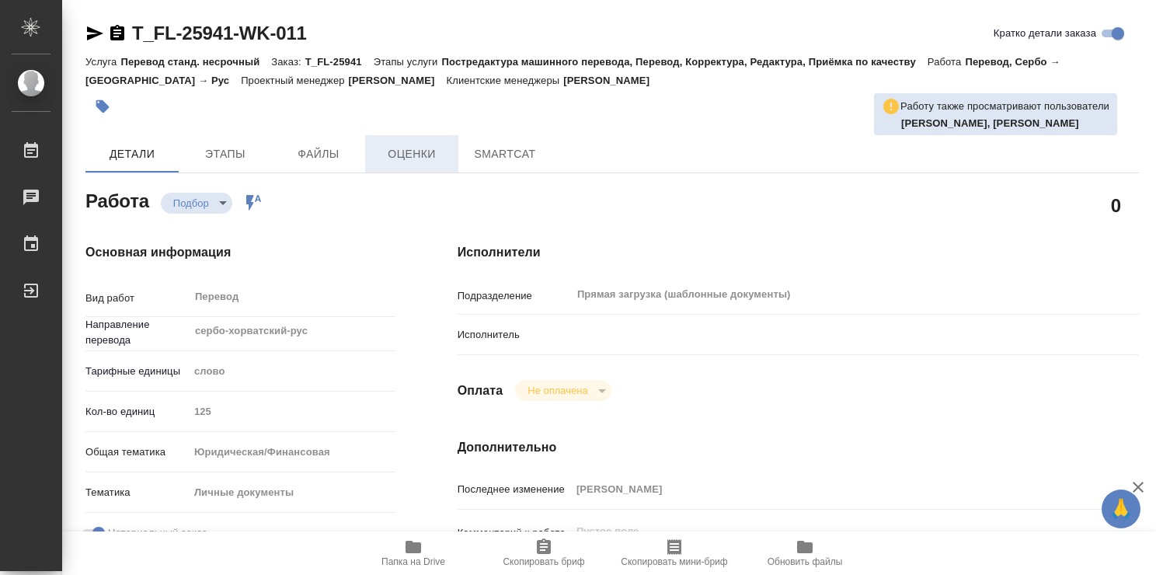
type textarea "x"
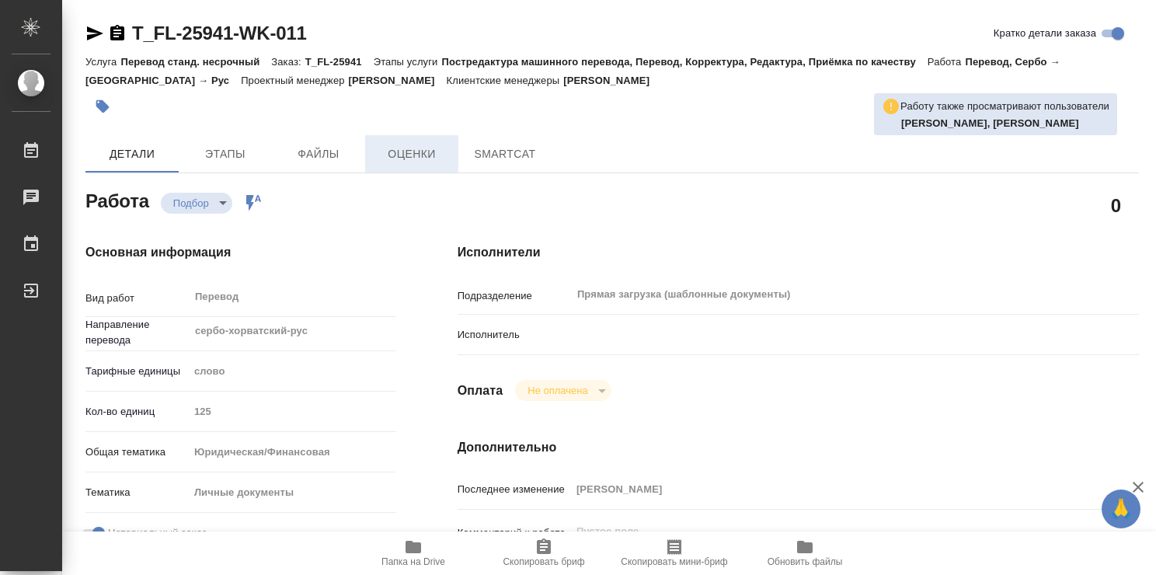
type textarea "x"
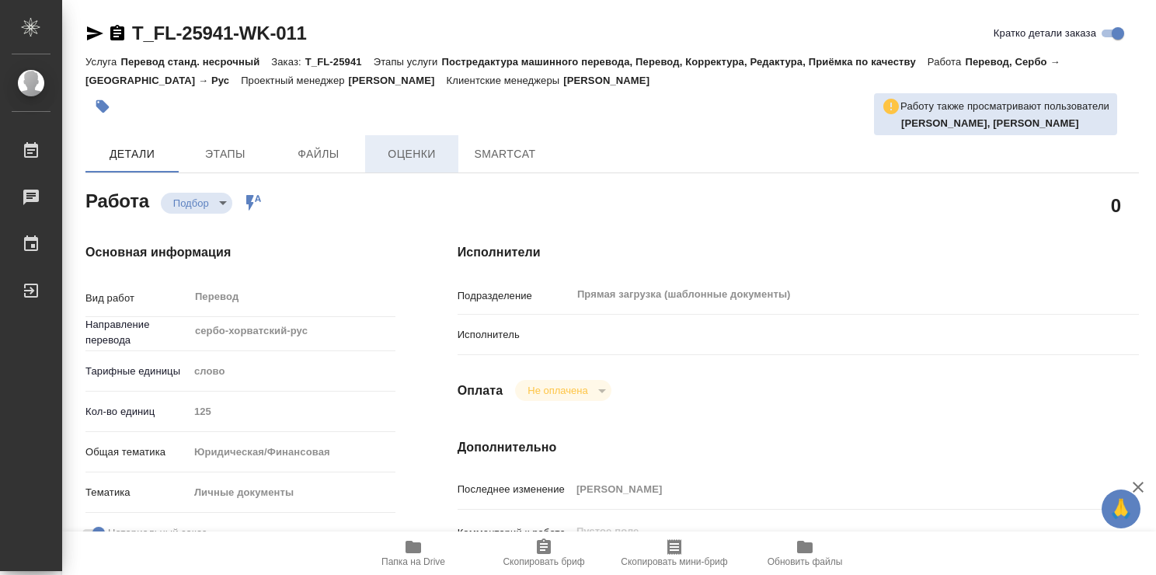
type textarea "x"
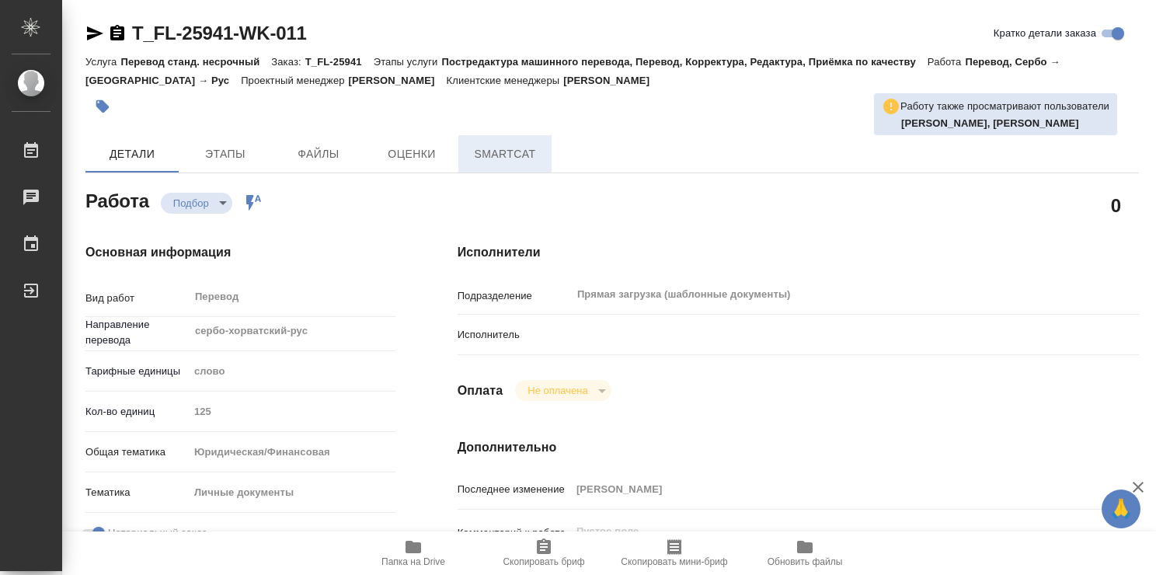
type textarea "x"
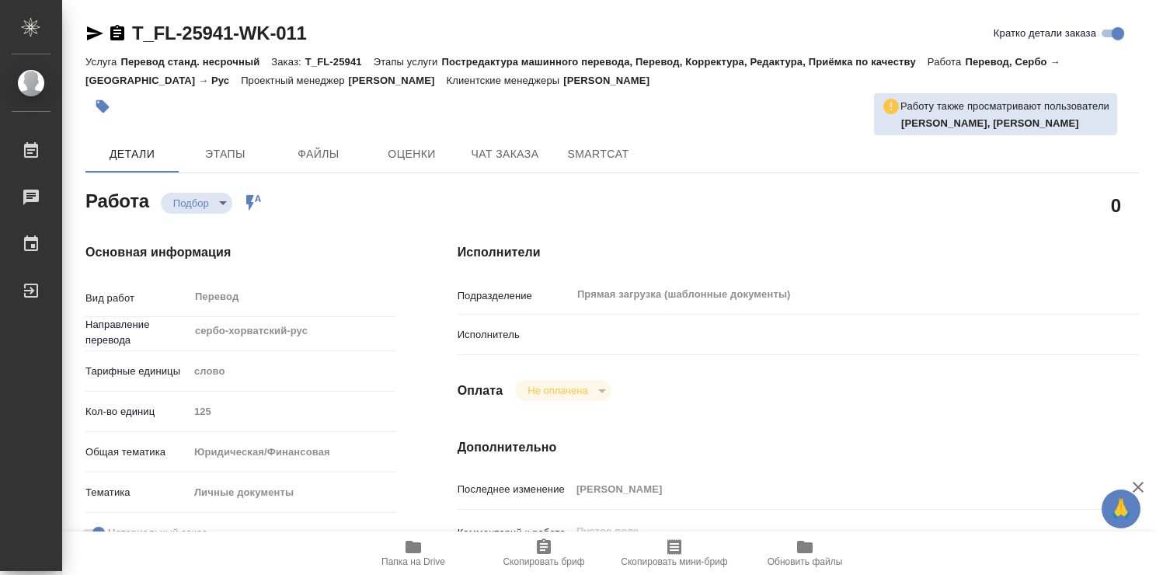
type textarea "x"
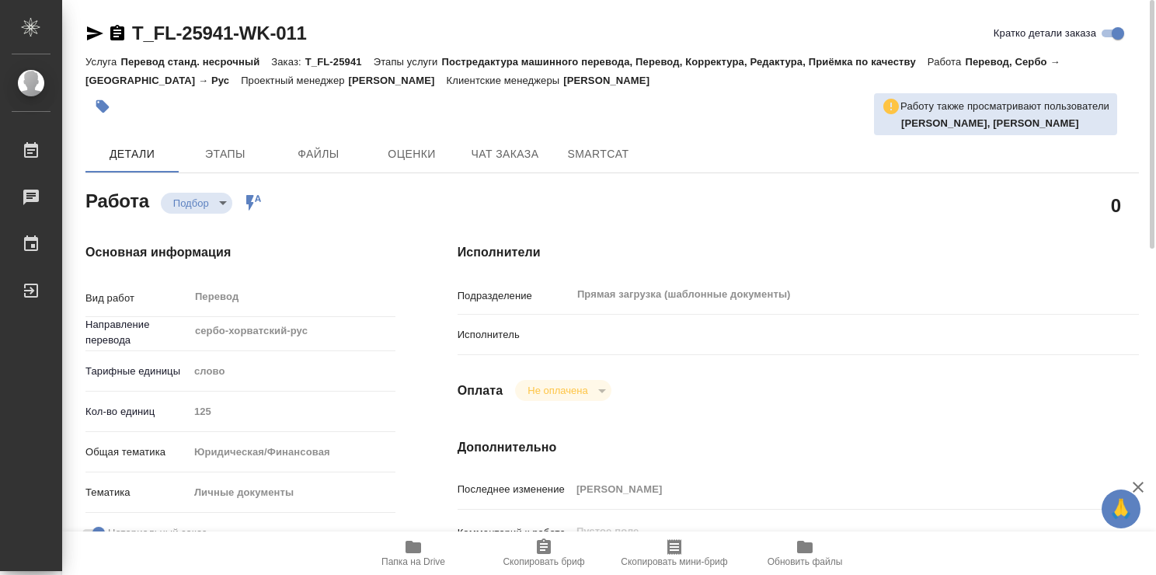
type textarea "x"
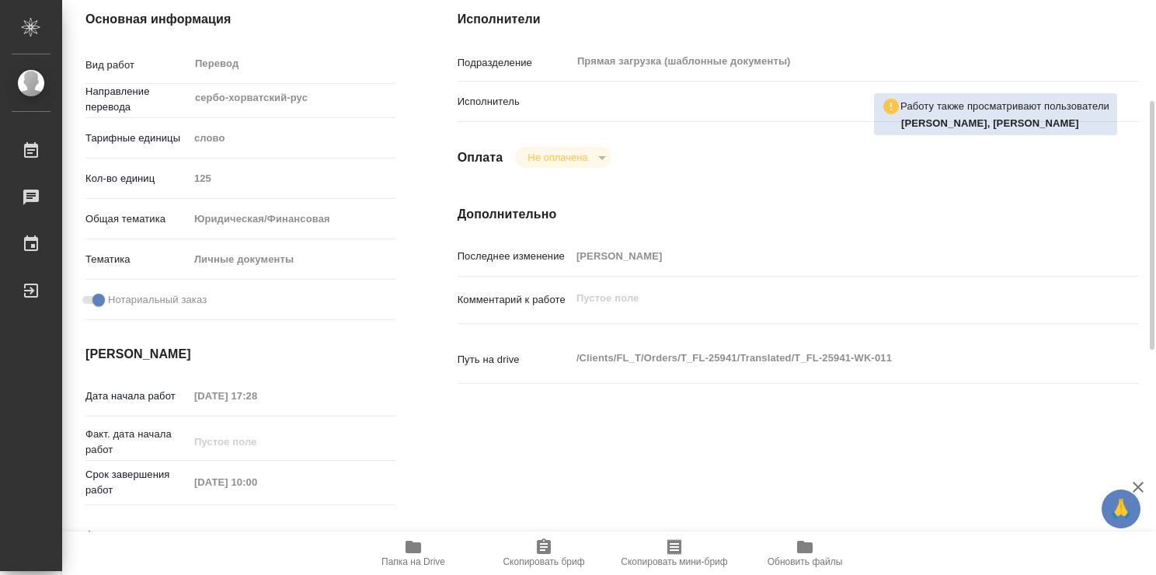
scroll to position [78, 0]
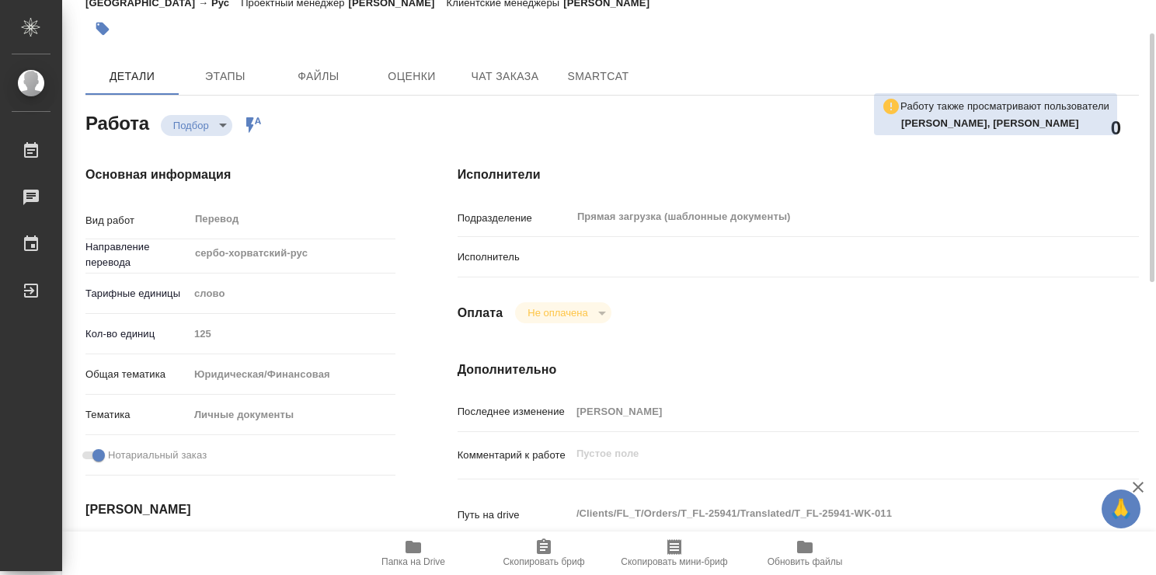
click at [566, 260] on p "Исполнитель" at bounding box center [514, 257] width 113 height 16
click at [504, 259] on p "Исполнитель" at bounding box center [514, 257] width 113 height 16
click at [569, 259] on p "Исполнитель" at bounding box center [514, 257] width 113 height 16
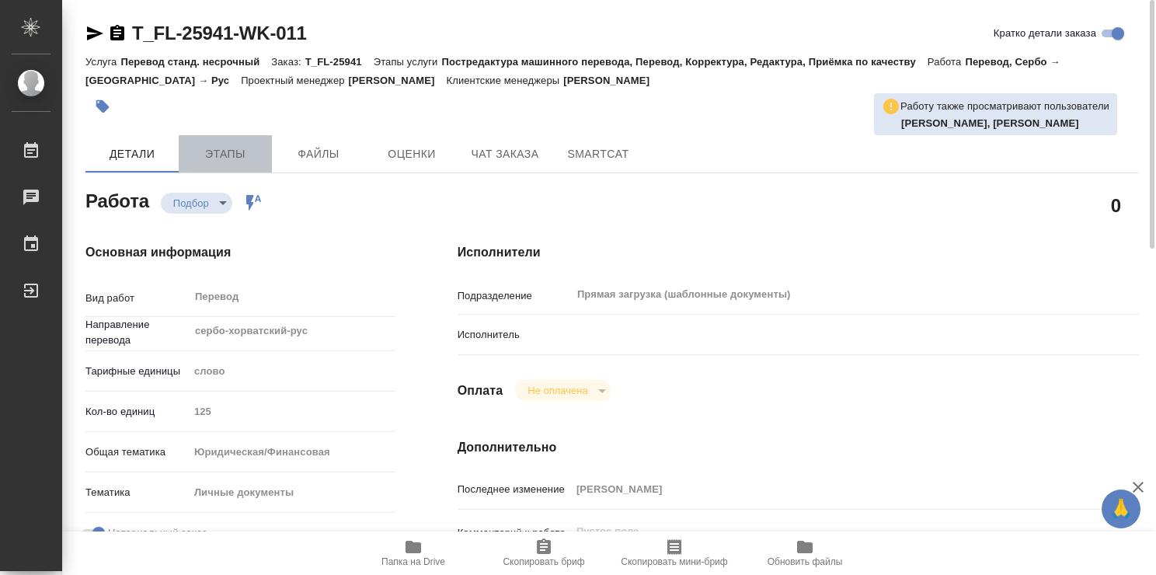
click at [230, 157] on span "Этапы" at bounding box center [225, 153] width 75 height 19
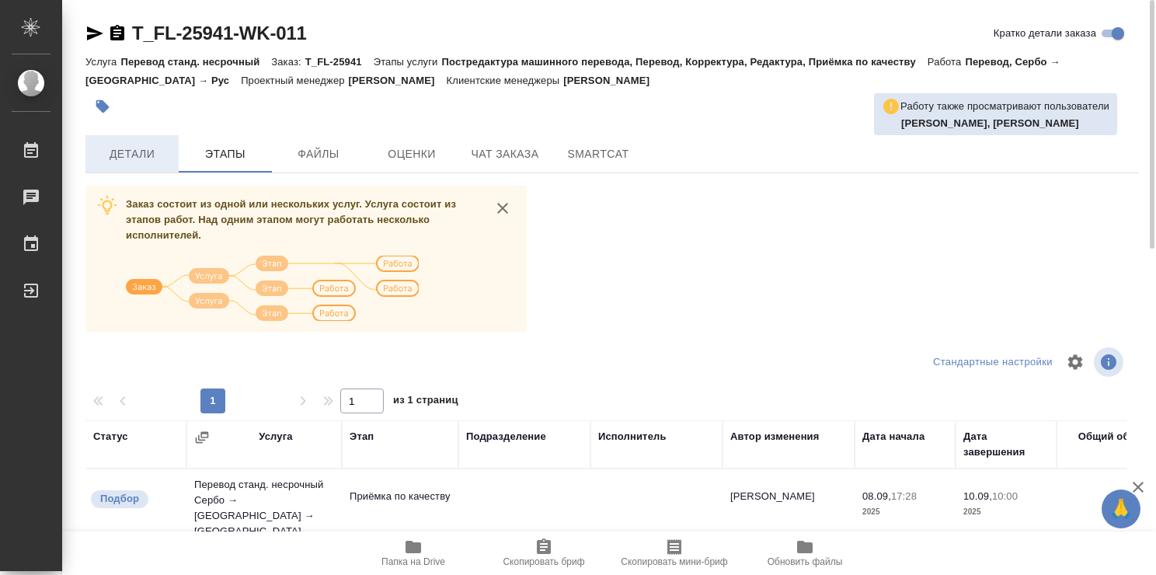
click at [139, 152] on span "Детали" at bounding box center [132, 153] width 75 height 19
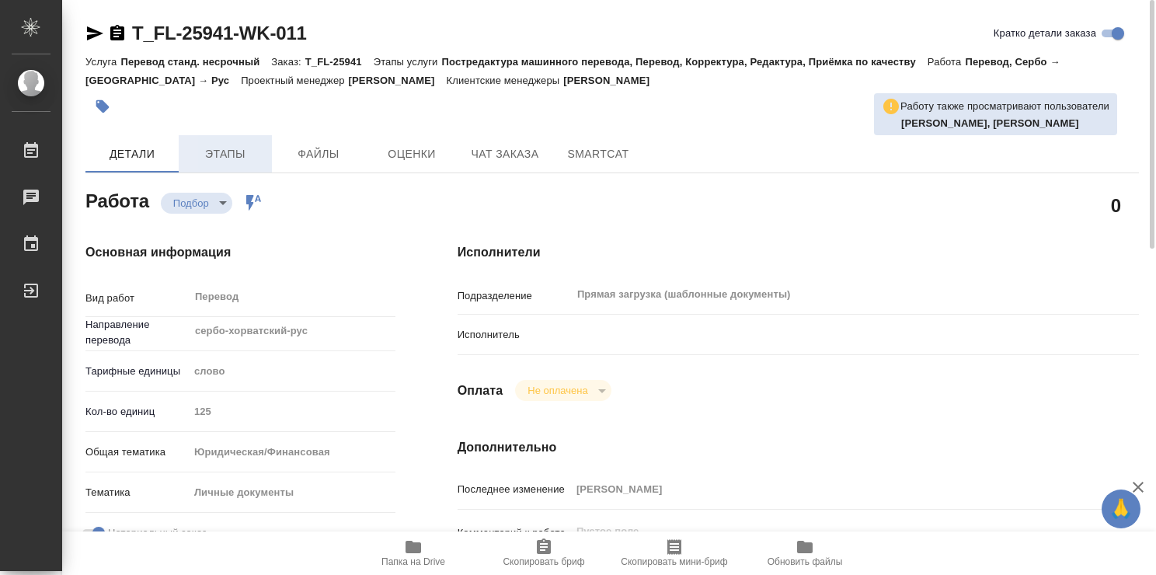
type textarea "x"
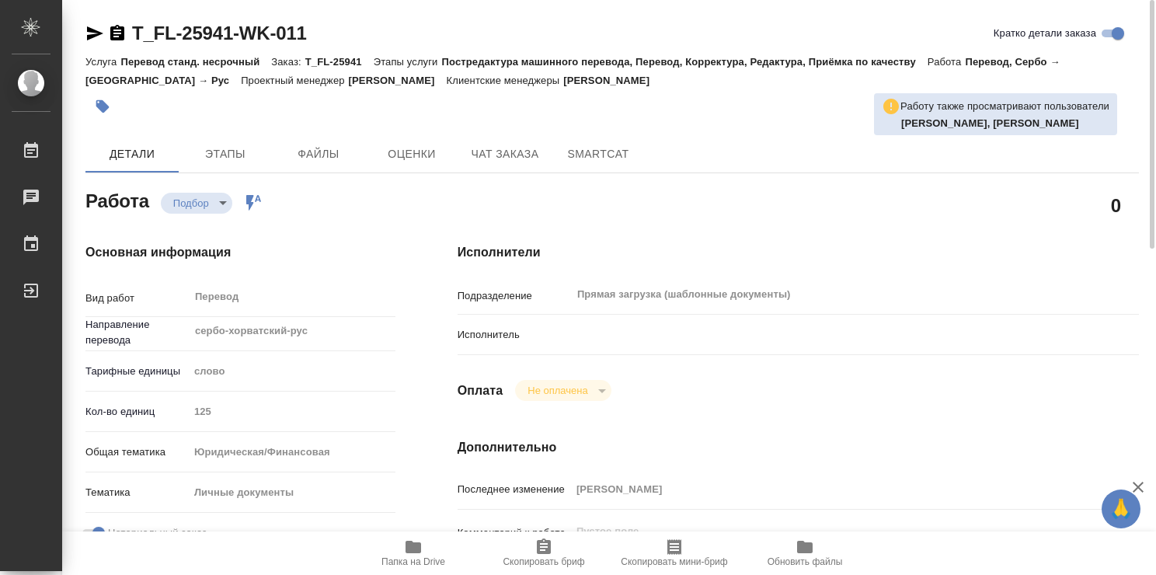
type textarea "x"
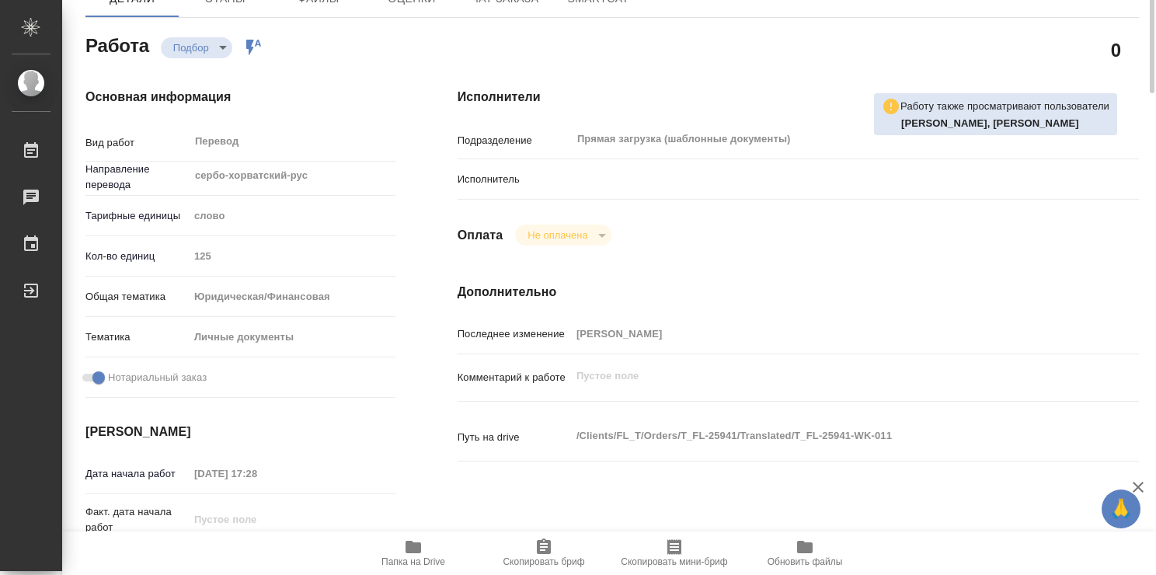
type textarea "x"
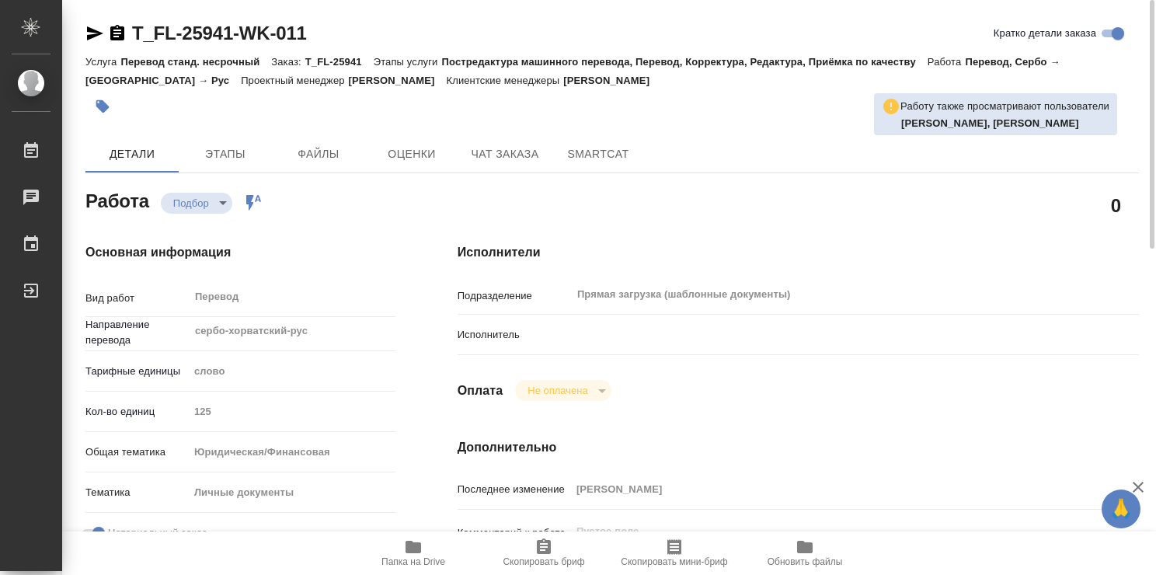
click at [410, 552] on icon "button" at bounding box center [414, 547] width 16 height 12
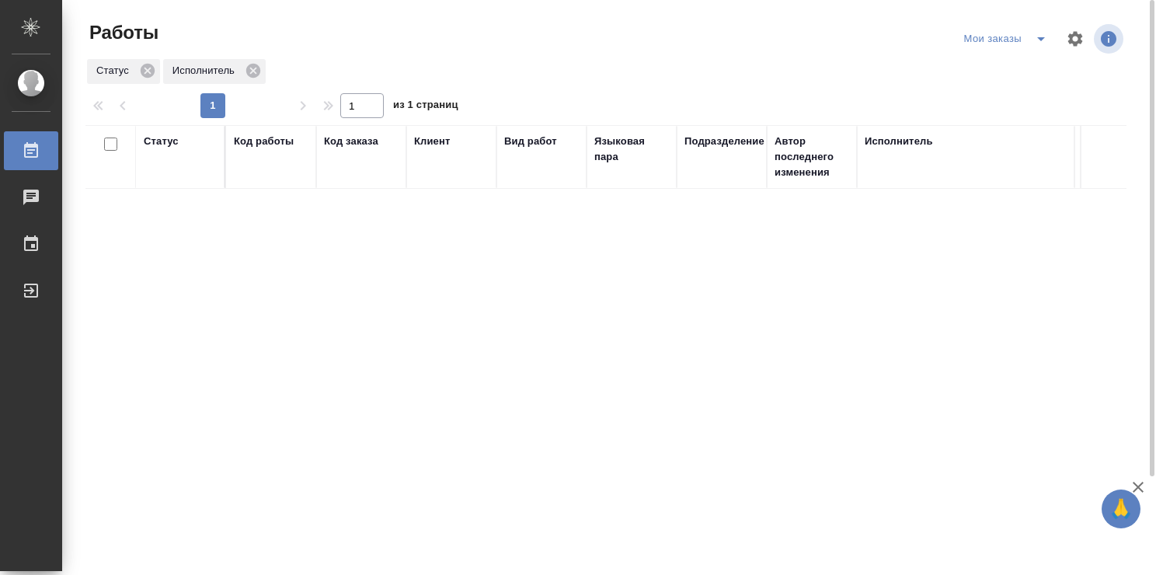
click at [1014, 37] on div "Мои заказы" at bounding box center [1008, 38] width 96 height 25
click at [1003, 34] on div "Мои заказы" at bounding box center [1008, 38] width 96 height 25
click at [1040, 37] on icon "split button" at bounding box center [1041, 39] width 8 height 4
click at [1010, 71] on li "Стандартные настройки" at bounding box center [1008, 69] width 149 height 25
click at [594, 300] on div "Статус Код работы Код заказа Клиент Вид работ Языковая пара Подразделение Автор…" at bounding box center [605, 404] width 1041 height 559
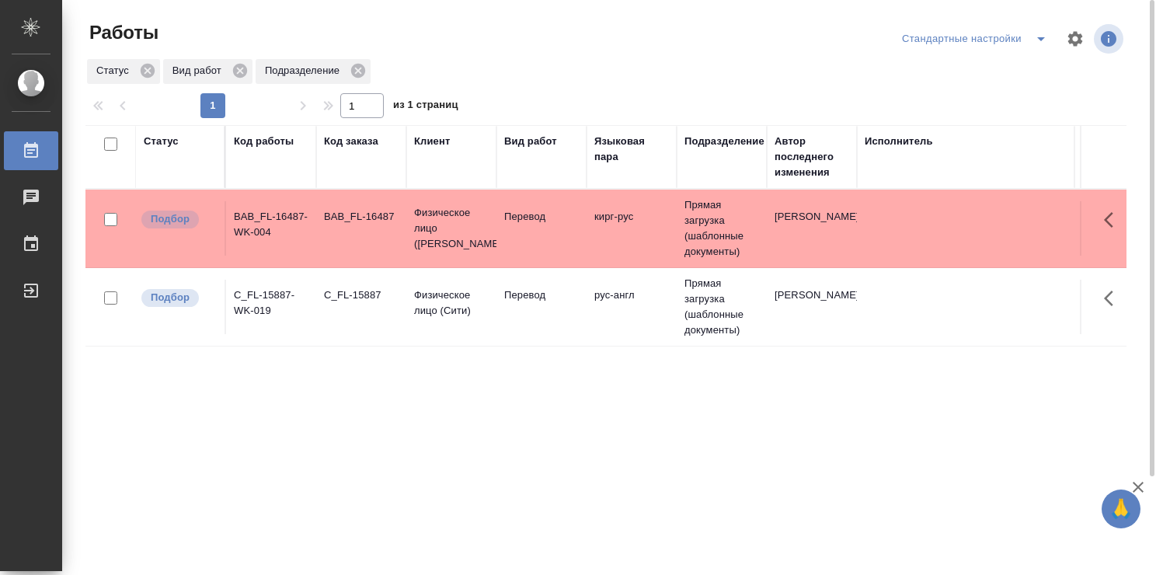
click at [976, 40] on div "Стандартные настройки" at bounding box center [977, 38] width 158 height 25
click at [970, 32] on div "Стандартные настройки" at bounding box center [977, 38] width 158 height 25
click at [971, 39] on div "Стандартные настройки" at bounding box center [977, 38] width 158 height 25
click at [1044, 38] on icon "split button" at bounding box center [1041, 39] width 19 height 19
click at [802, 38] on div "Стандартные настройки [PERSON_NAME] заказы" at bounding box center [957, 38] width 339 height 37
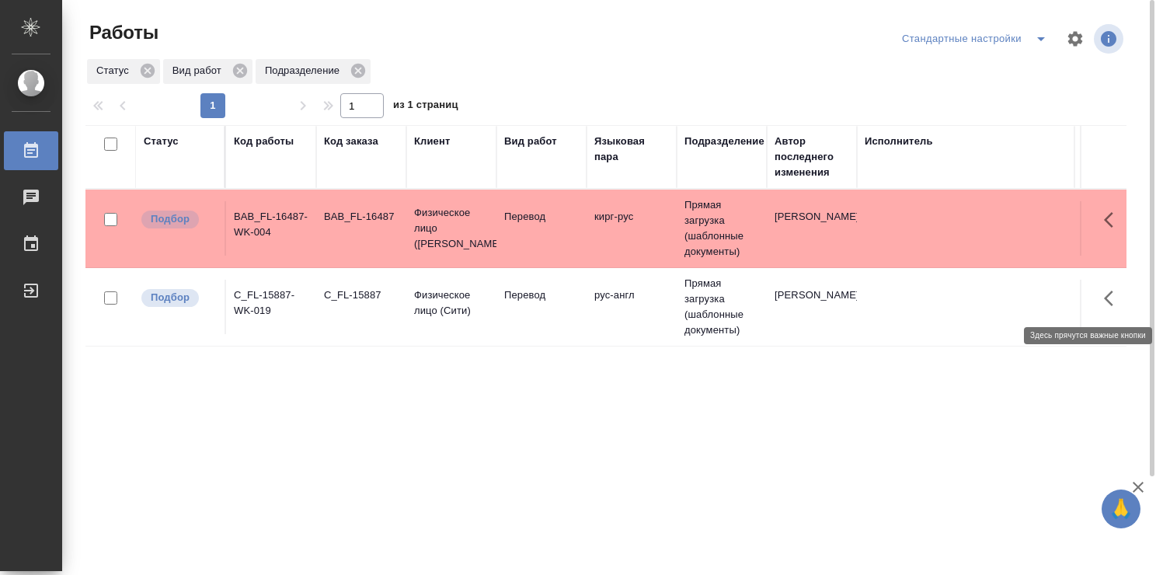
click at [1113, 294] on icon "button" at bounding box center [1113, 298] width 19 height 19
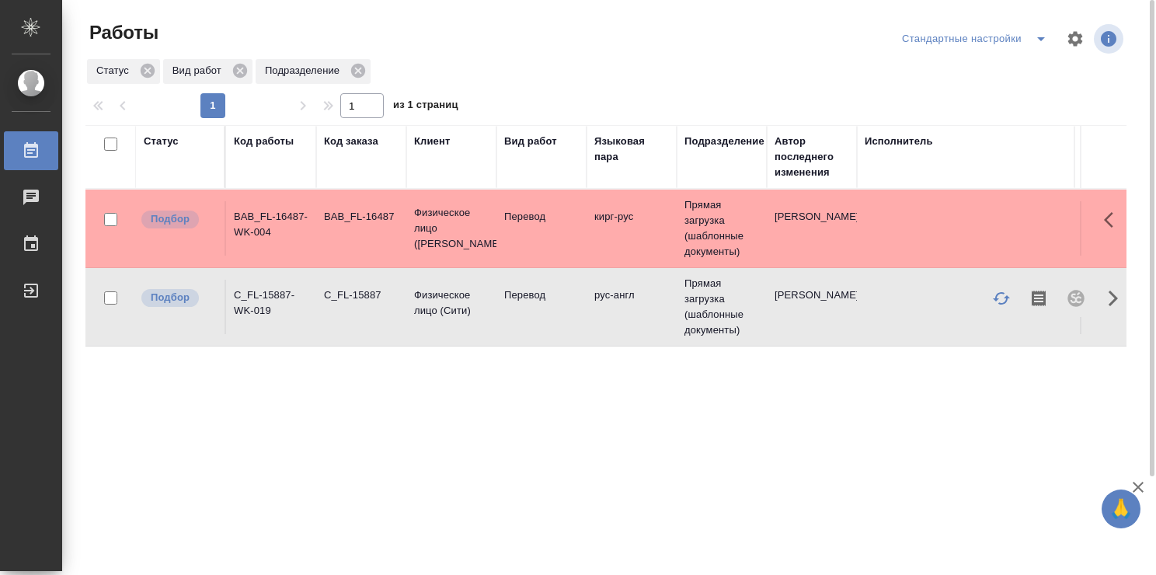
click at [239, 410] on div "Статус Код работы Код заказа Клиент Вид работ Языковая пара Подразделение Автор…" at bounding box center [605, 404] width 1041 height 559
click at [1032, 36] on icon "split button" at bounding box center [1041, 39] width 19 height 19
click at [969, 71] on li "Мои заказы" at bounding box center [965, 69] width 158 height 25
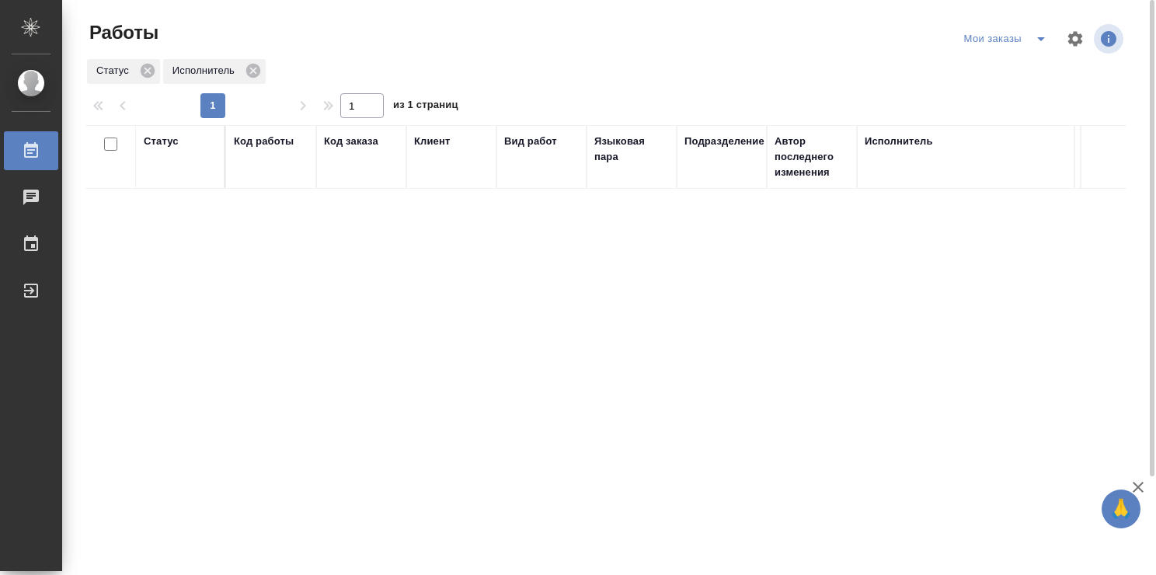
click at [997, 40] on div "Мои заказы" at bounding box center [1008, 38] width 96 height 25
click at [1041, 41] on icon "split button" at bounding box center [1041, 39] width 19 height 19
click at [990, 67] on li "Стандартные настройки" at bounding box center [1008, 69] width 149 height 25
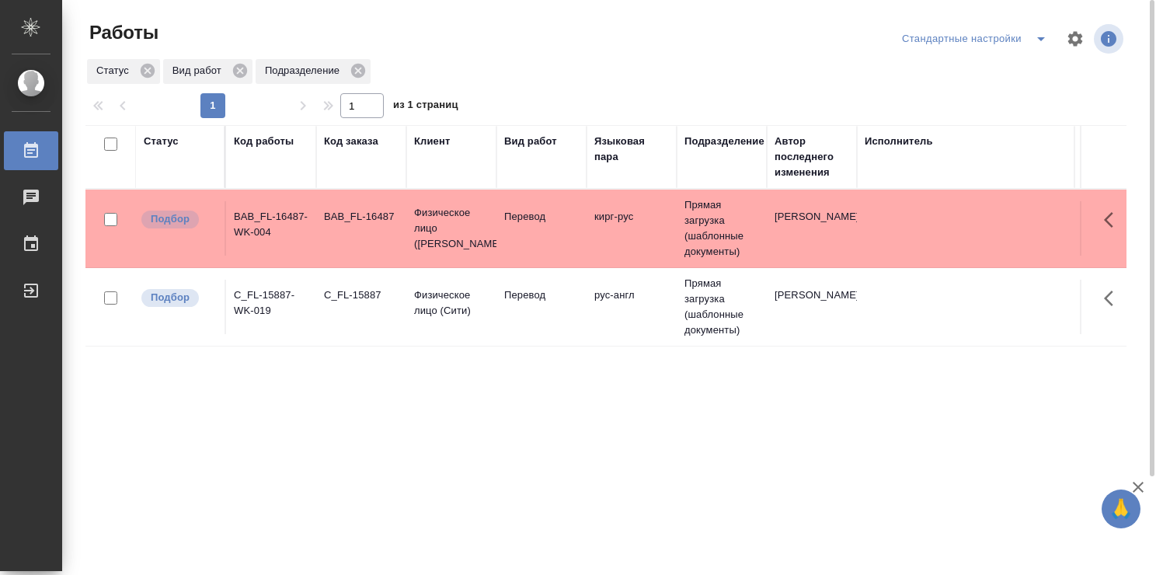
click at [335, 314] on td "C_FL-15887" at bounding box center [361, 307] width 90 height 54
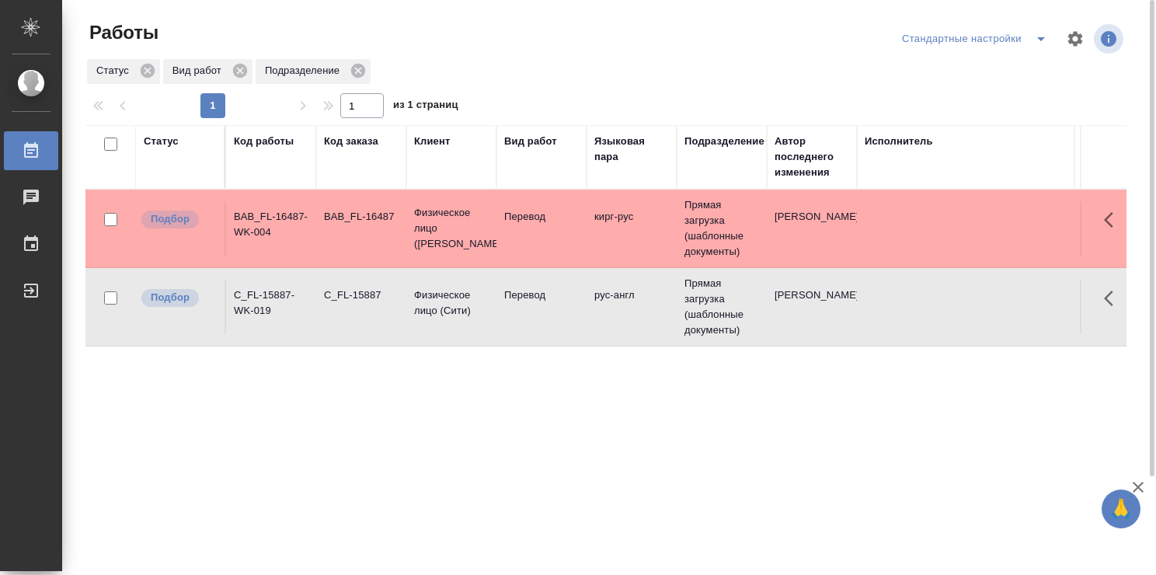
click at [336, 314] on td "C_FL-15887" at bounding box center [361, 307] width 90 height 54
click at [607, 410] on div "Статус Код работы Код заказа Клиент Вид работ Языковая пара Подразделение Автор…" at bounding box center [605, 404] width 1041 height 559
click at [1108, 292] on icon "button" at bounding box center [1113, 298] width 19 height 19
click at [1109, 293] on icon "button" at bounding box center [1113, 298] width 19 height 19
click at [1112, 298] on icon "button" at bounding box center [1113, 298] width 19 height 19
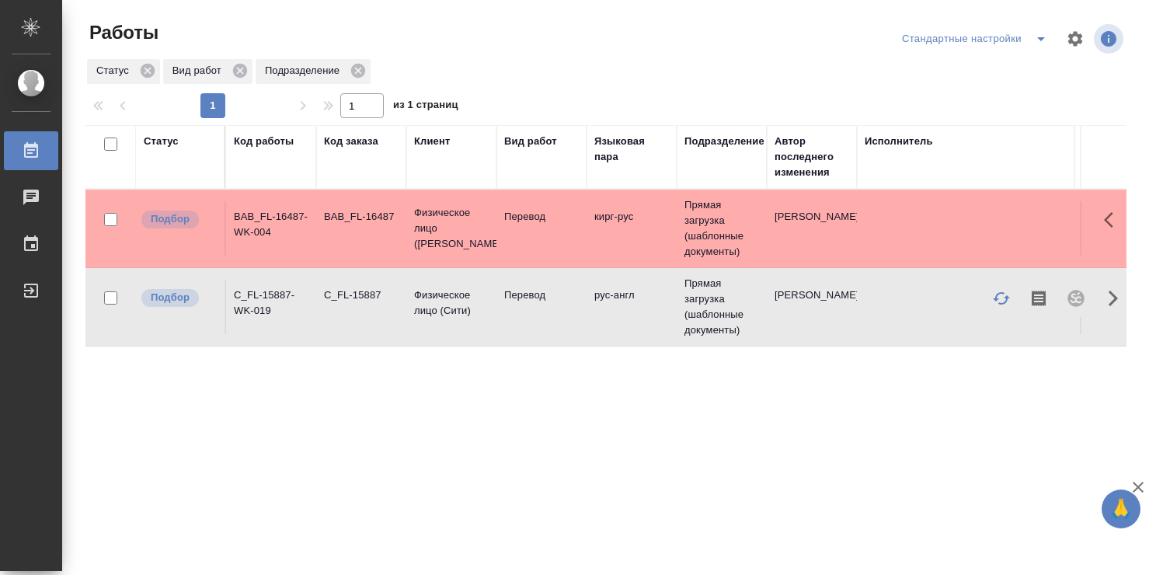
click at [382, 305] on td "C_FL-15887" at bounding box center [361, 307] width 90 height 54
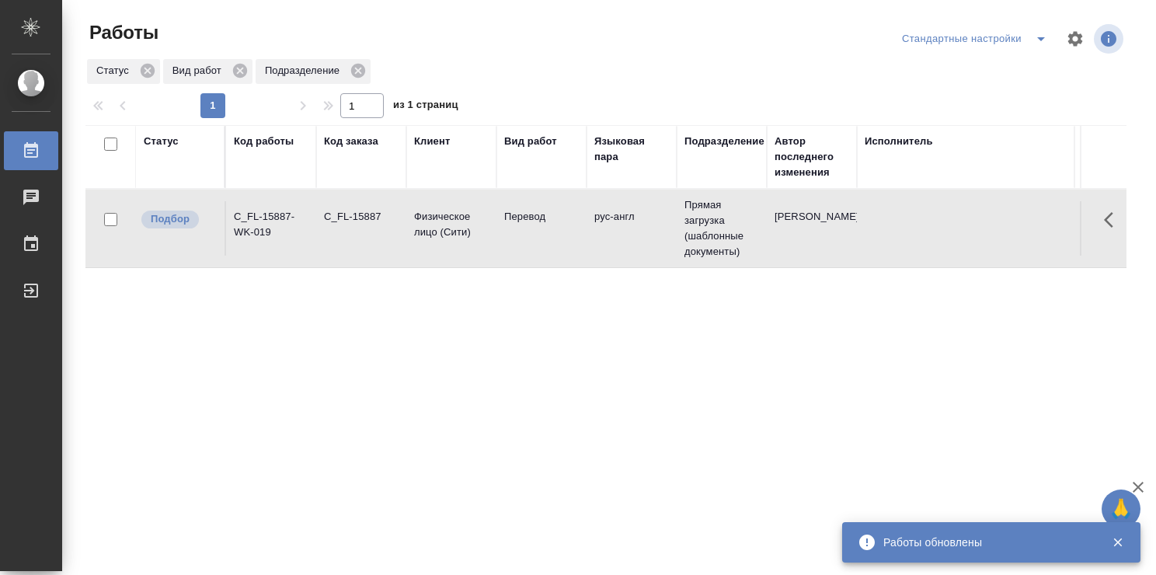
click at [661, 375] on div "Статус Код работы Код заказа Клиент Вид работ Языковая пара Подразделение Автор…" at bounding box center [605, 404] width 1041 height 559
click at [647, 236] on td "рус-англ" at bounding box center [632, 228] width 90 height 54
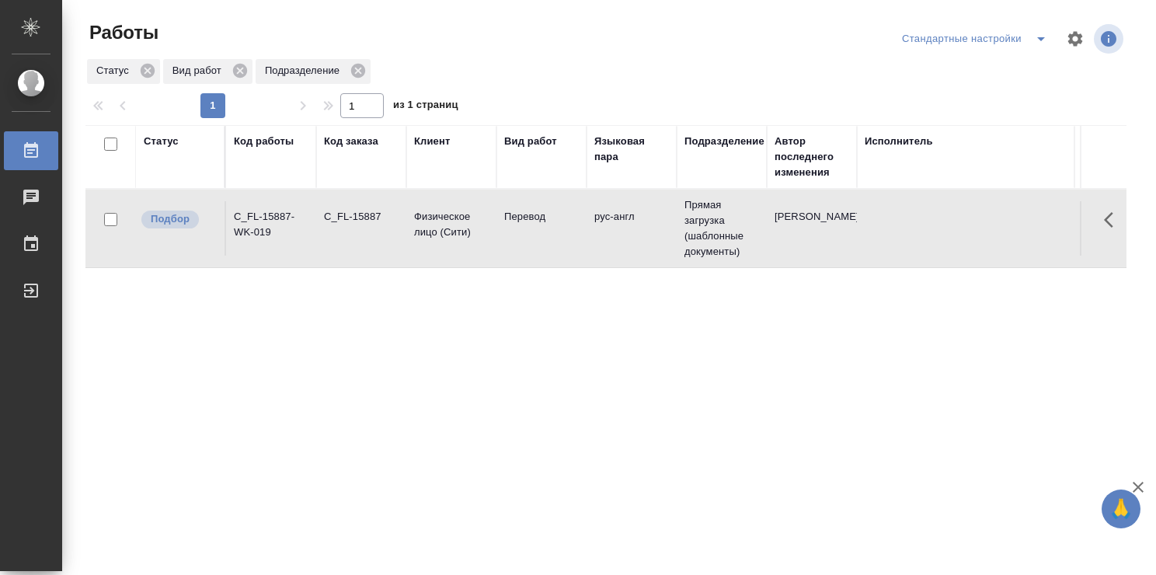
click at [647, 236] on td "рус-англ" at bounding box center [632, 228] width 90 height 54
click at [569, 239] on td "Перевод" at bounding box center [541, 228] width 90 height 54
click at [539, 243] on td "Перевод" at bounding box center [541, 228] width 90 height 54
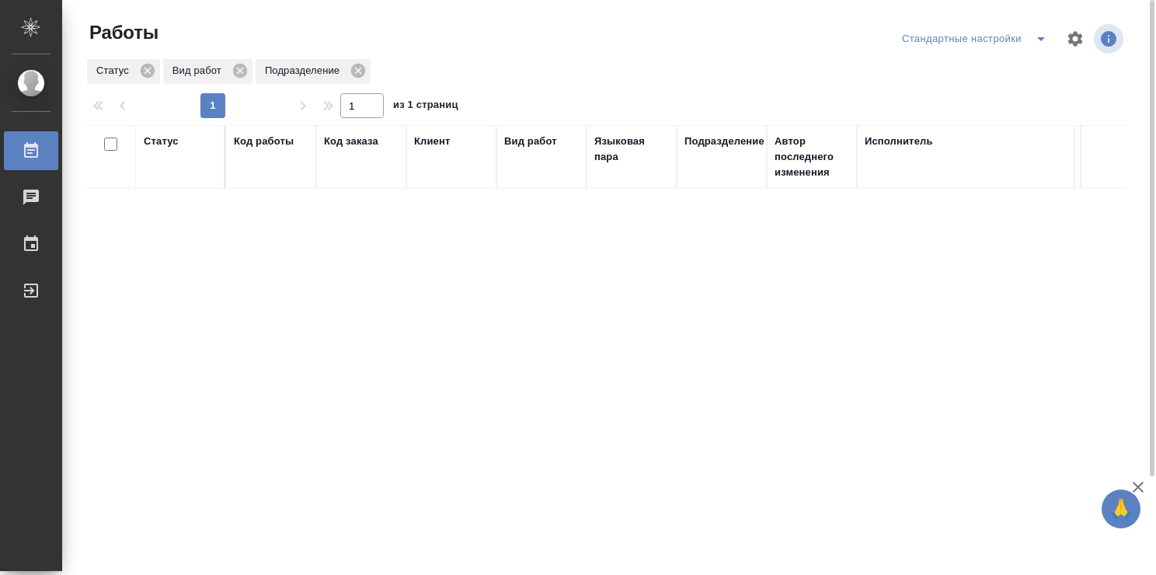
click at [518, 345] on div "Статус Код работы Код заказа Клиент Вид работ Языковая пара Подразделение Автор…" at bounding box center [605, 404] width 1041 height 559
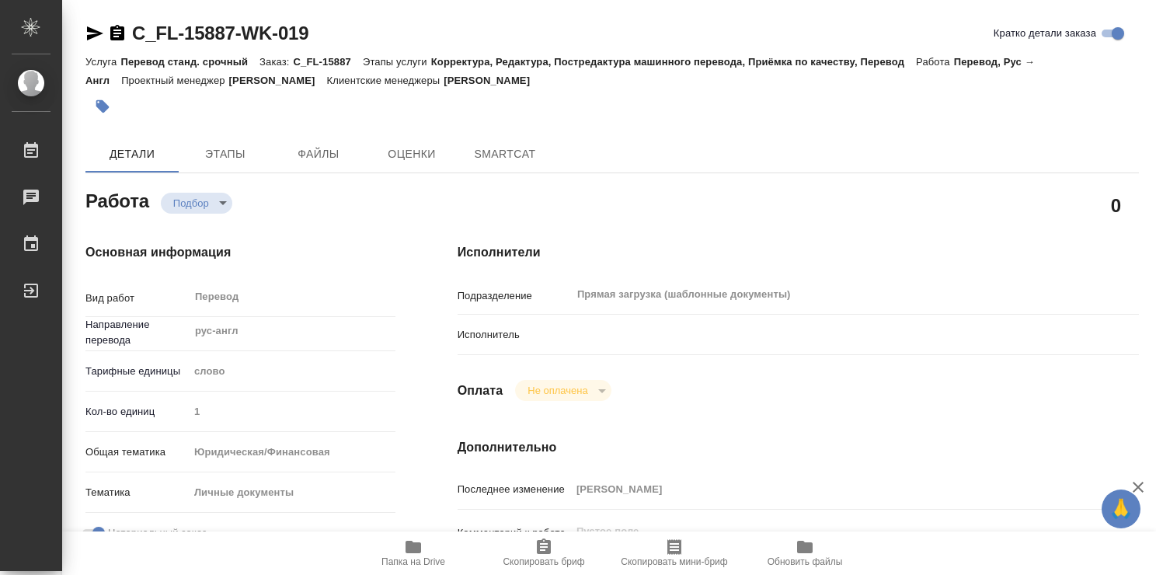
type textarea "x"
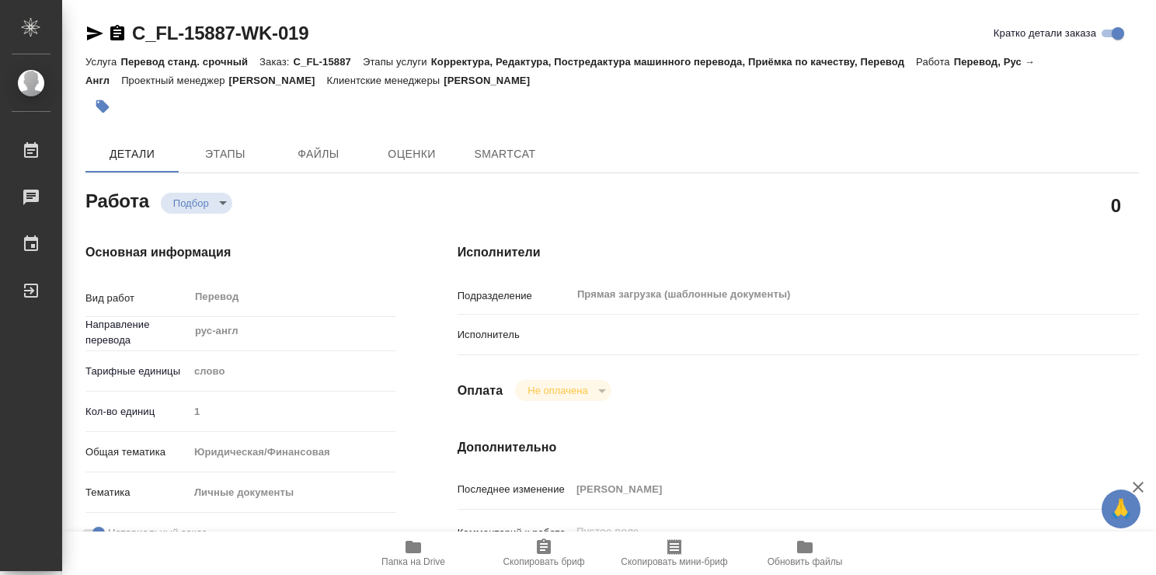
type textarea "x"
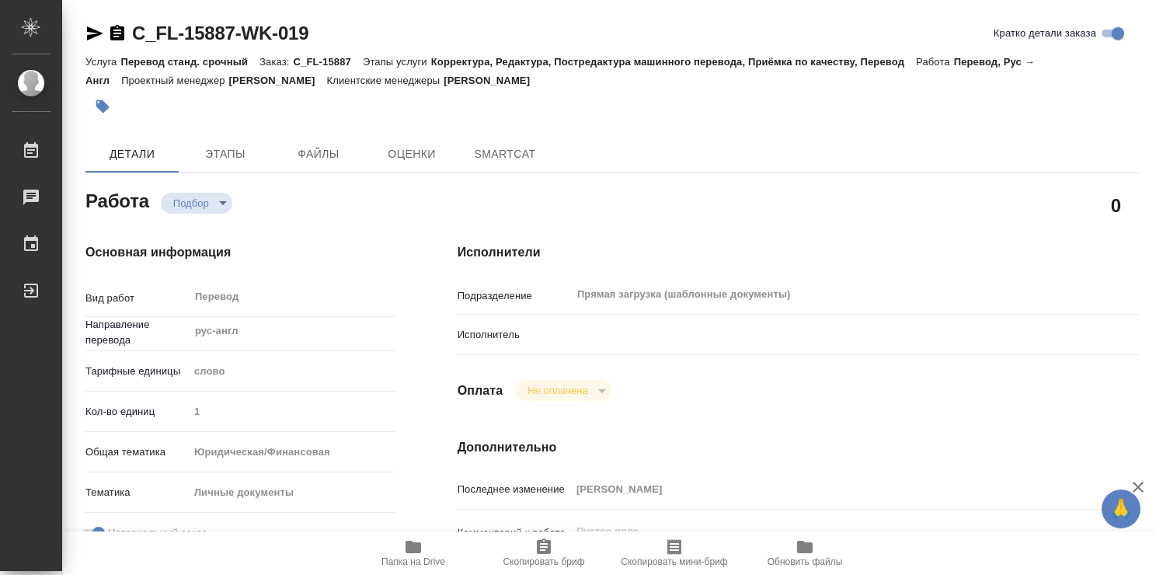
type textarea "x"
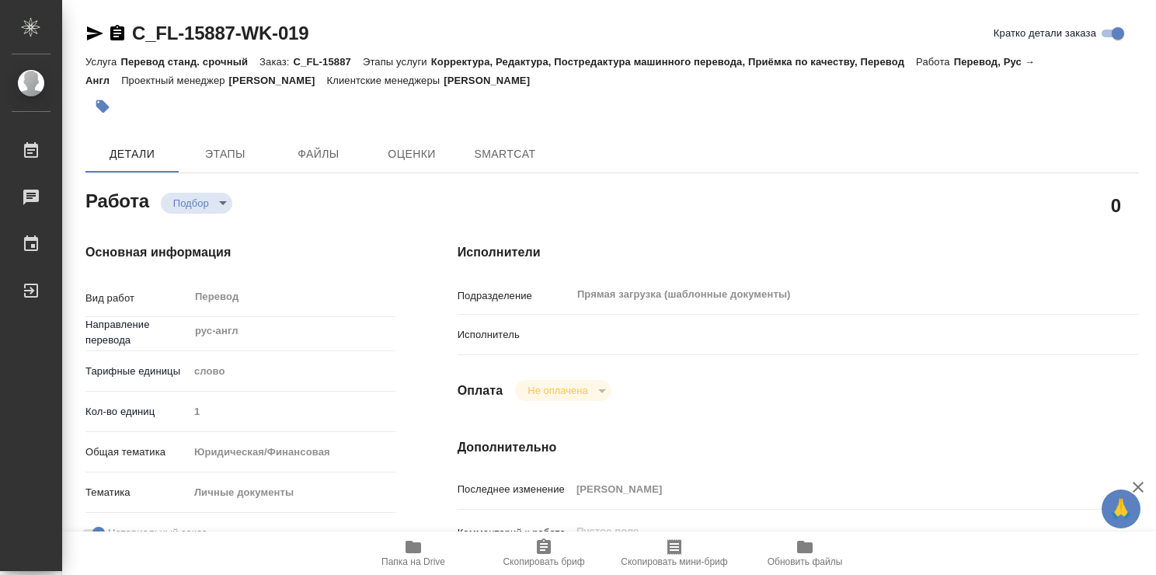
type textarea "x"
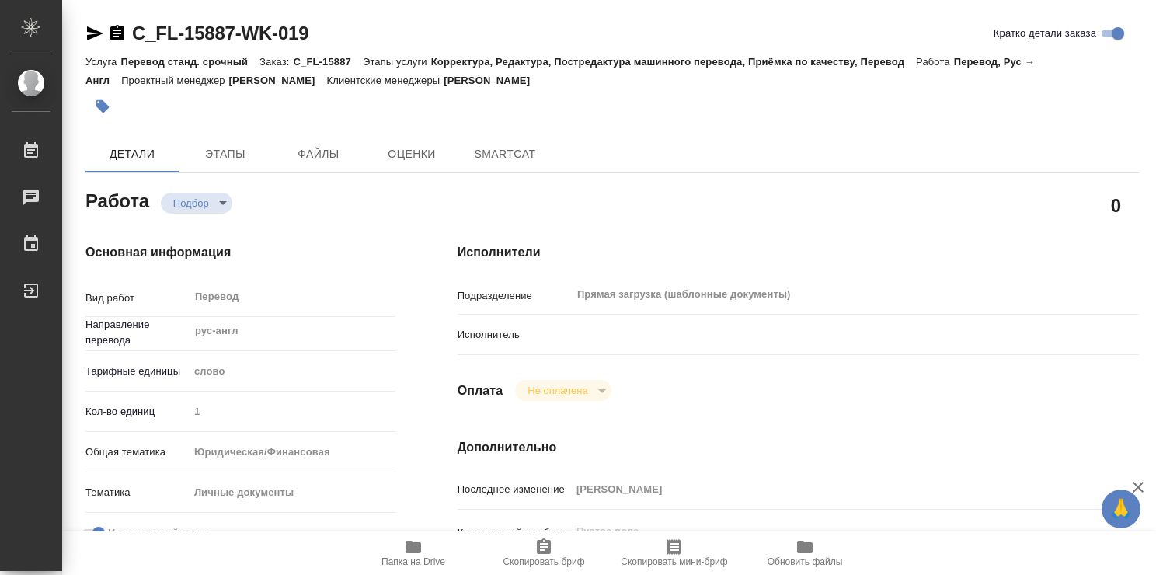
type textarea "x"
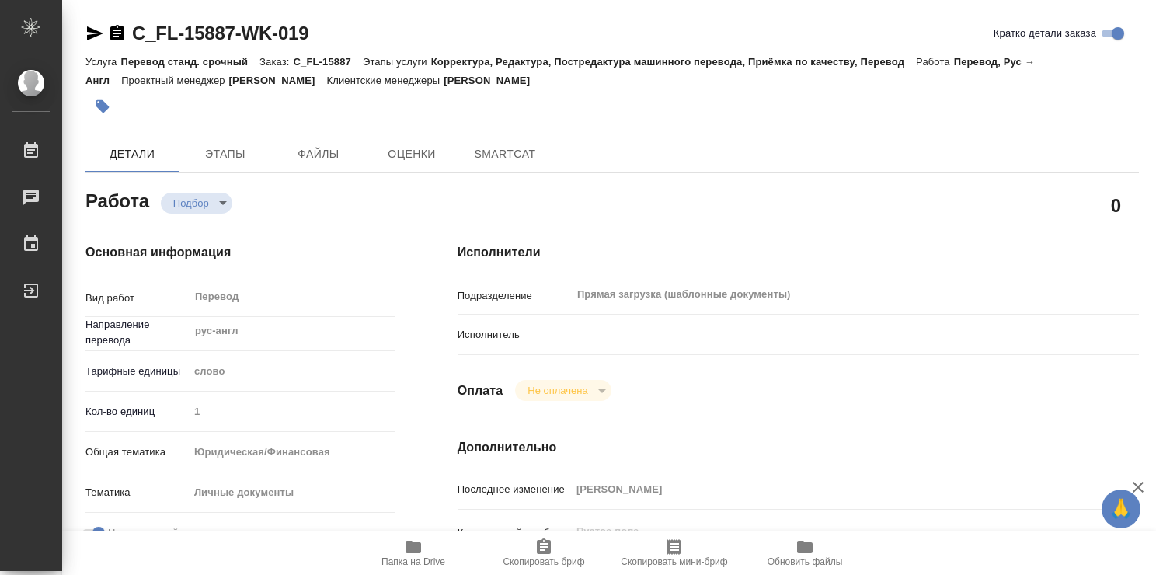
type textarea "x"
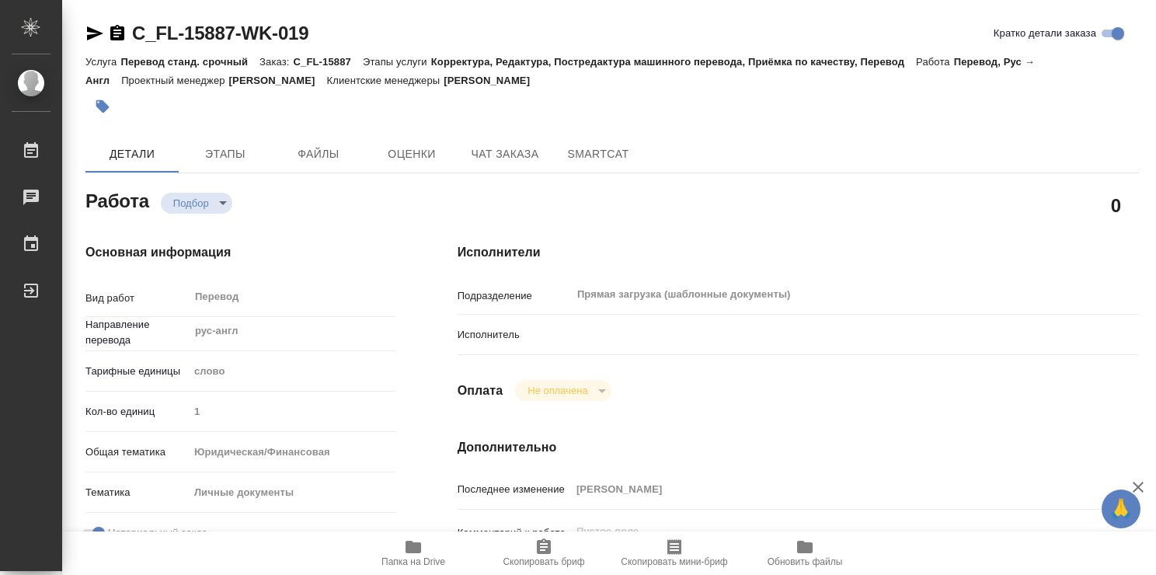
scroll to position [78, 0]
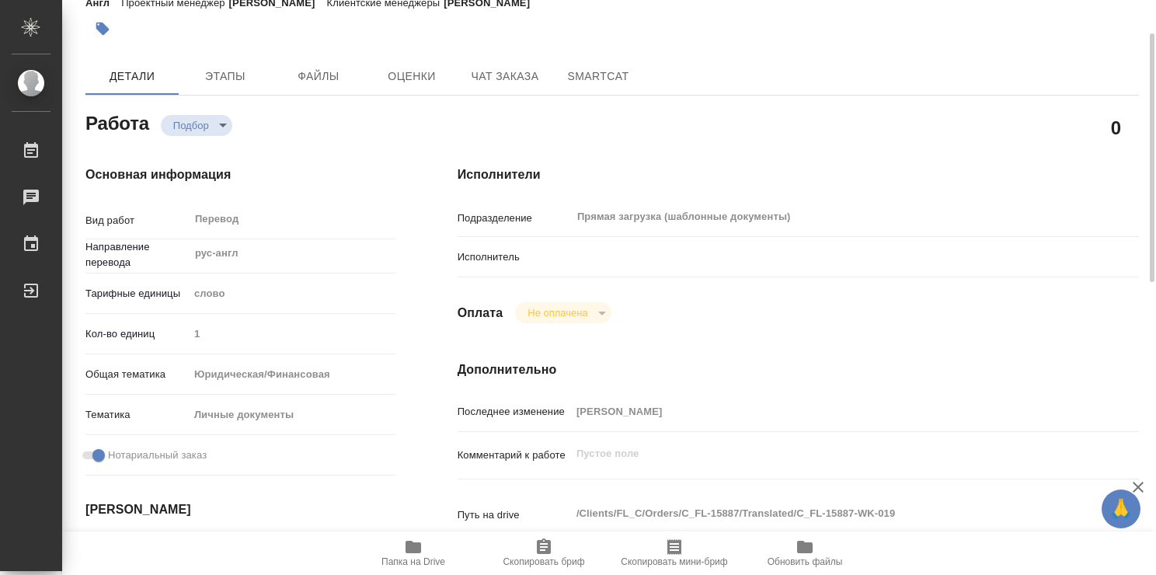
type textarea "x"
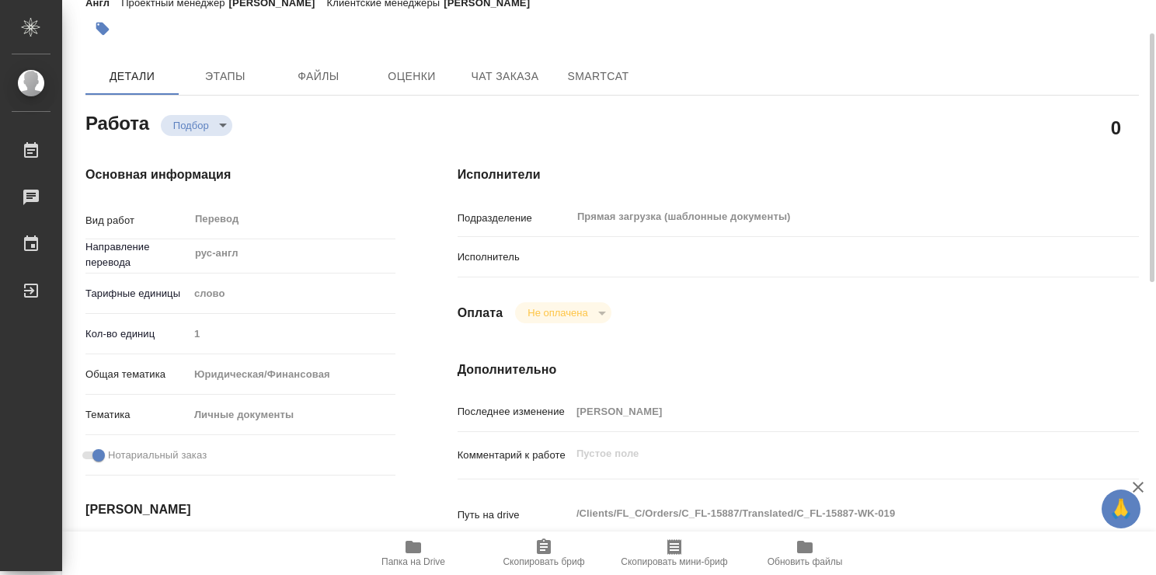
type textarea "x"
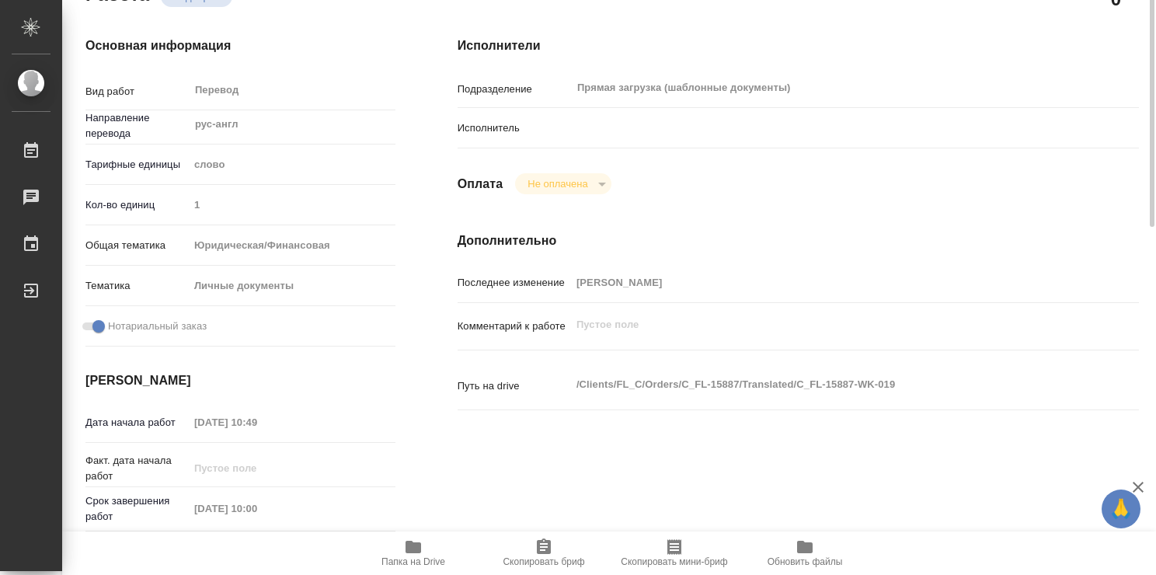
scroll to position [0, 0]
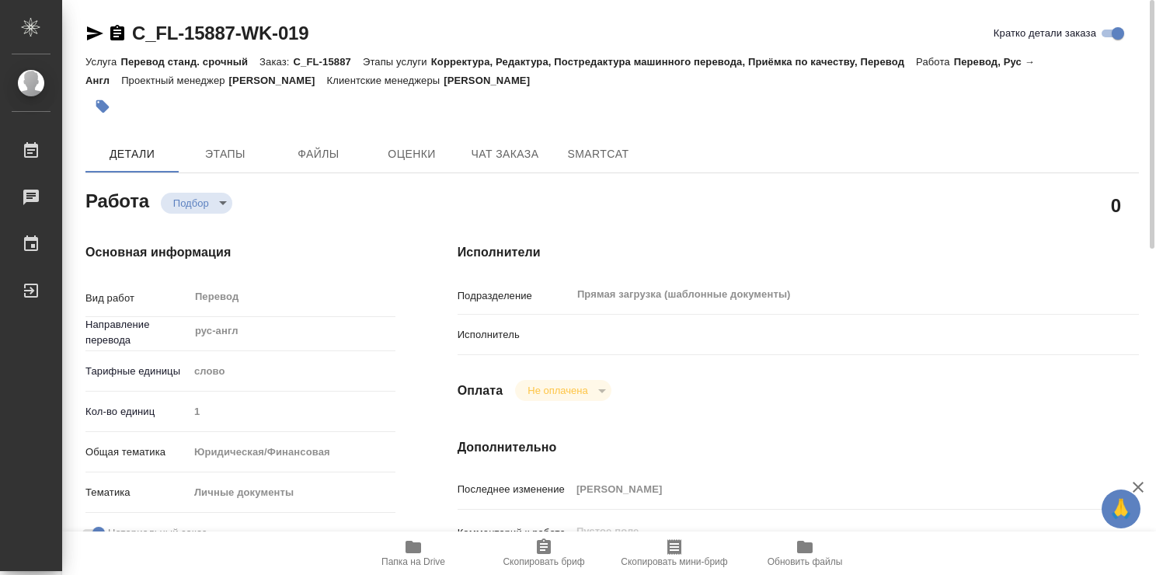
click at [415, 550] on icon "button" at bounding box center [414, 547] width 16 height 12
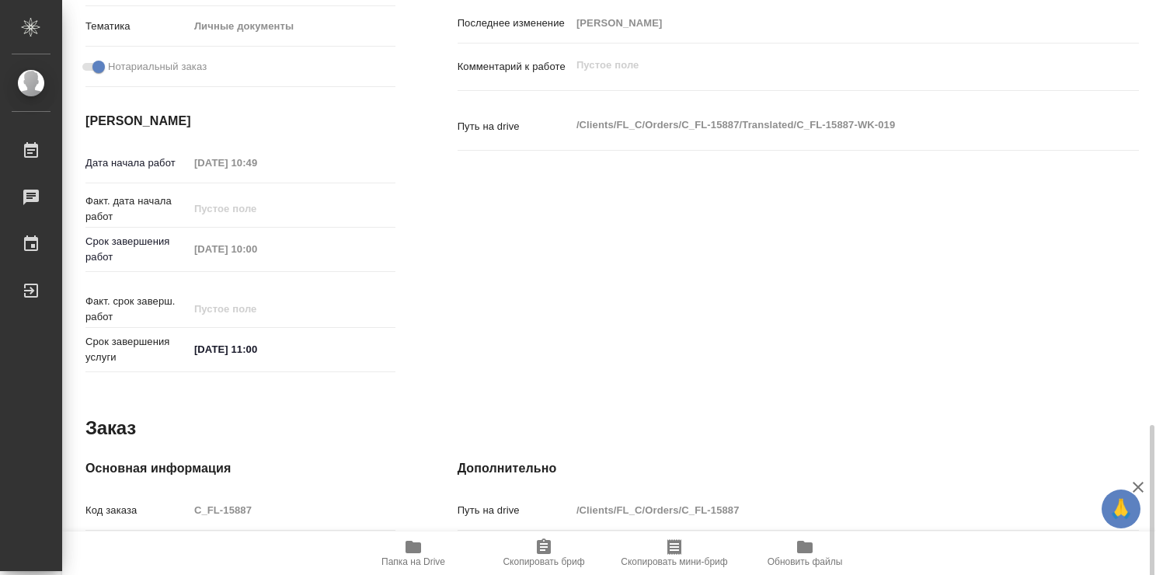
scroll to position [750, 0]
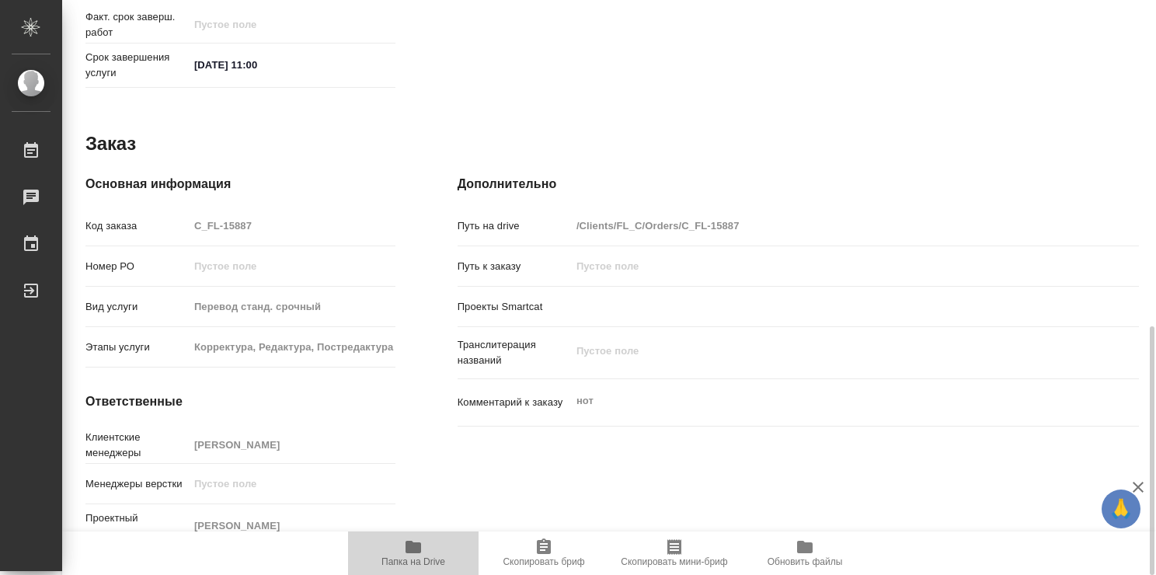
click at [415, 546] on icon "button" at bounding box center [414, 547] width 16 height 12
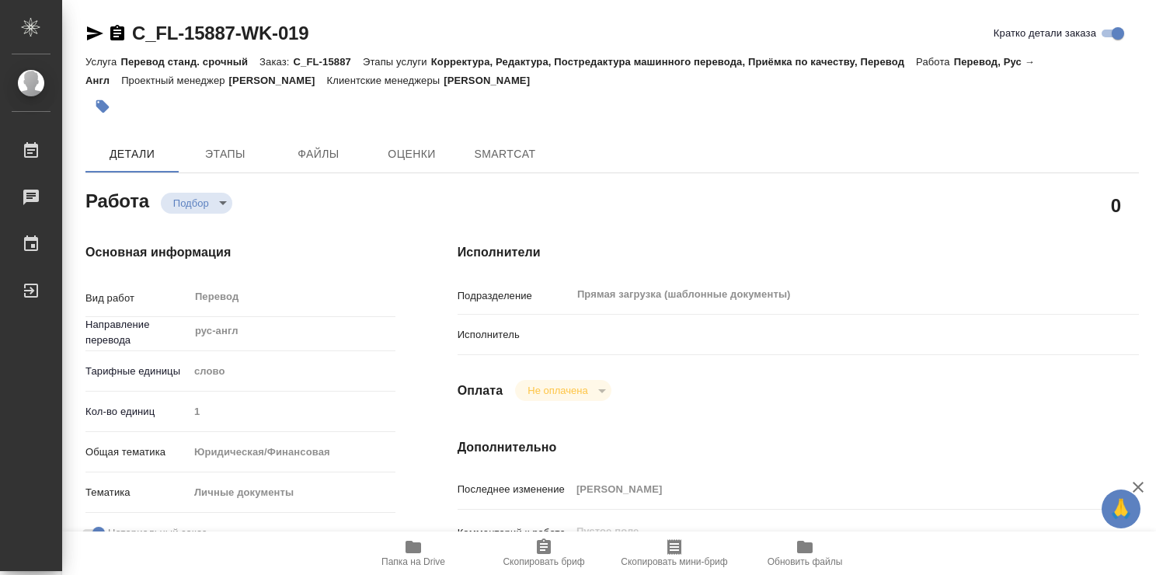
type textarea "x"
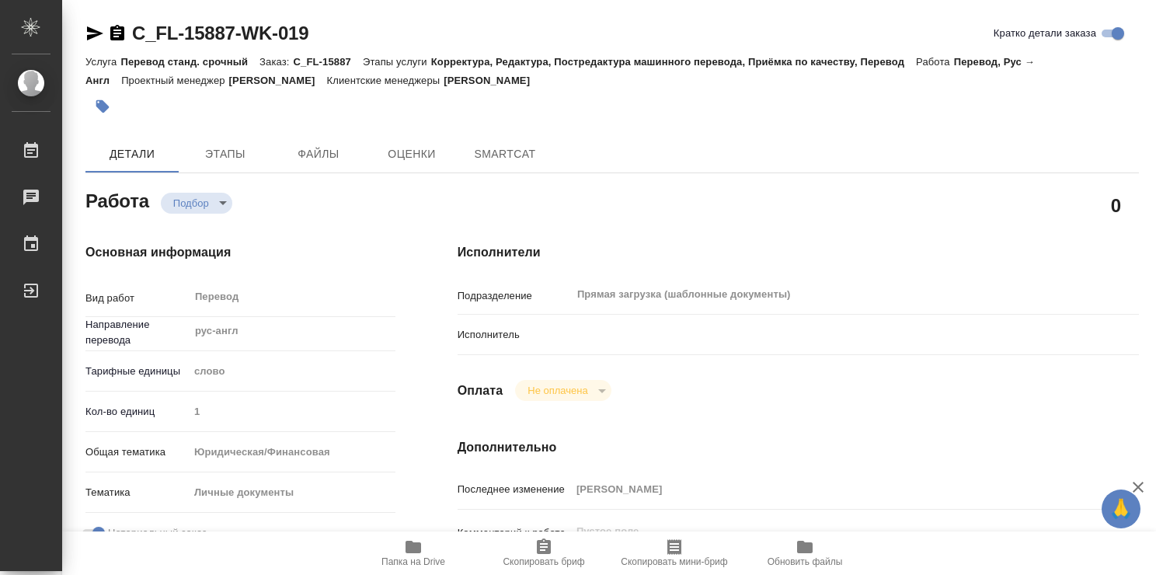
type textarea "x"
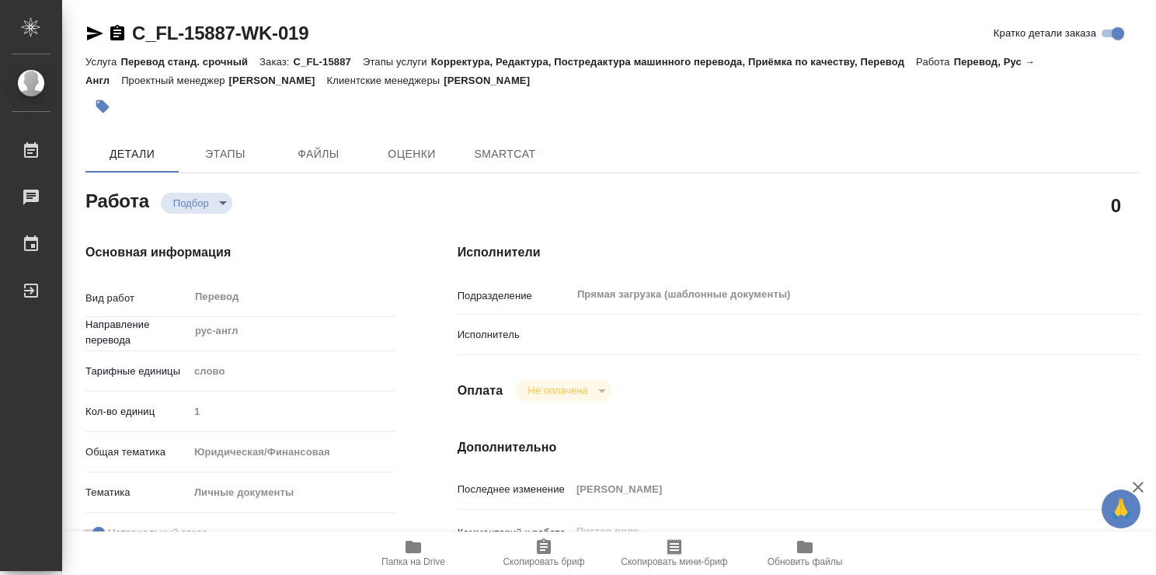
type textarea "x"
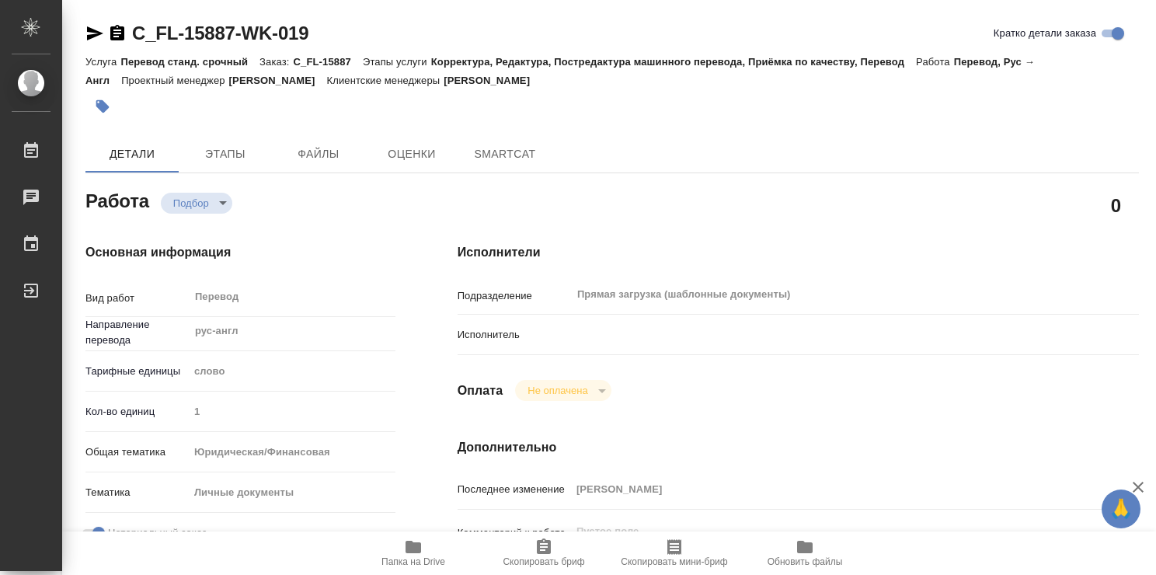
type textarea "x"
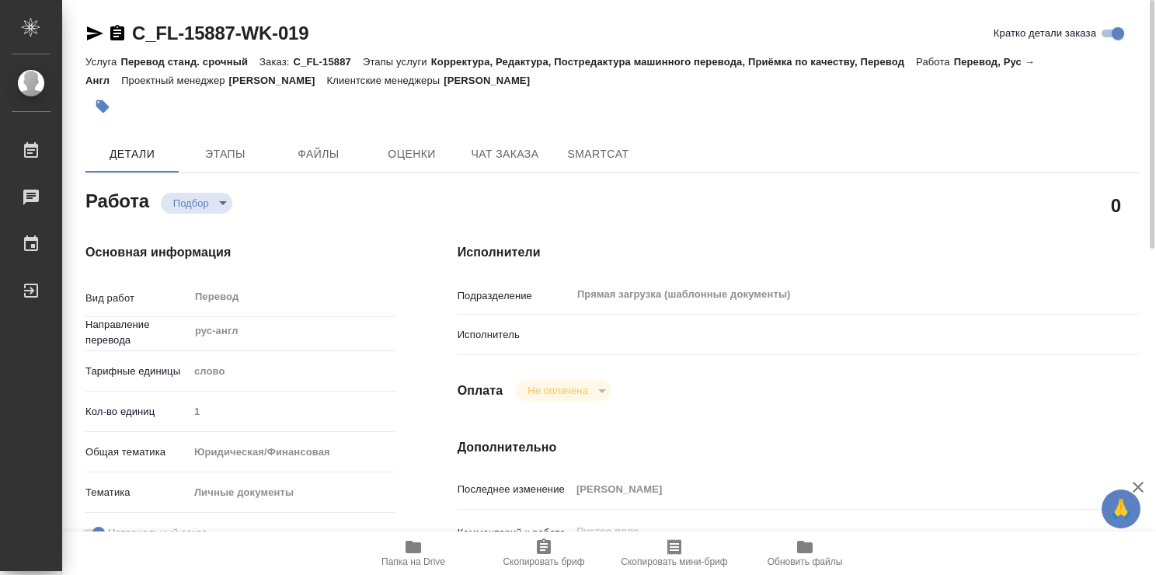
type textarea "x"
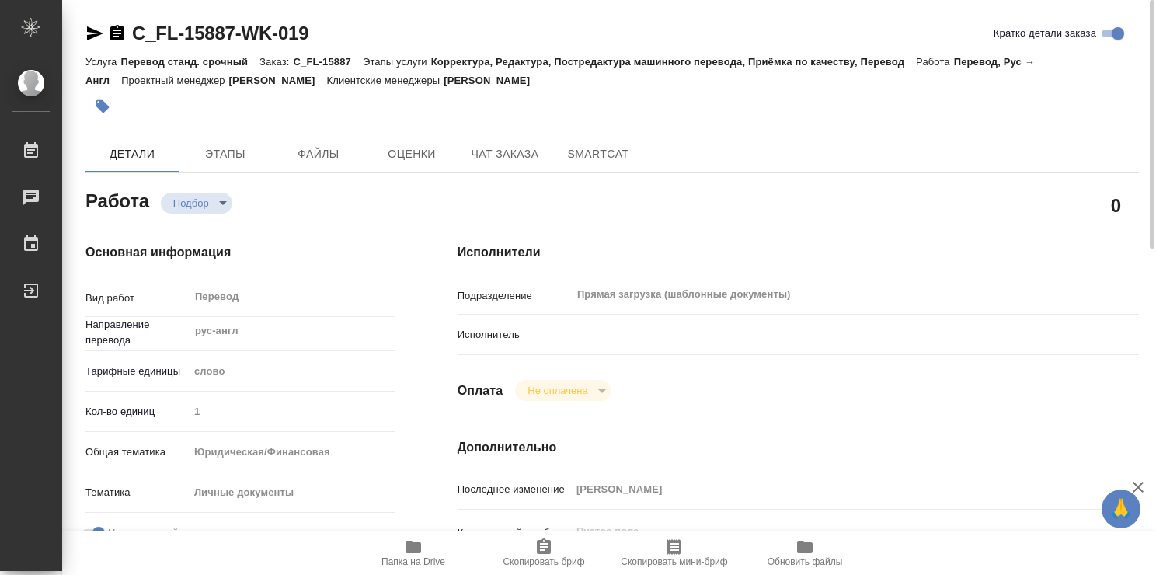
type textarea "x"
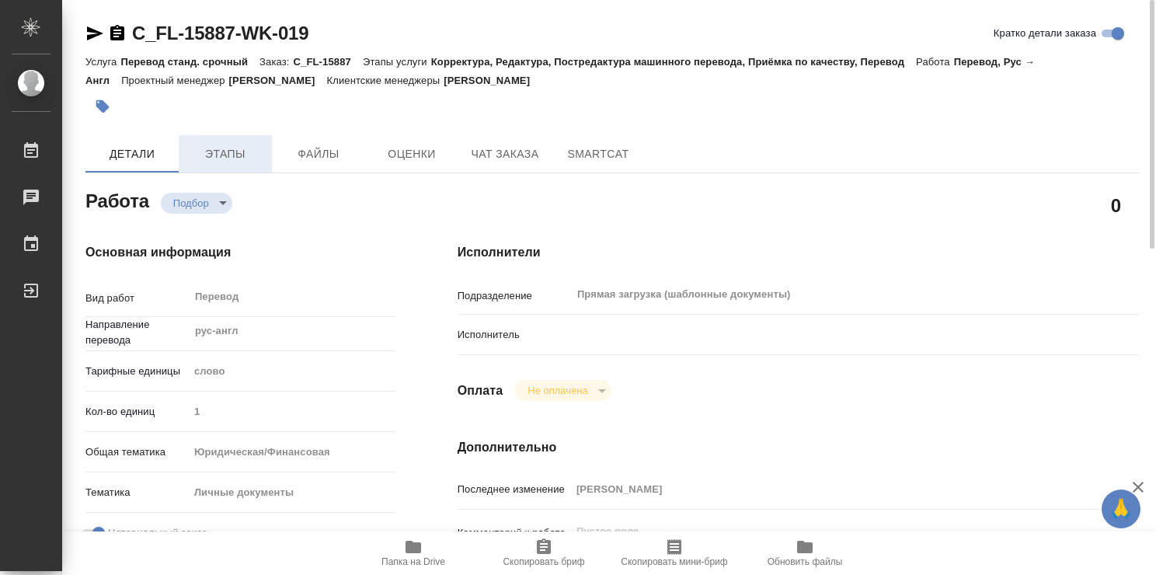
click at [227, 155] on span "Этапы" at bounding box center [225, 153] width 75 height 19
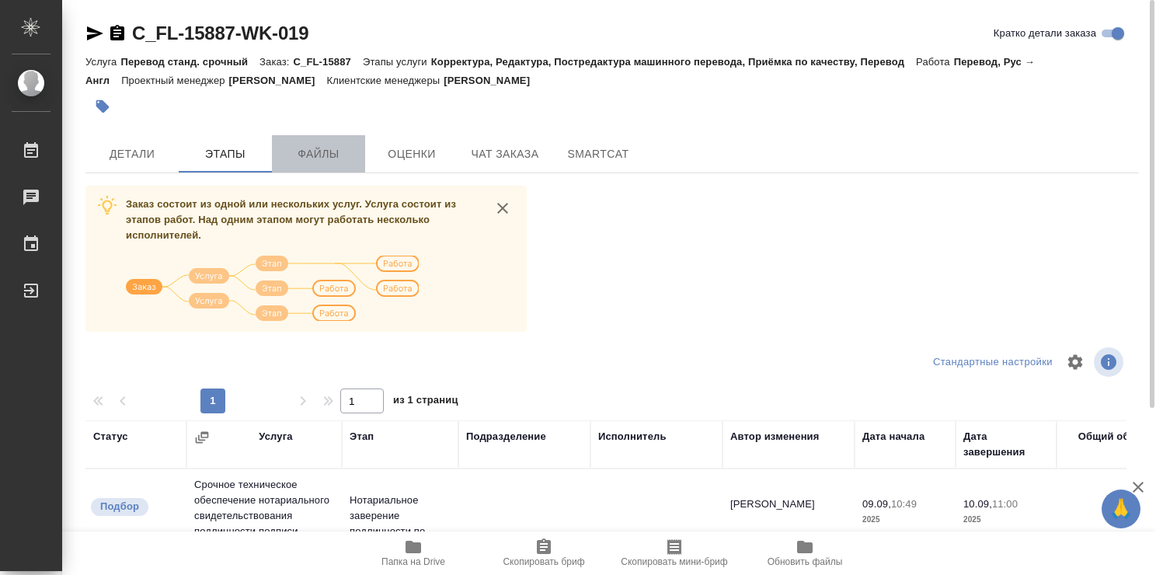
click at [322, 151] on span "Файлы" at bounding box center [318, 153] width 75 height 19
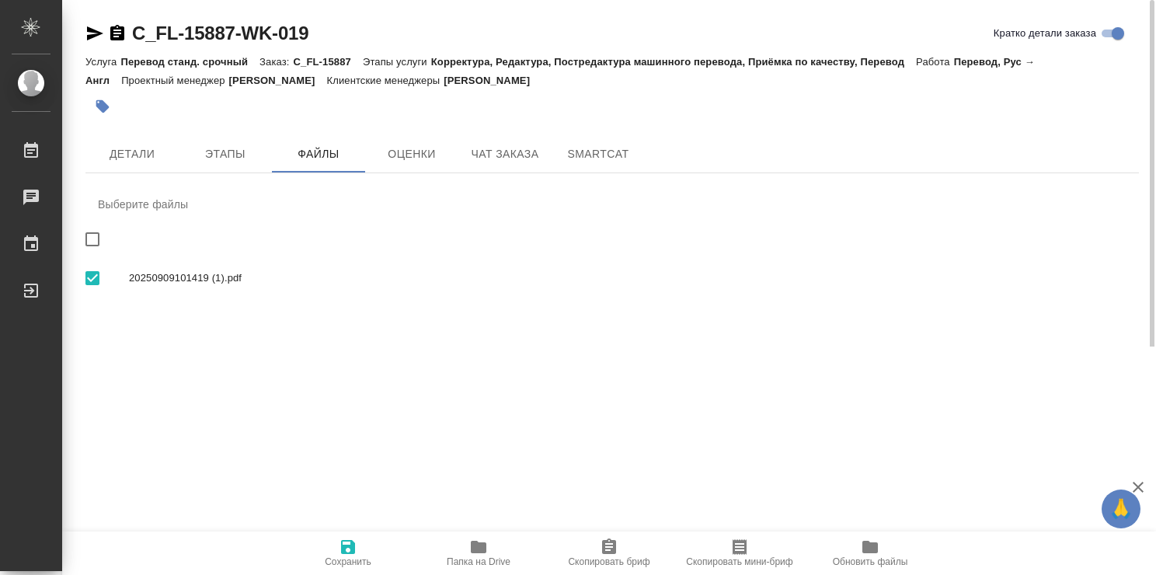
click at [221, 277] on span "20250909101419 (1).pdf" at bounding box center [628, 278] width 998 height 16
click at [225, 144] on span "Этапы" at bounding box center [225, 153] width 75 height 19
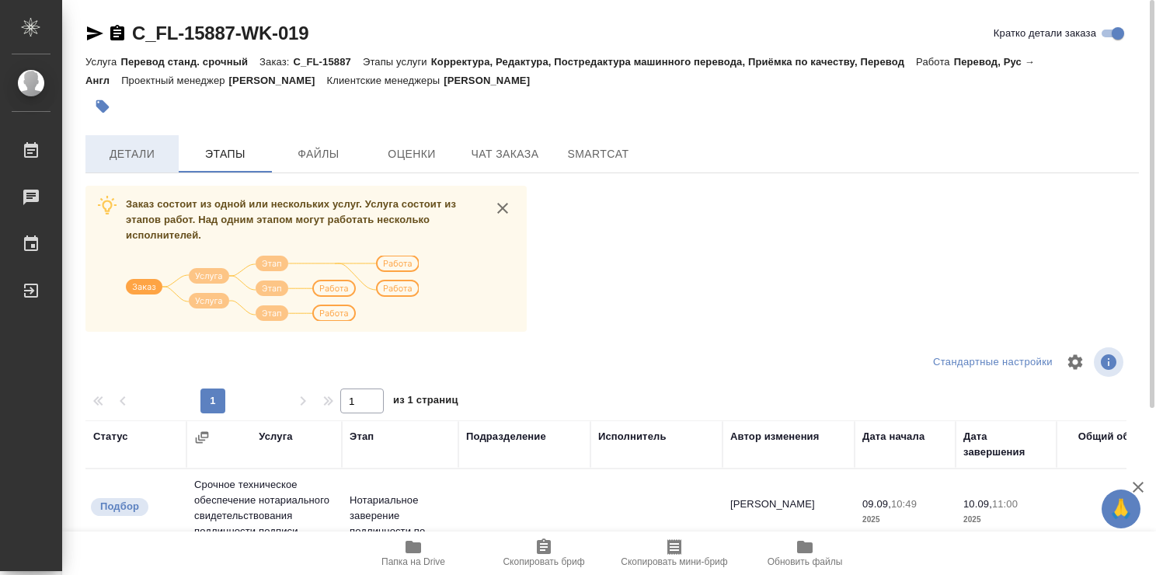
click at [153, 150] on span "Детали" at bounding box center [132, 153] width 75 height 19
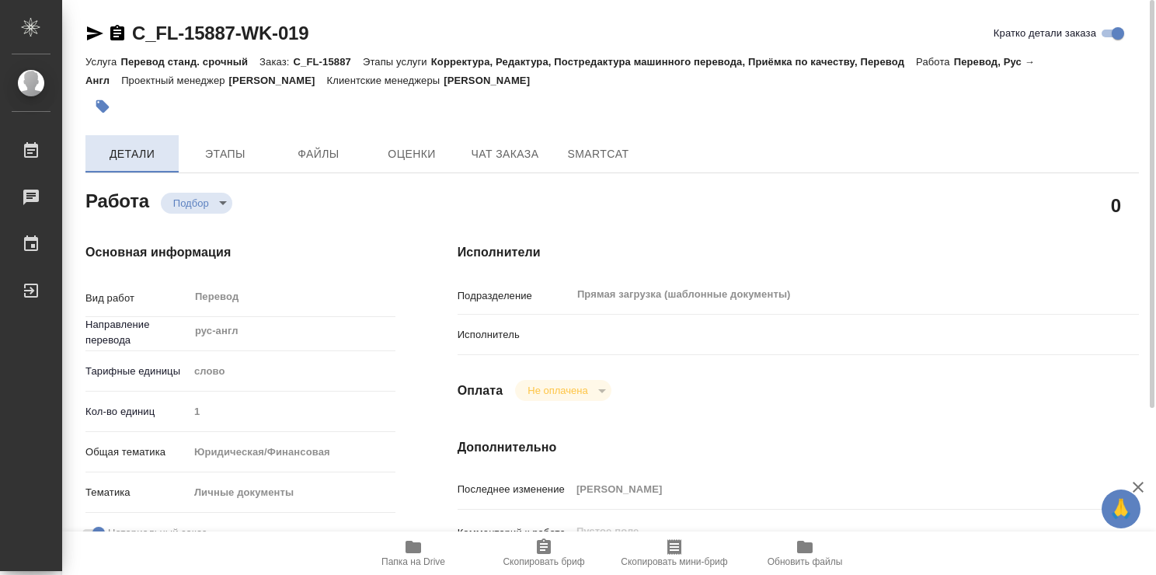
type textarea "x"
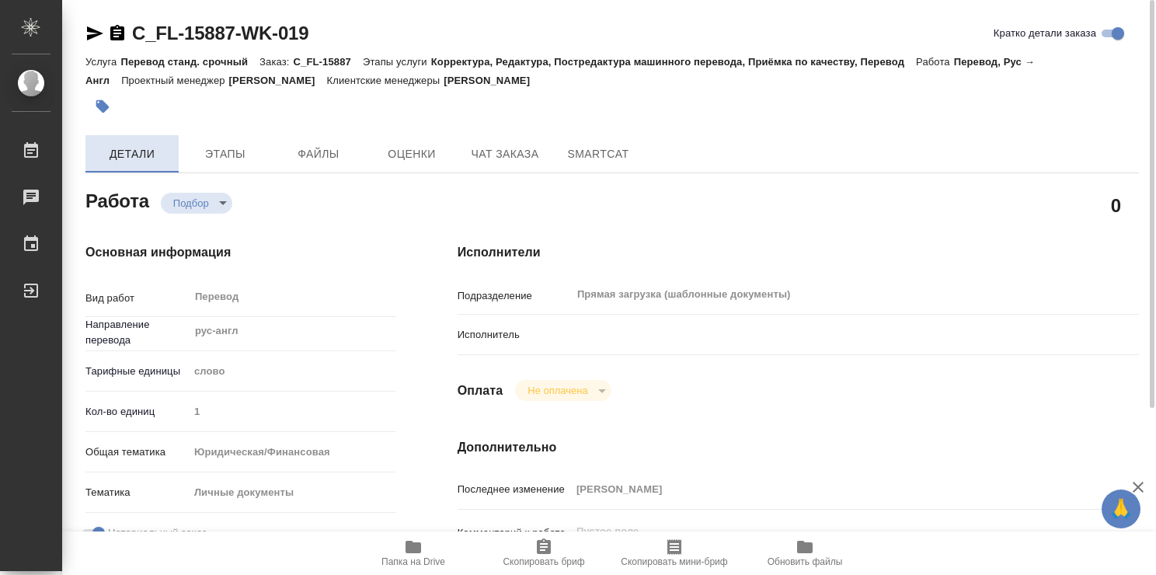
type textarea "x"
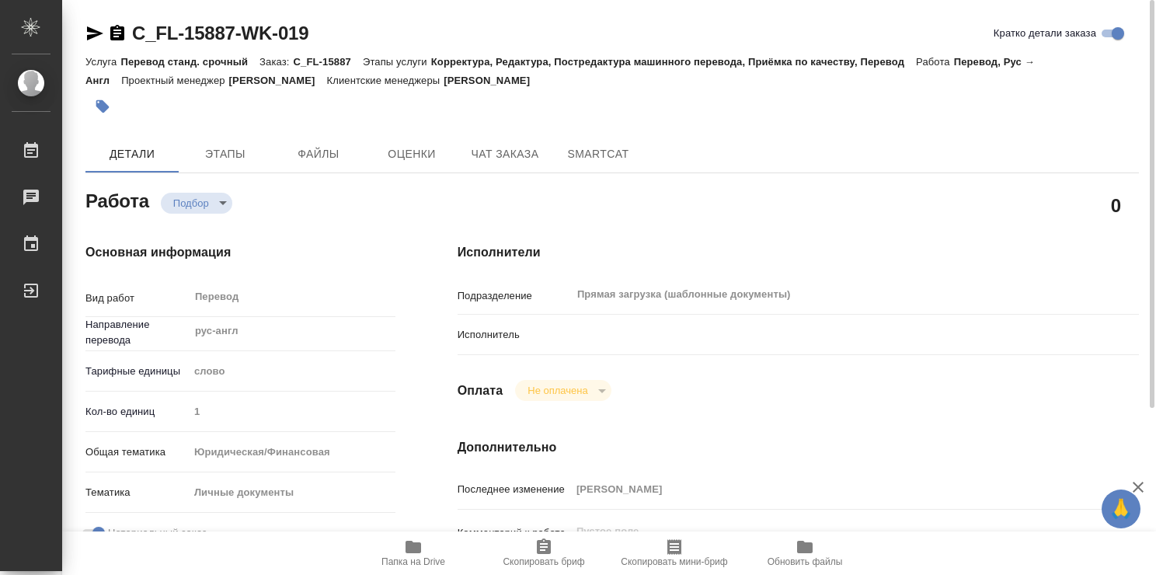
type textarea "x"
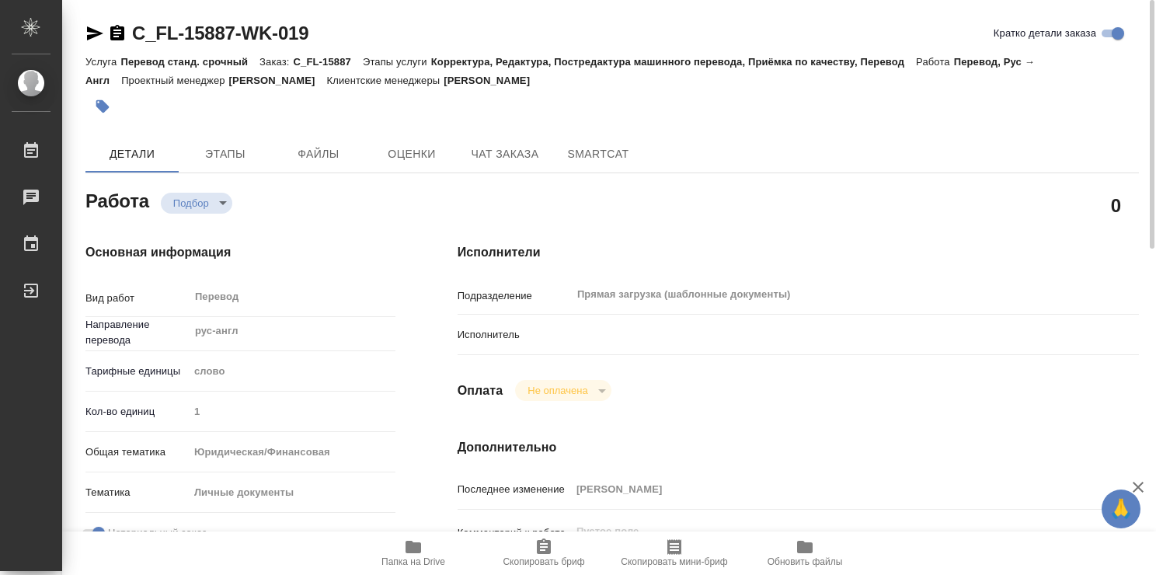
click at [413, 548] on icon "button" at bounding box center [414, 547] width 16 height 12
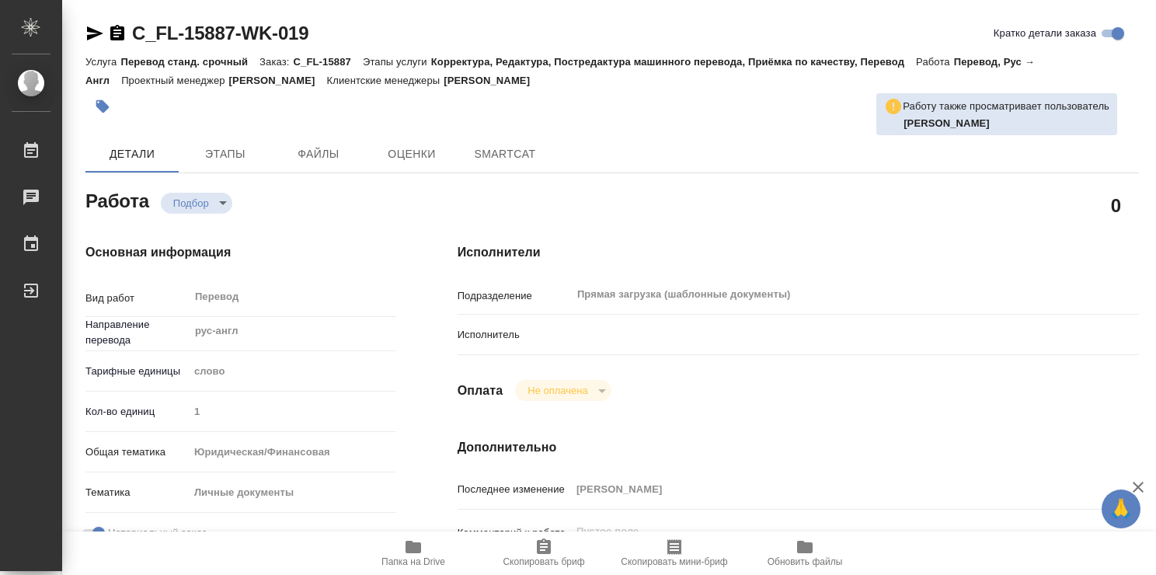
type textarea "x"
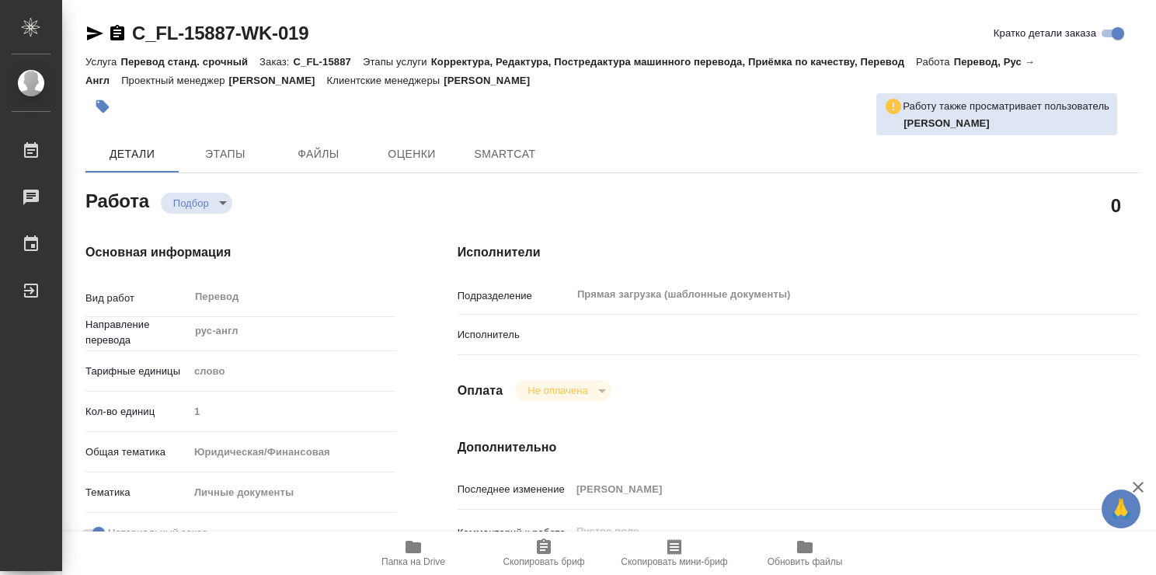
type textarea "x"
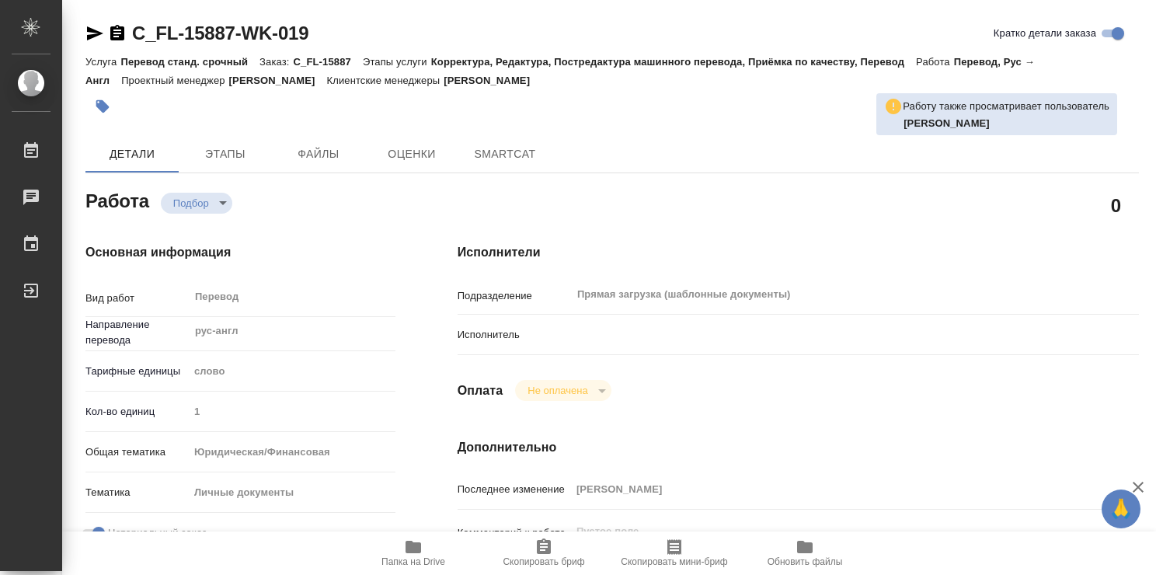
type textarea "x"
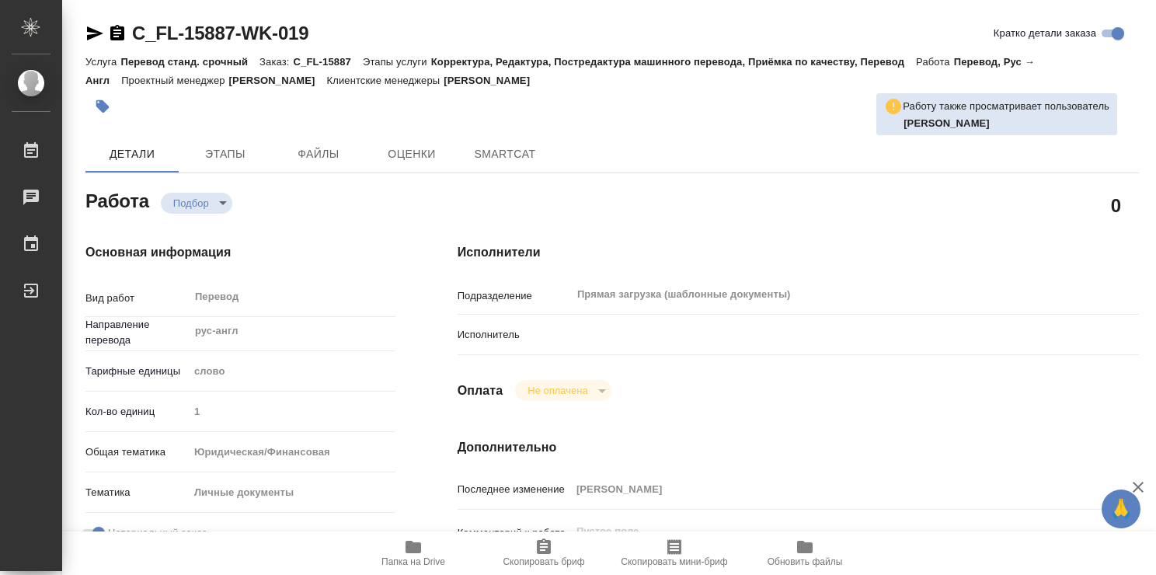
type textarea "x"
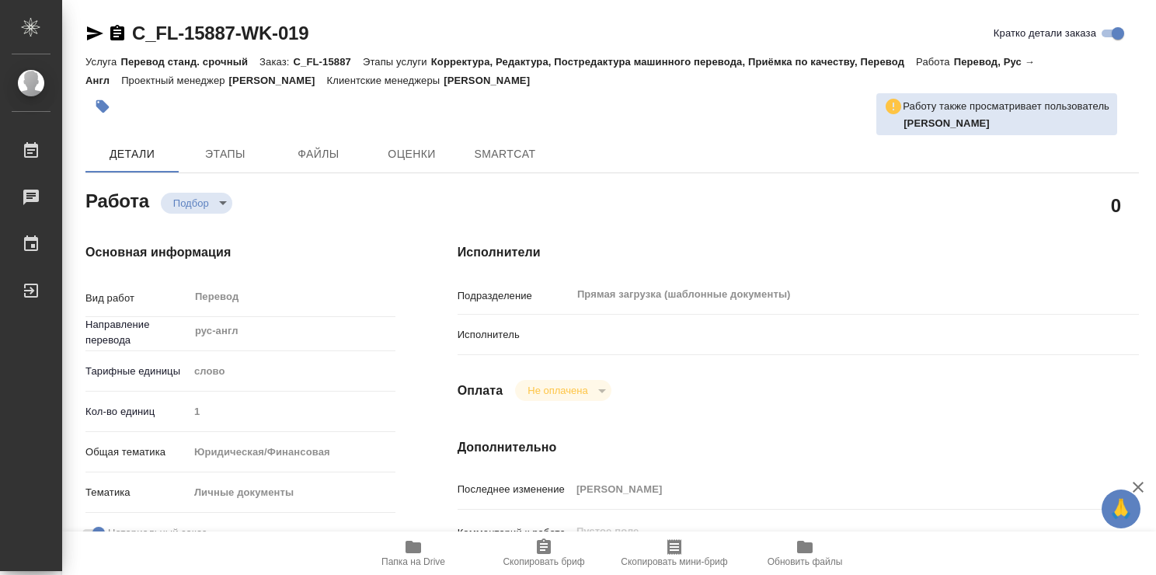
type textarea "x"
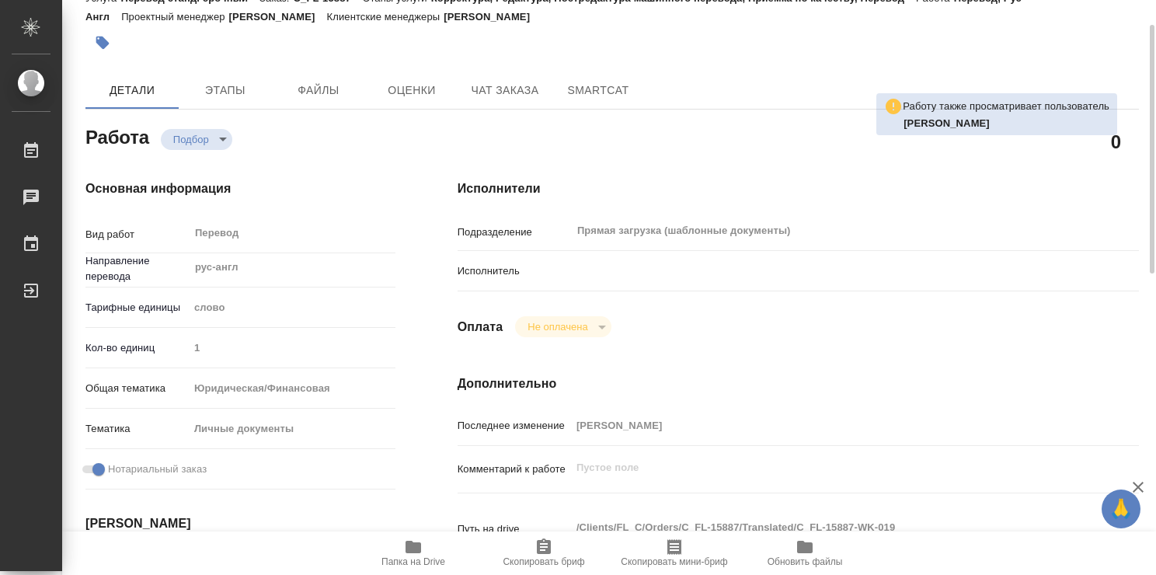
scroll to position [74, 0]
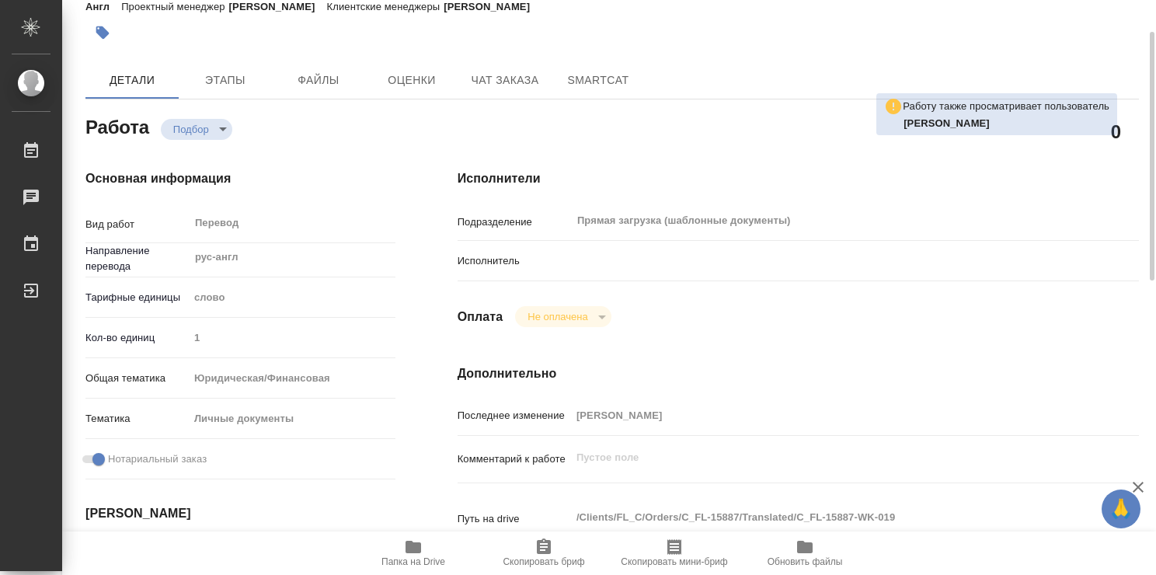
type textarea "x"
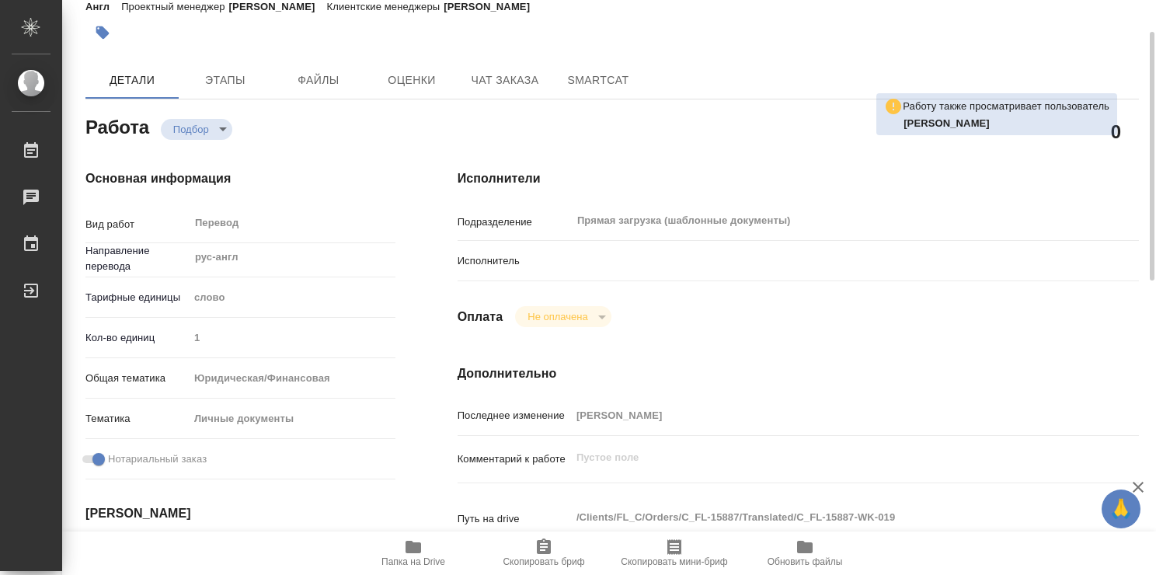
click at [549, 257] on p "Исполнитель" at bounding box center [514, 261] width 113 height 16
type textarea "x"
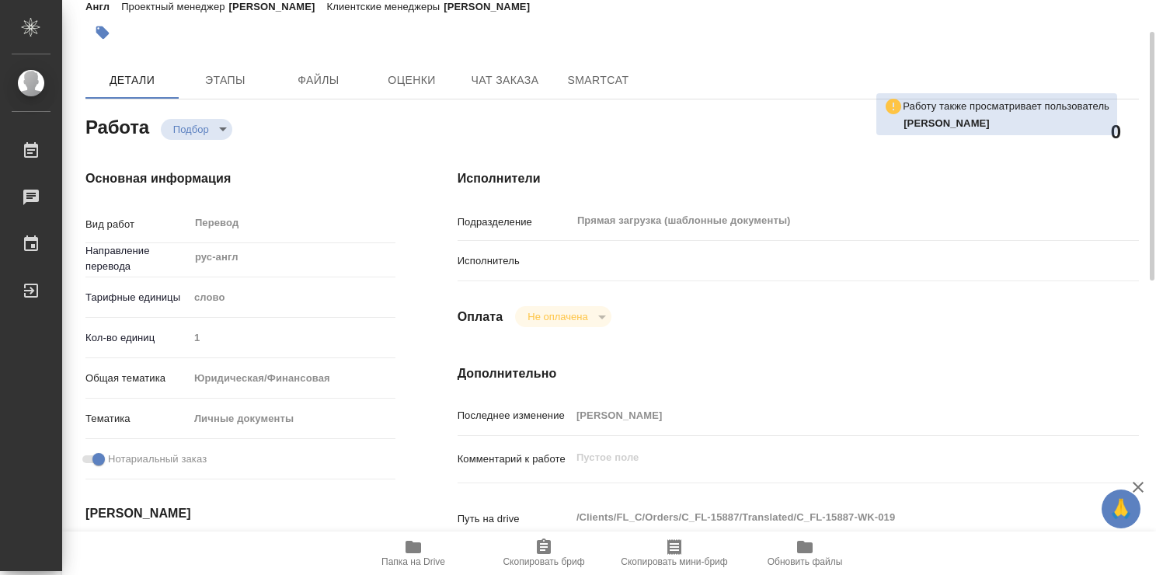
type textarea "x"
click at [498, 260] on p "Исполнитель" at bounding box center [514, 261] width 113 height 16
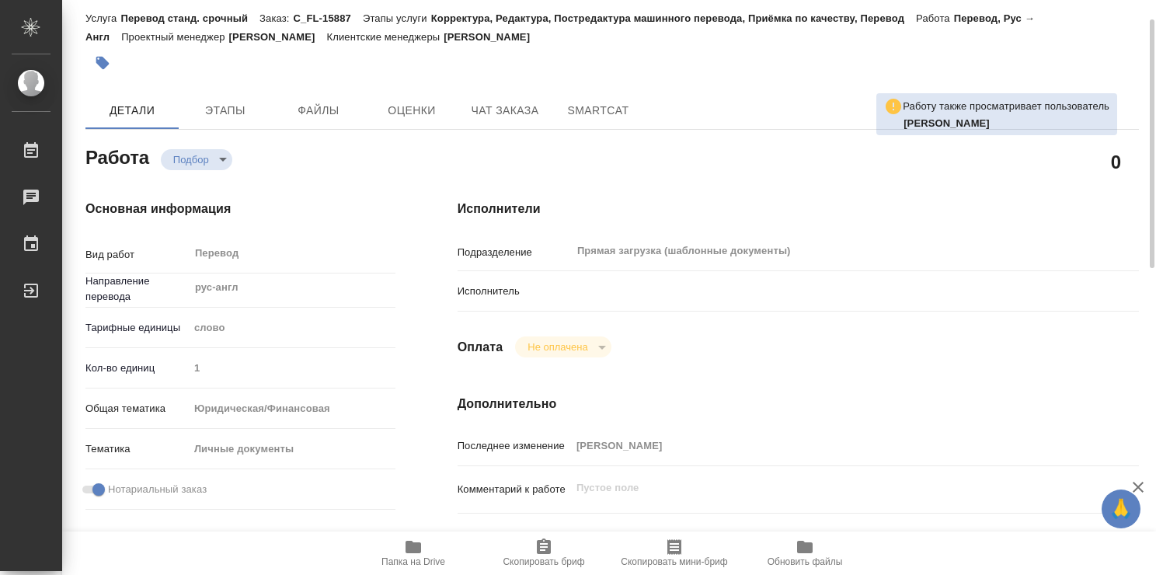
scroll to position [46, 0]
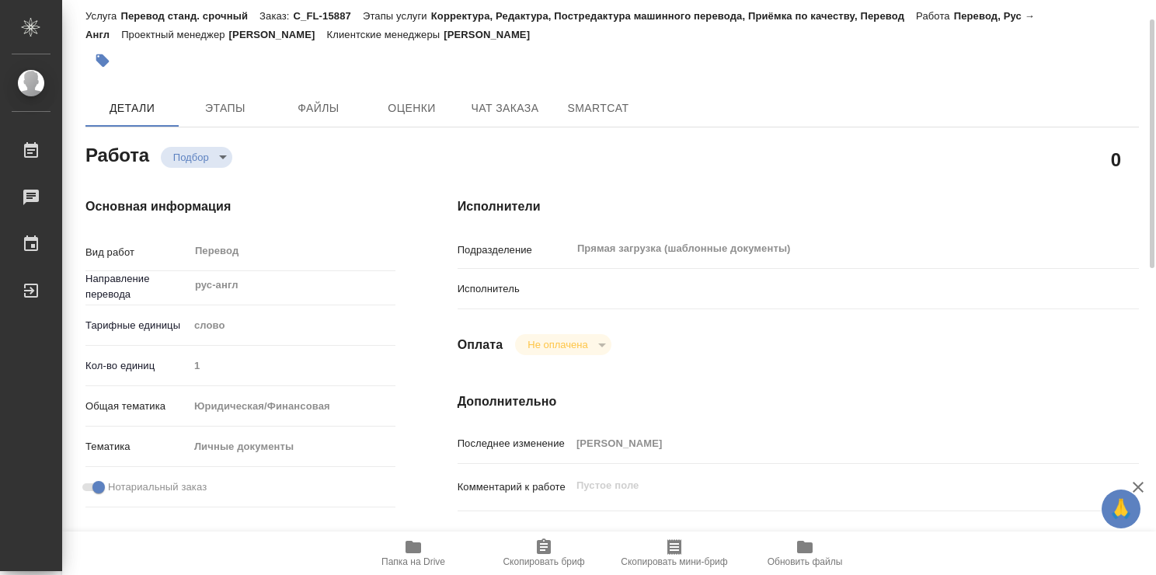
click at [640, 277] on div at bounding box center [826, 288] width 511 height 27
click at [500, 287] on p "Исполнитель" at bounding box center [514, 289] width 113 height 16
click at [231, 112] on span "Этапы" at bounding box center [225, 108] width 75 height 19
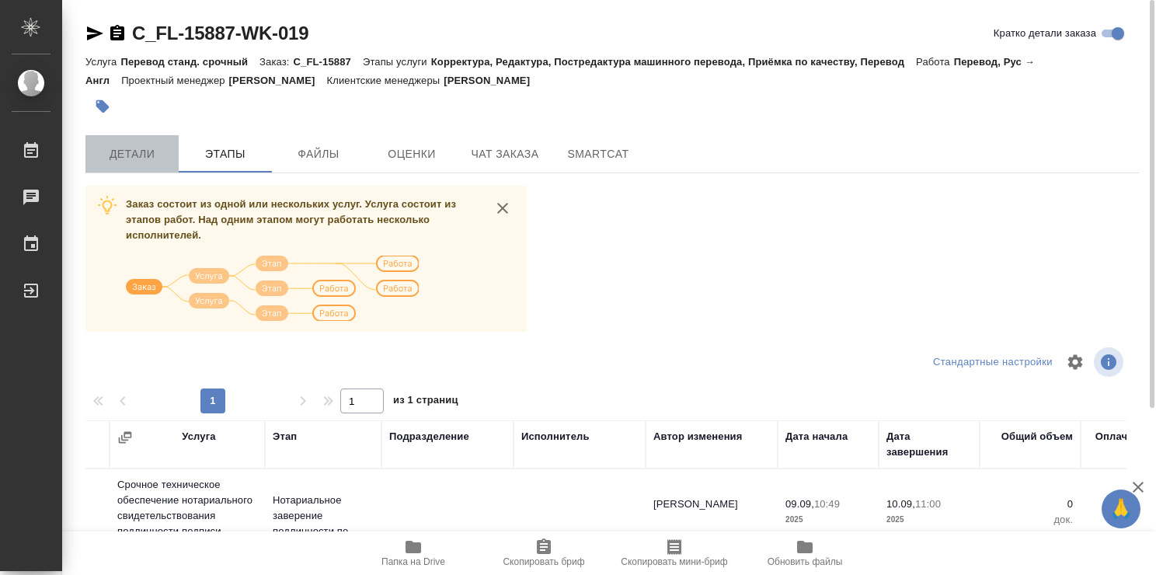
click at [165, 155] on span "Детали" at bounding box center [132, 153] width 75 height 19
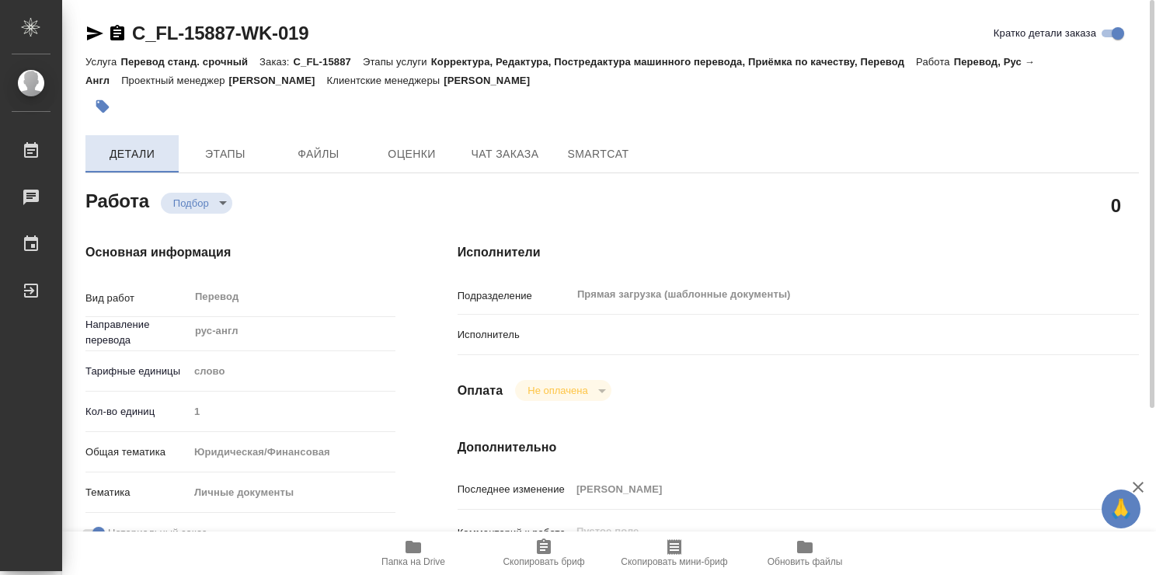
type textarea "x"
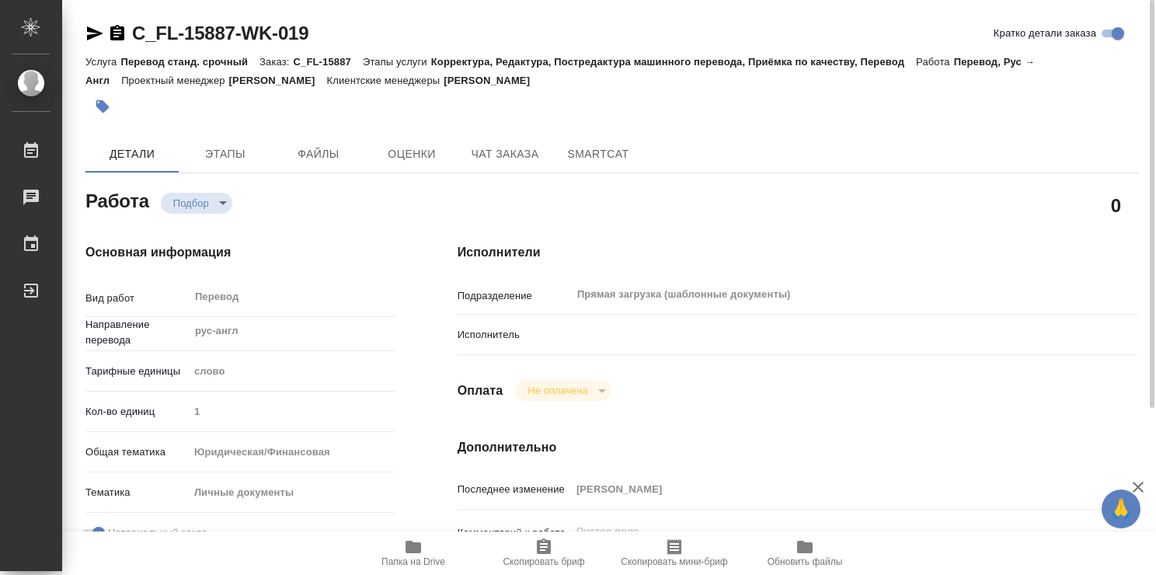
type textarea "x"
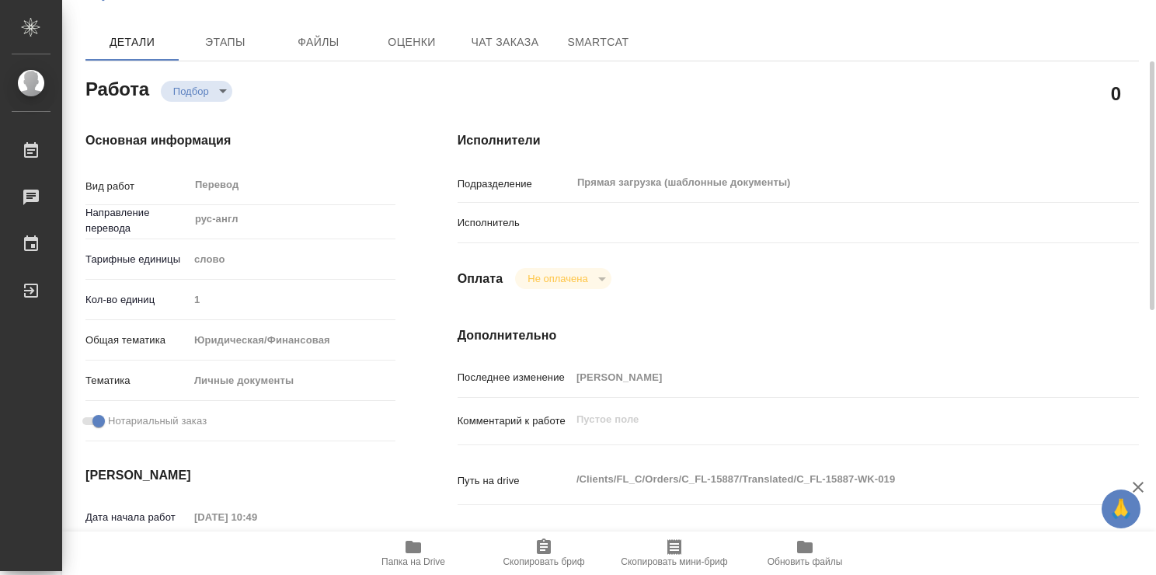
scroll to position [124, 0]
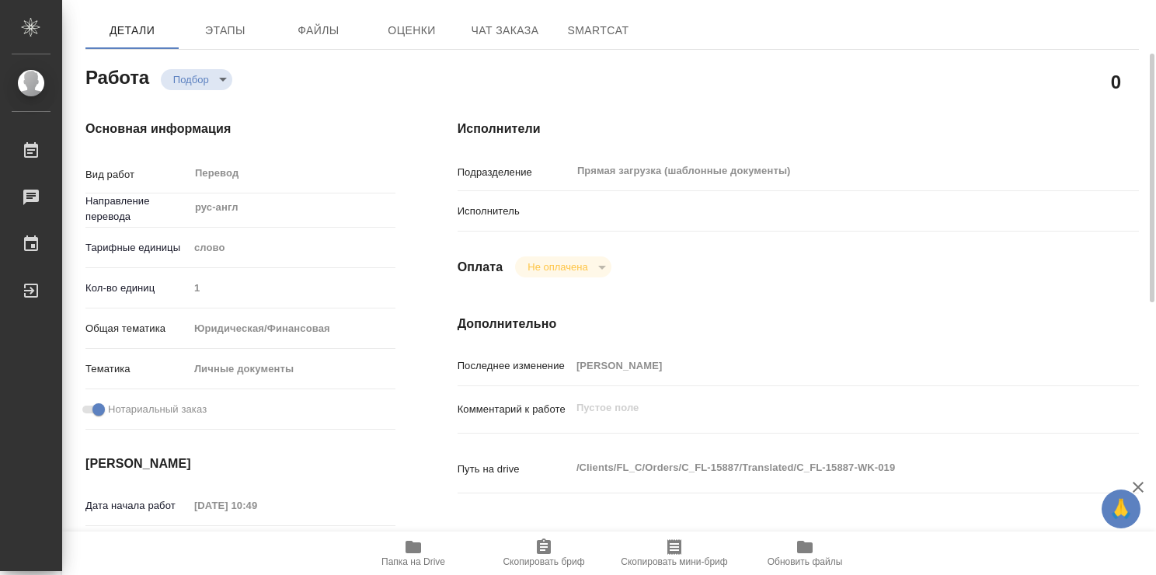
click at [555, 209] on p "Исполнитель" at bounding box center [514, 212] width 113 height 16
click at [496, 208] on p "Исполнитель" at bounding box center [514, 212] width 113 height 16
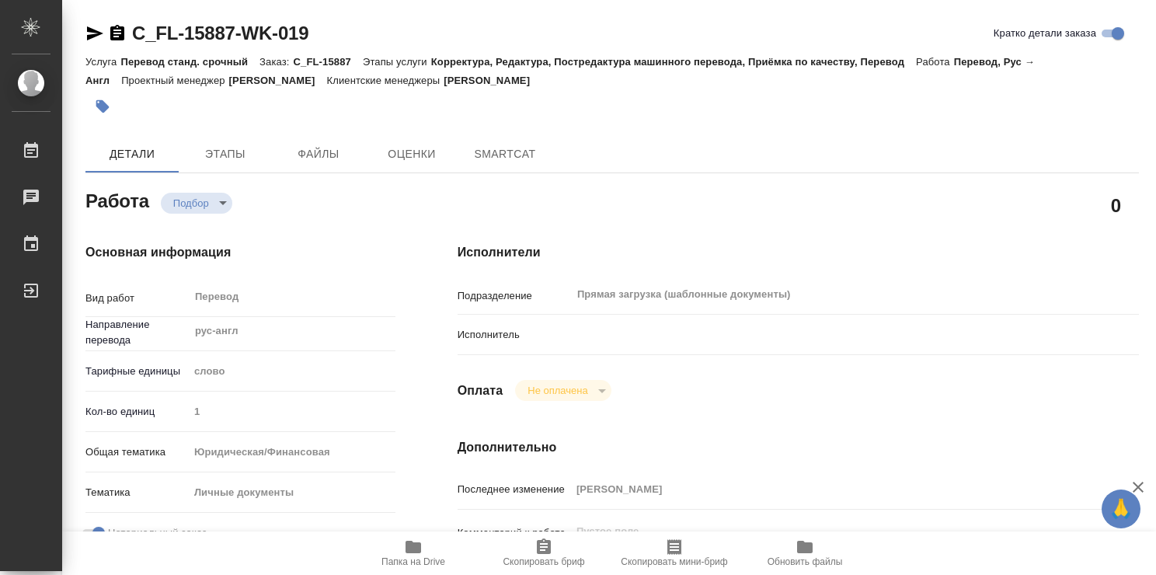
type textarea "x"
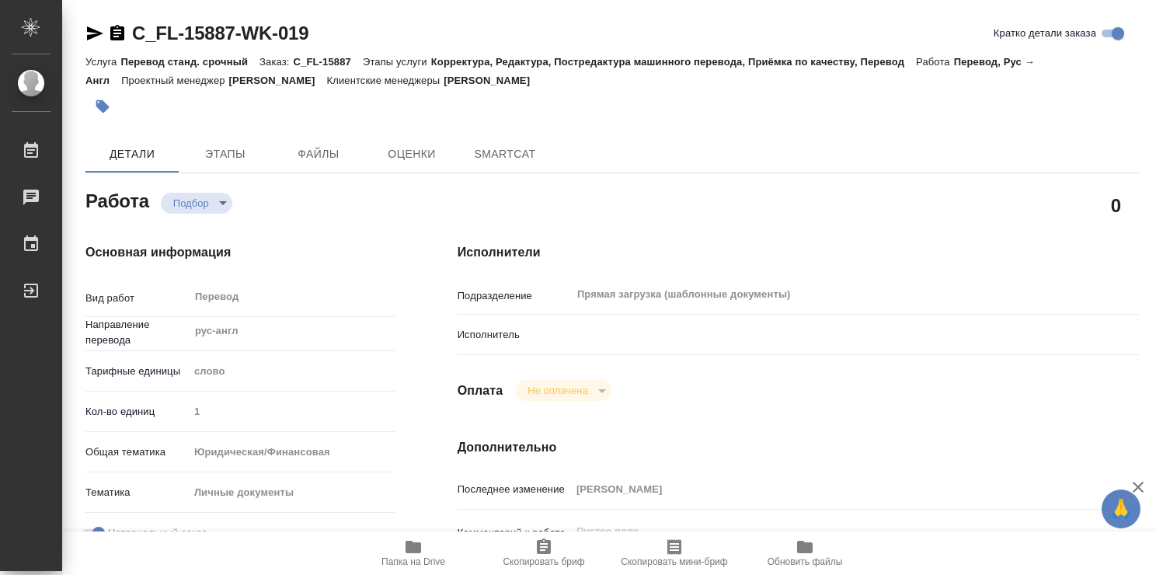
type textarea "x"
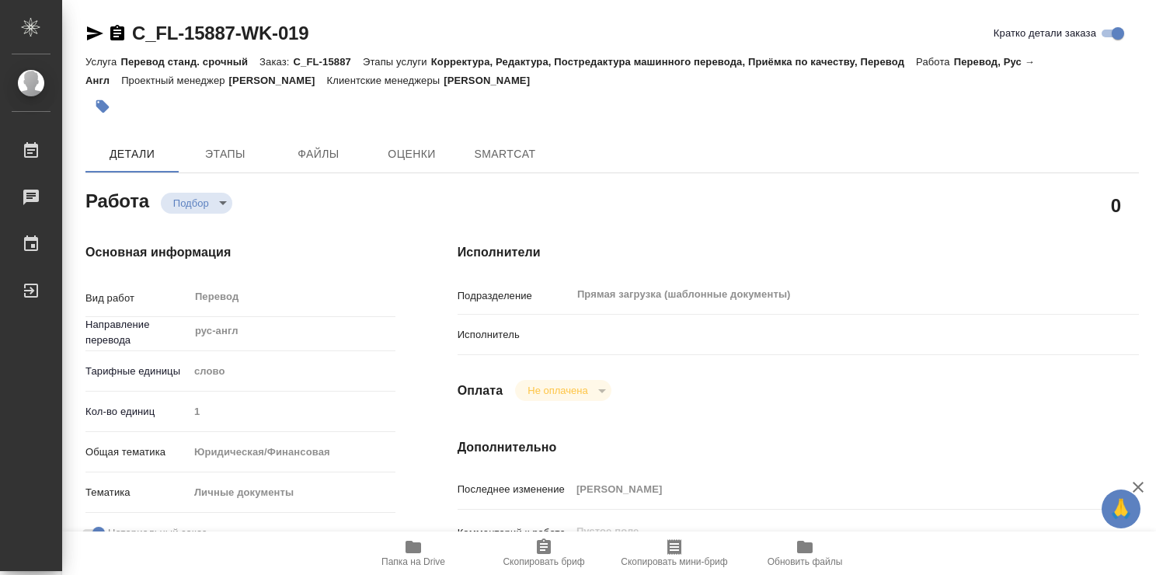
type textarea "x"
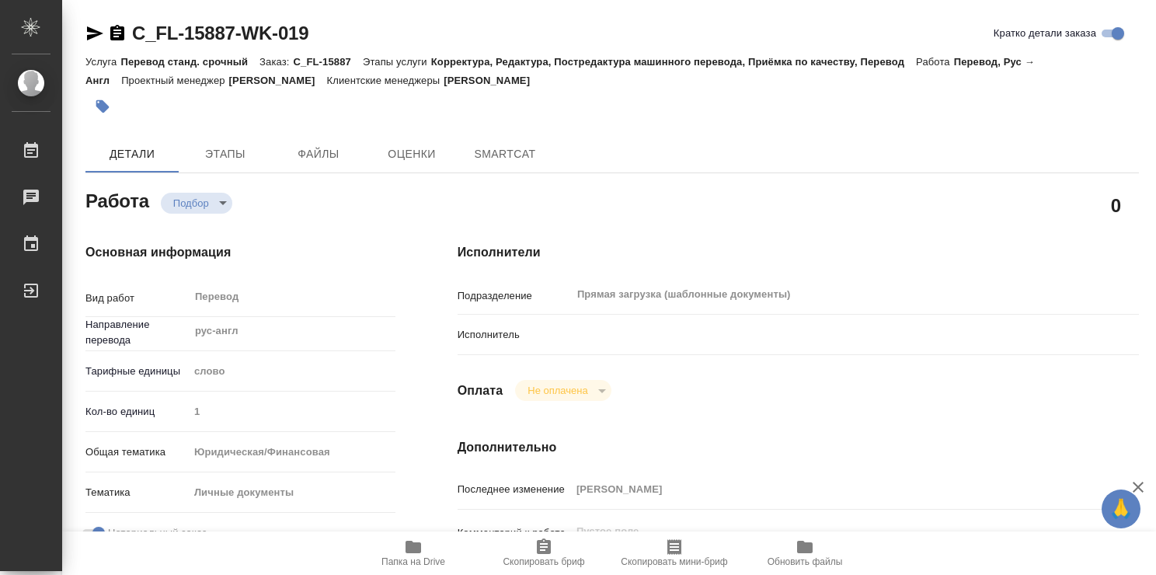
type textarea "x"
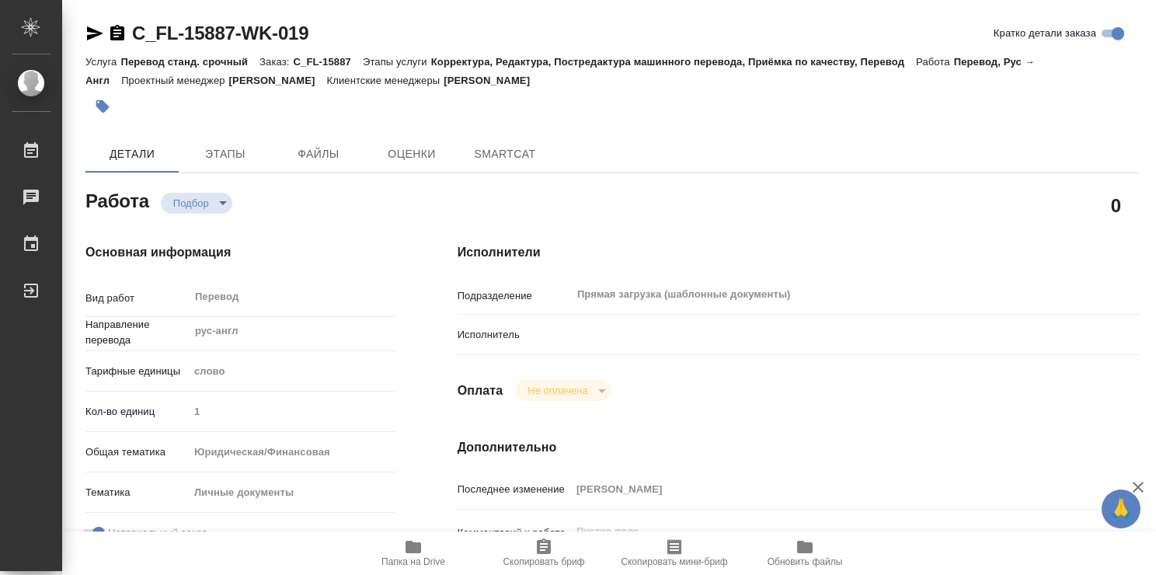
type textarea "x"
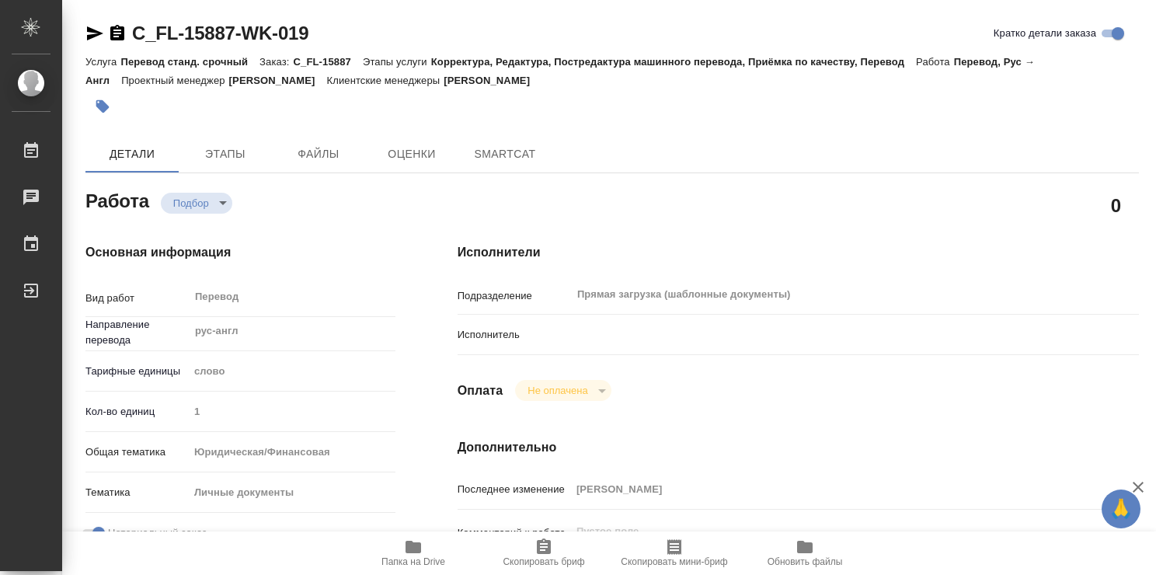
type textarea "x"
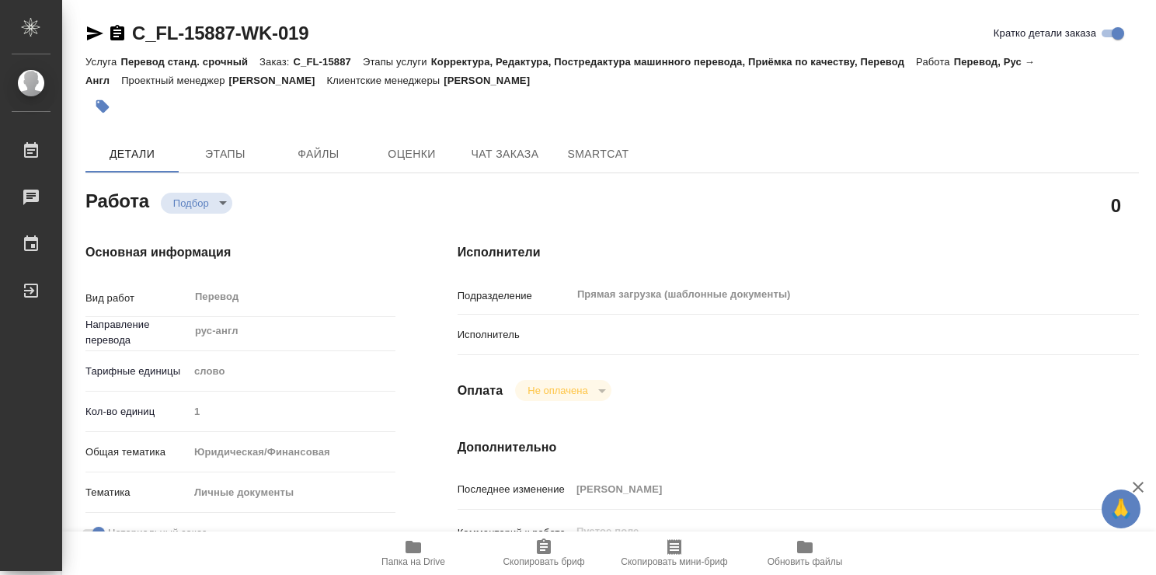
type textarea "x"
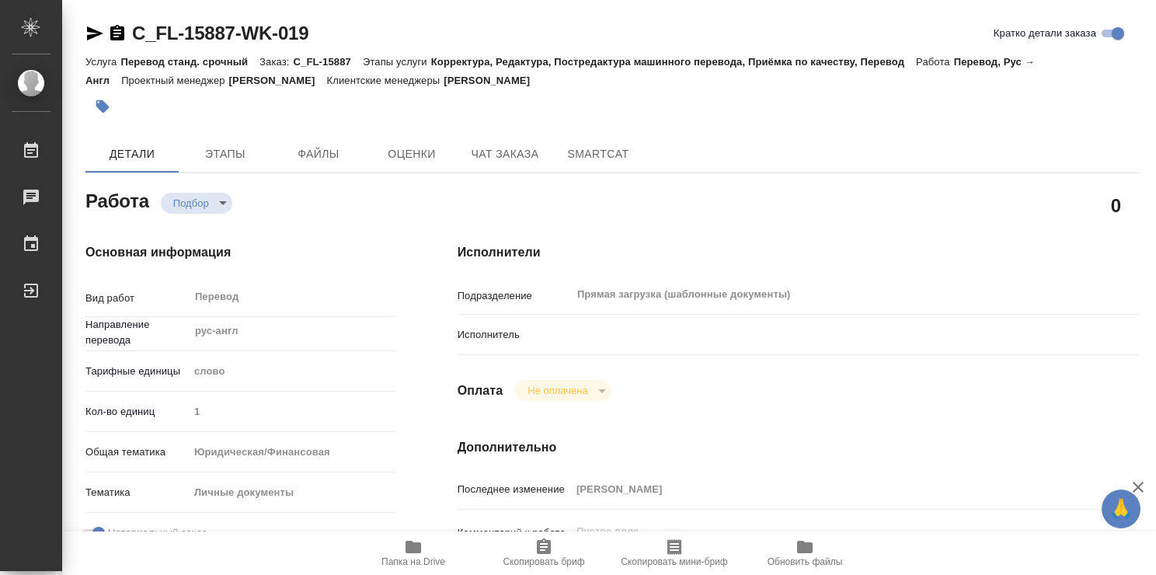
click at [513, 333] on p "Исполнитель" at bounding box center [514, 335] width 113 height 16
type textarea "x"
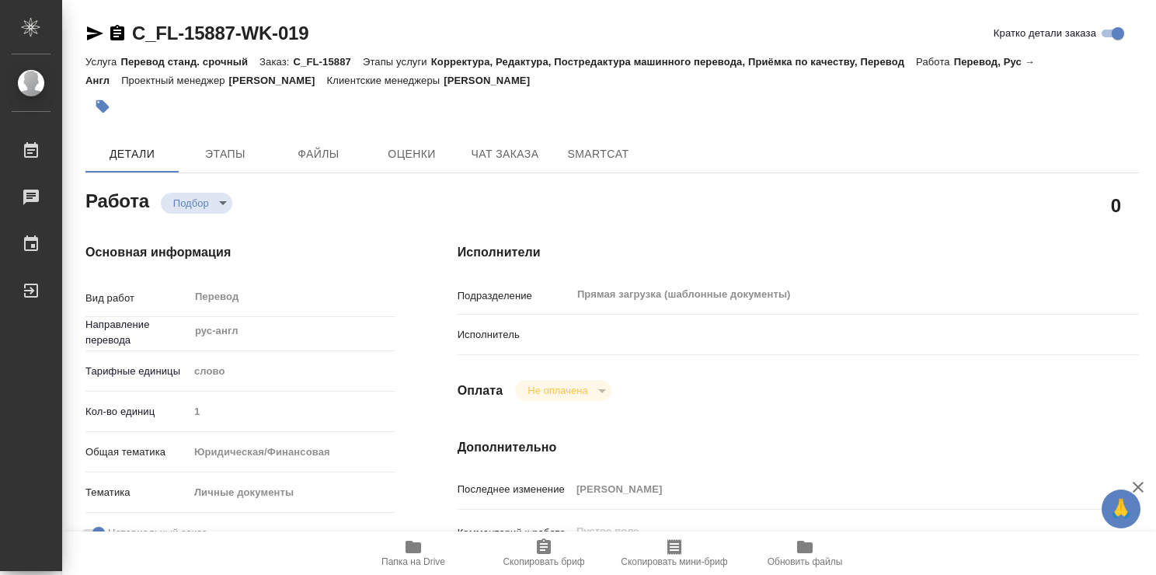
type textarea "x"
click at [606, 148] on span "SmartCat" at bounding box center [598, 153] width 75 height 19
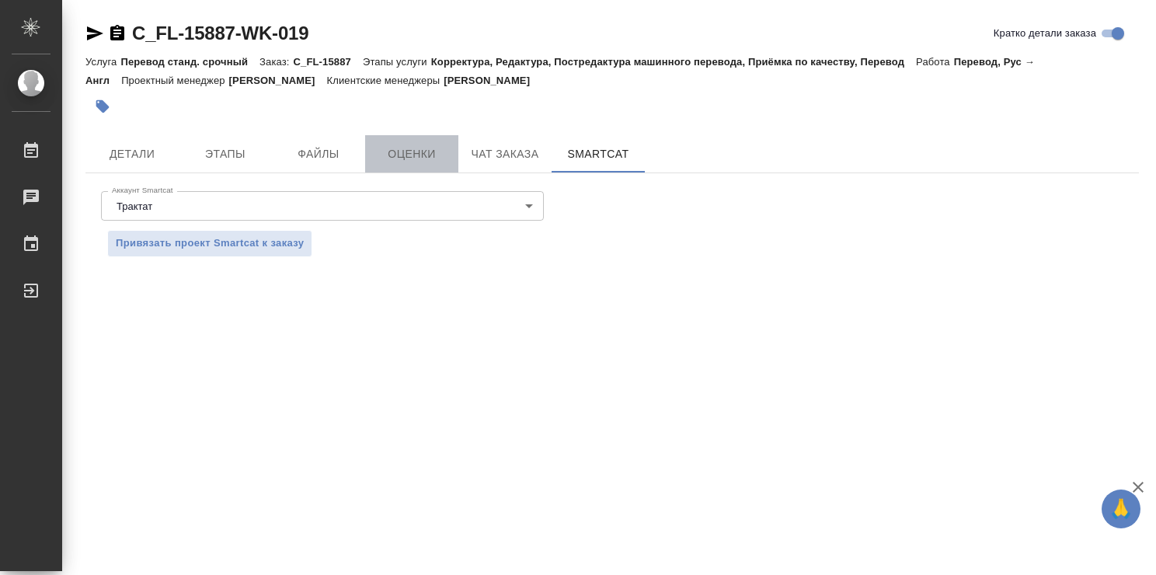
click at [426, 151] on span "Оценки" at bounding box center [411, 153] width 75 height 19
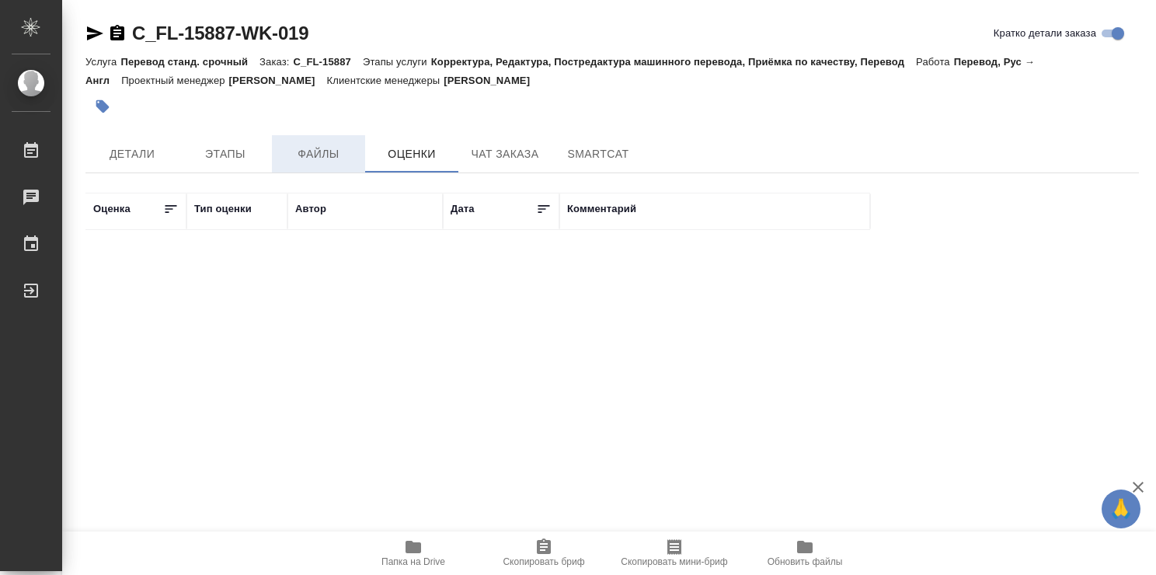
click at [301, 143] on button "Файлы" at bounding box center [318, 153] width 93 height 37
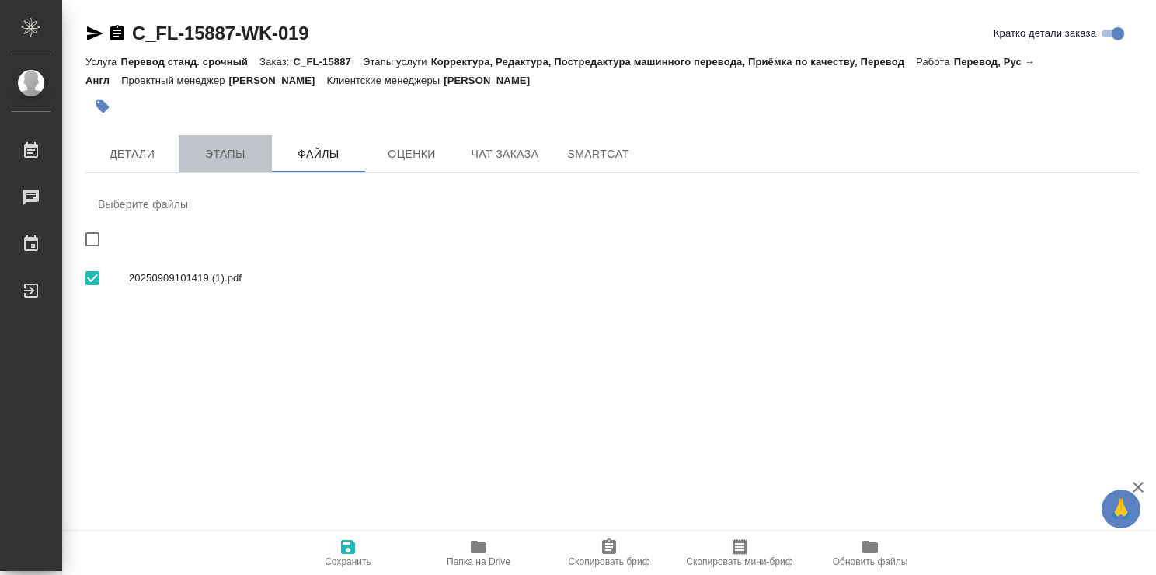
click at [213, 154] on span "Этапы" at bounding box center [225, 153] width 75 height 19
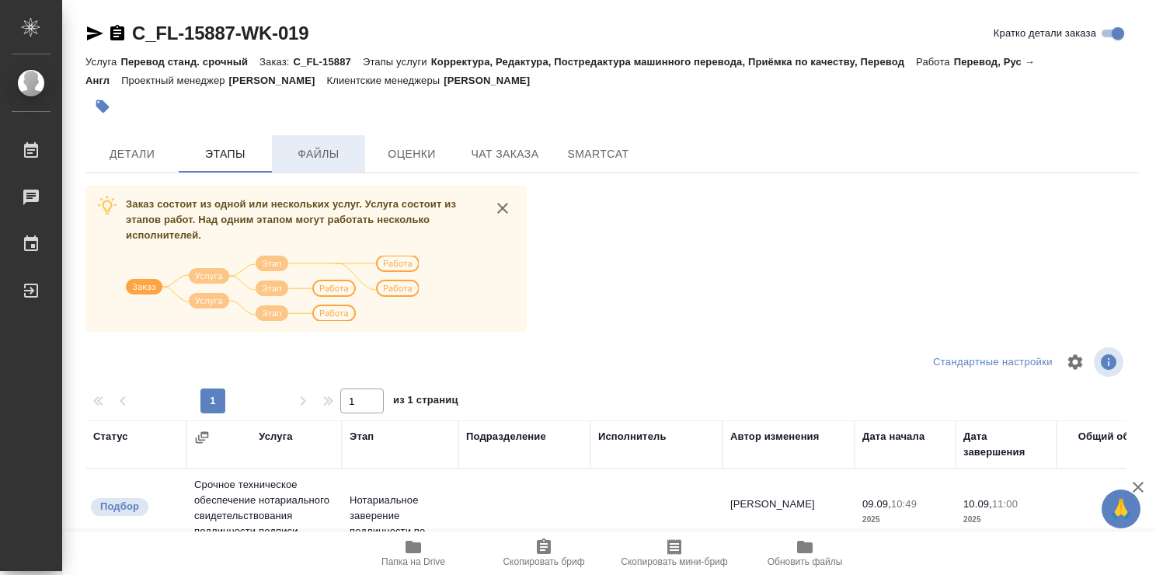
click at [326, 148] on span "Файлы" at bounding box center [318, 153] width 75 height 19
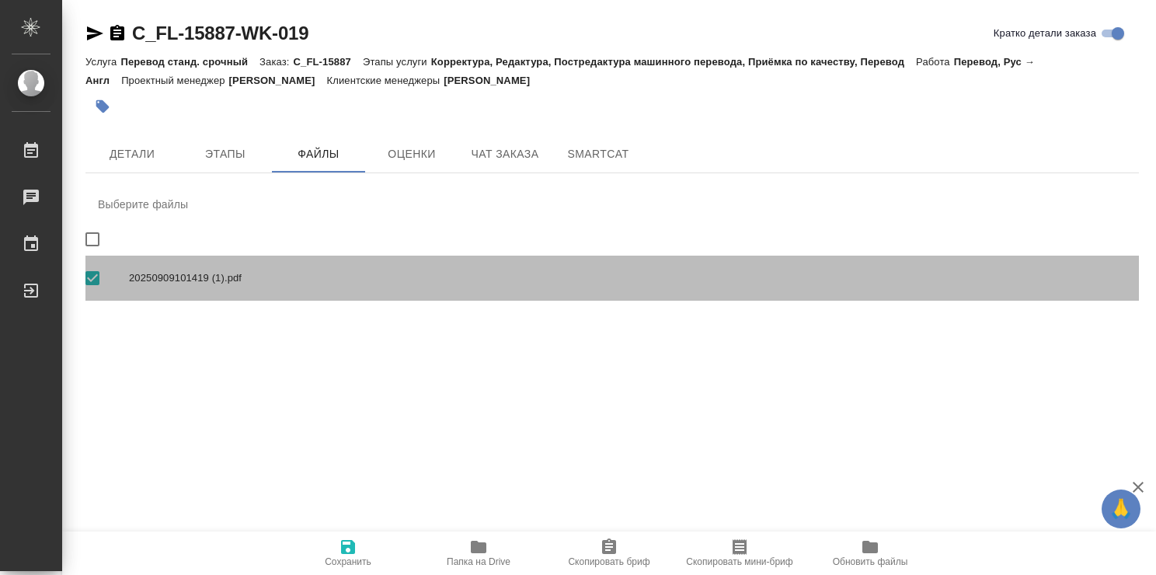
click at [206, 277] on span "20250909101419 (1).pdf" at bounding box center [628, 278] width 998 height 16
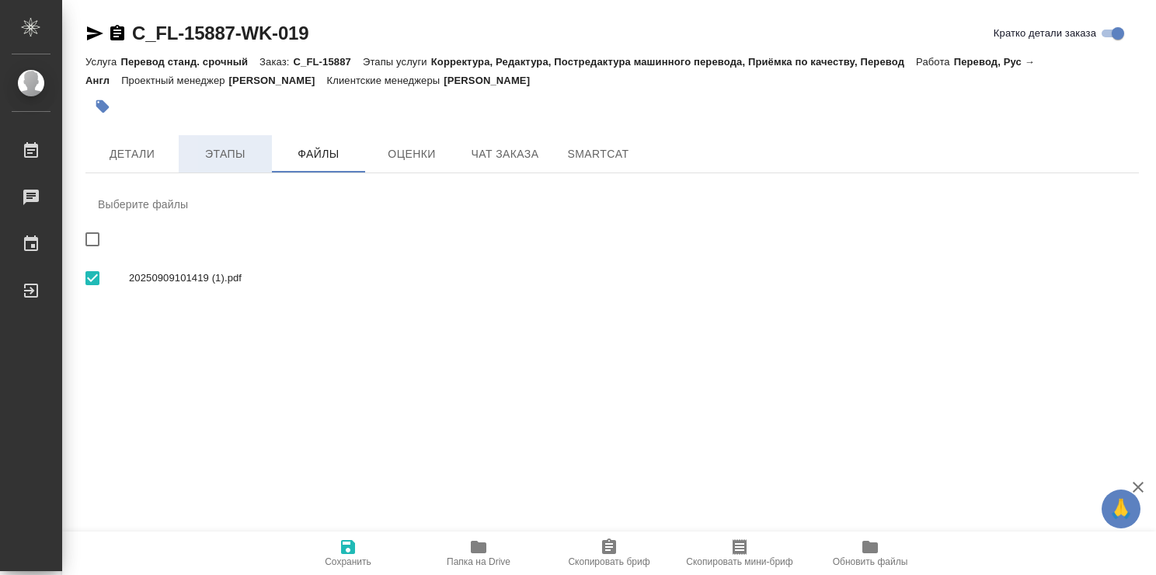
click at [214, 158] on span "Этапы" at bounding box center [225, 153] width 75 height 19
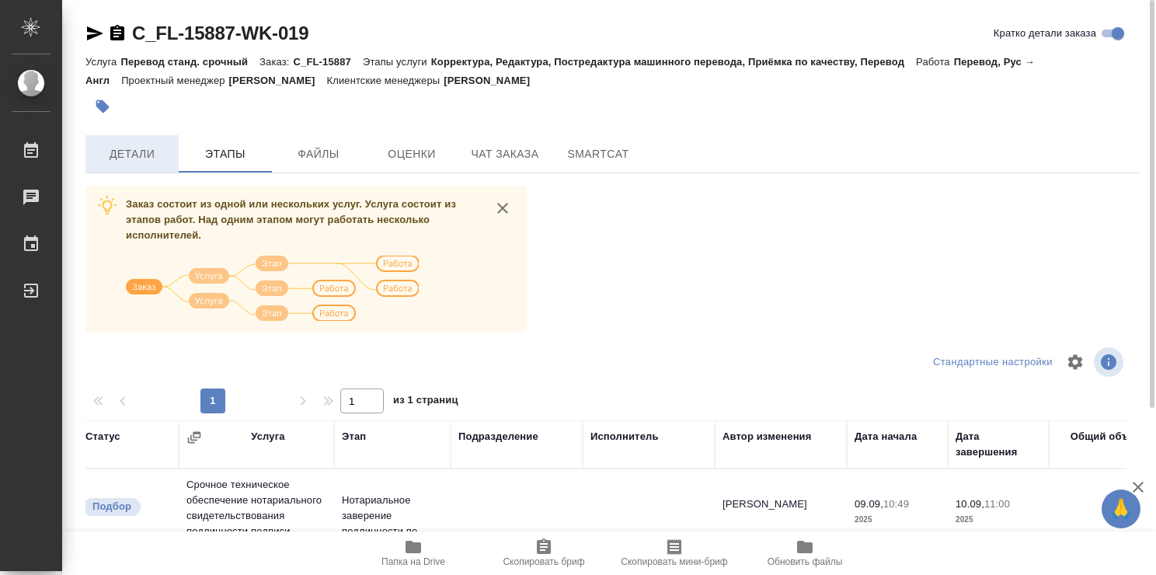
click at [124, 151] on span "Детали" at bounding box center [132, 153] width 75 height 19
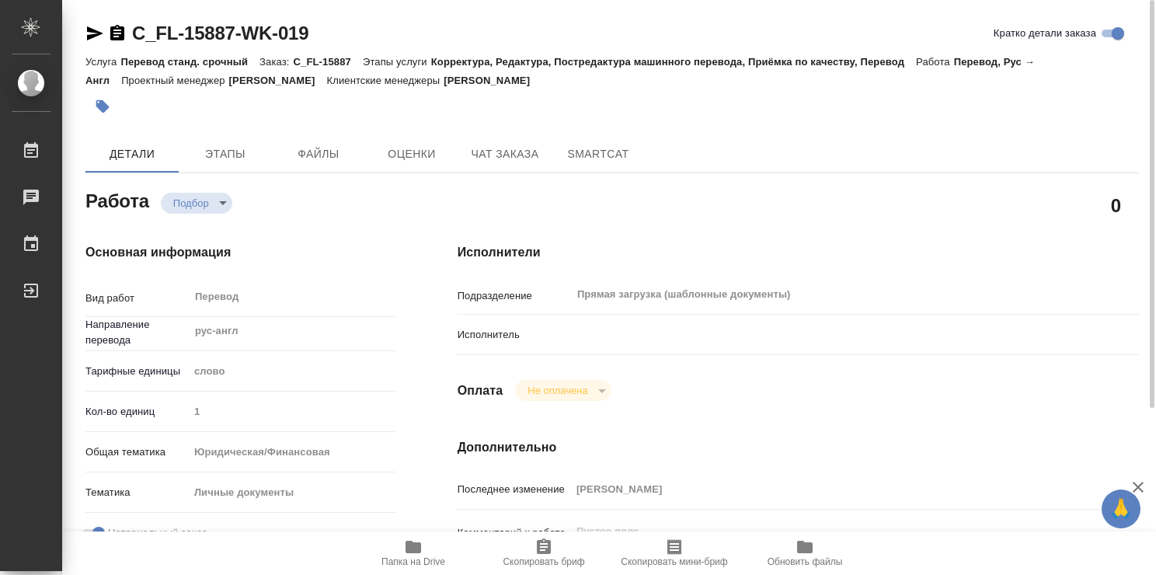
type textarea "x"
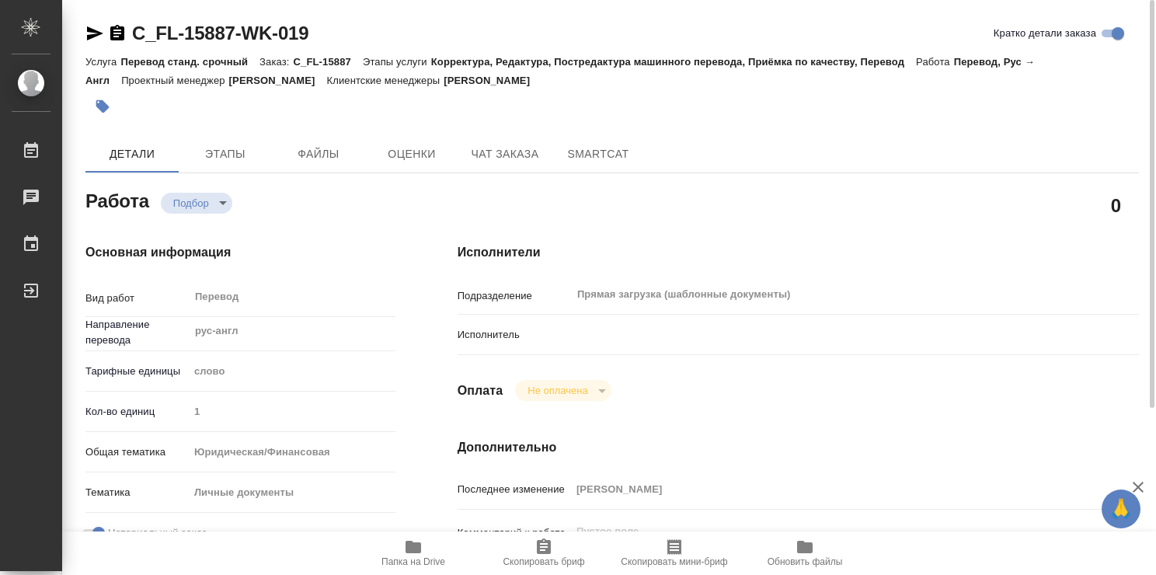
type textarea "x"
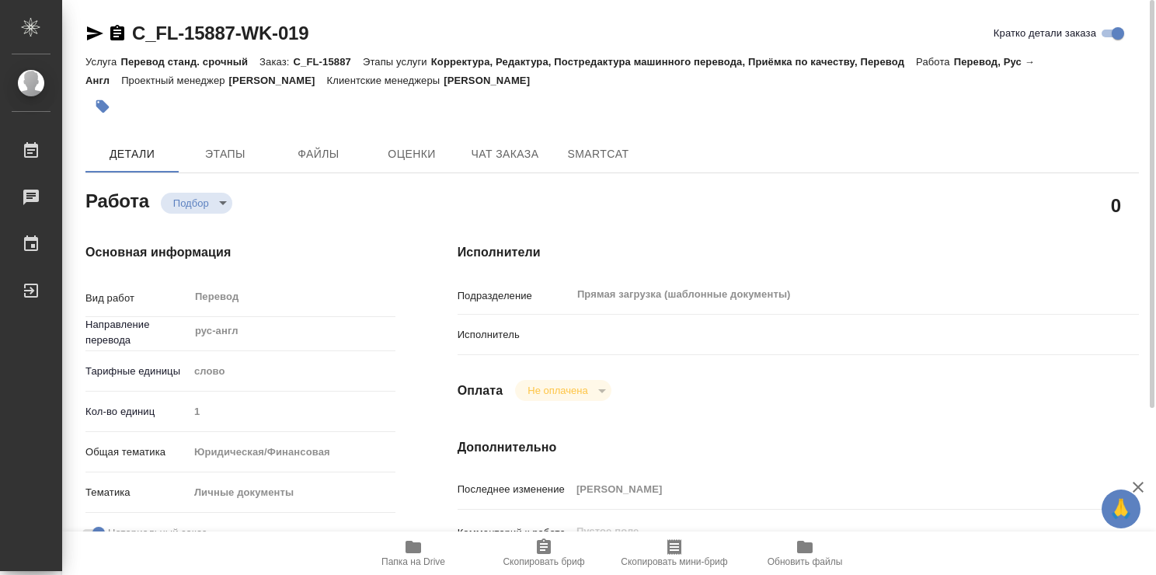
type textarea "x"
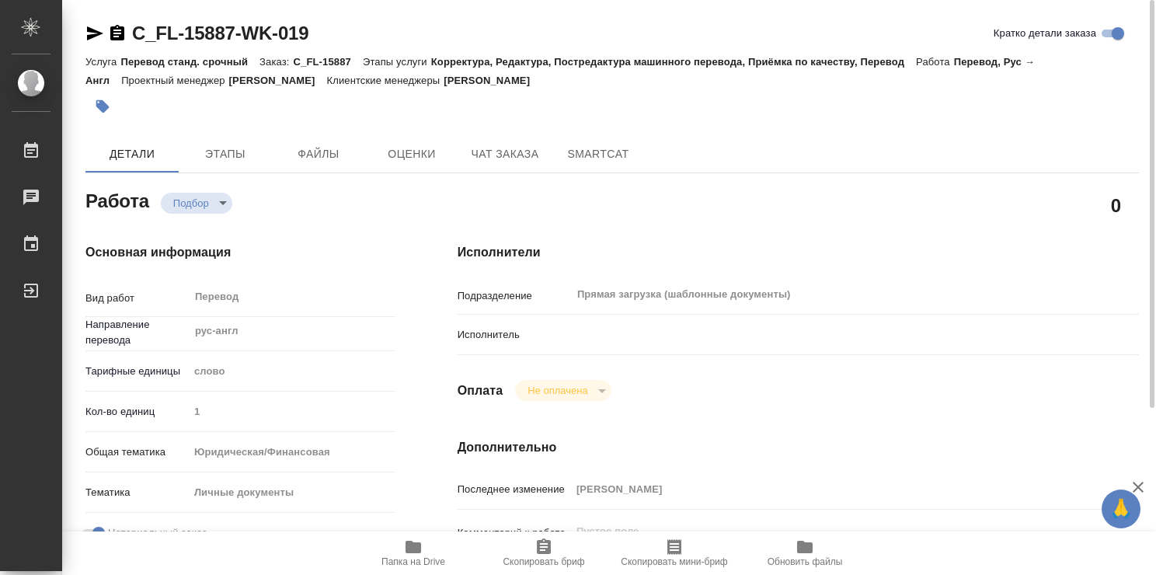
click at [585, 333] on div at bounding box center [826, 334] width 511 height 27
click at [507, 330] on p "Исполнитель" at bounding box center [514, 335] width 113 height 16
click at [417, 547] on icon "button" at bounding box center [414, 547] width 16 height 12
type textarea "x"
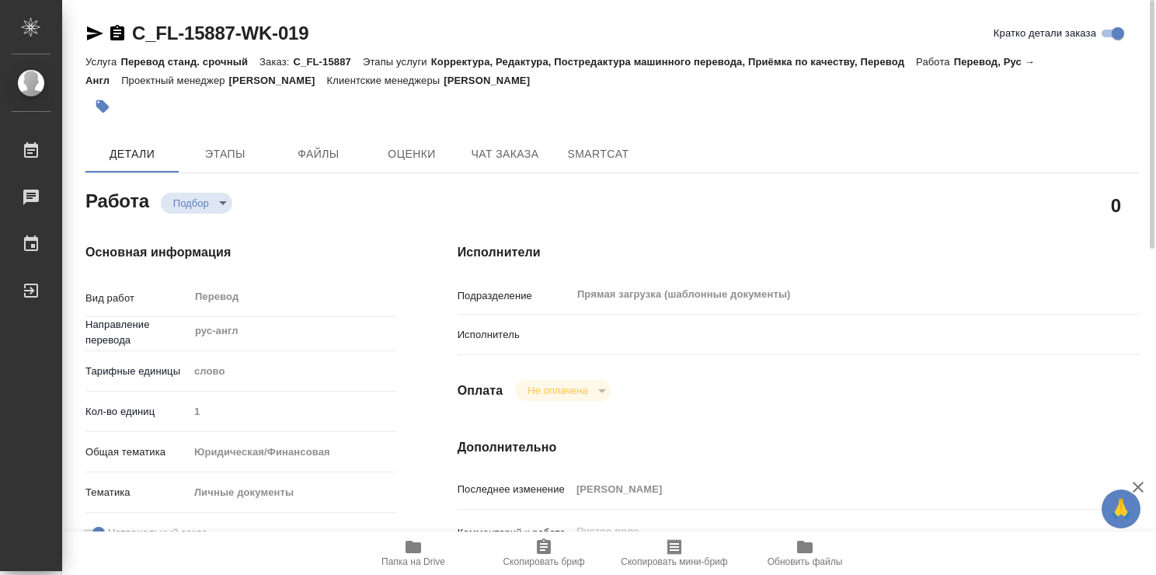
type textarea "x"
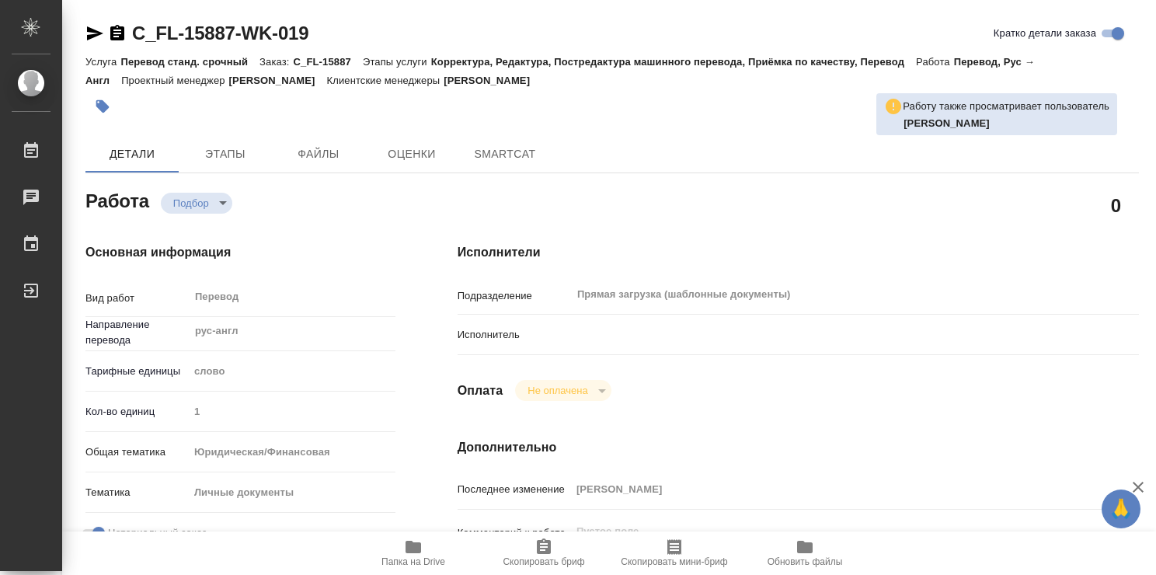
type textarea "x"
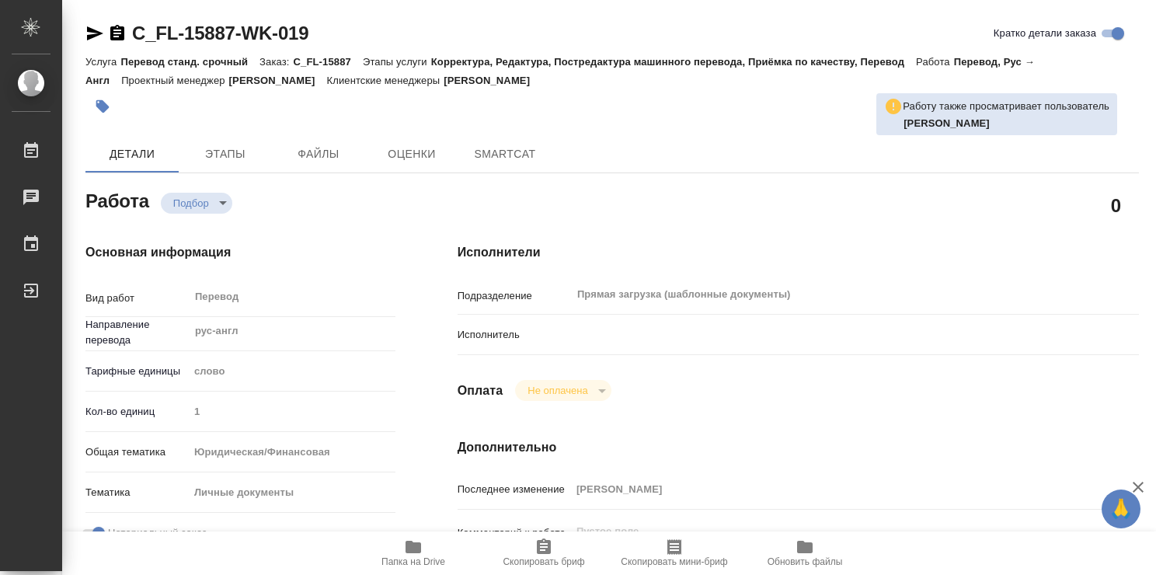
type textarea "x"
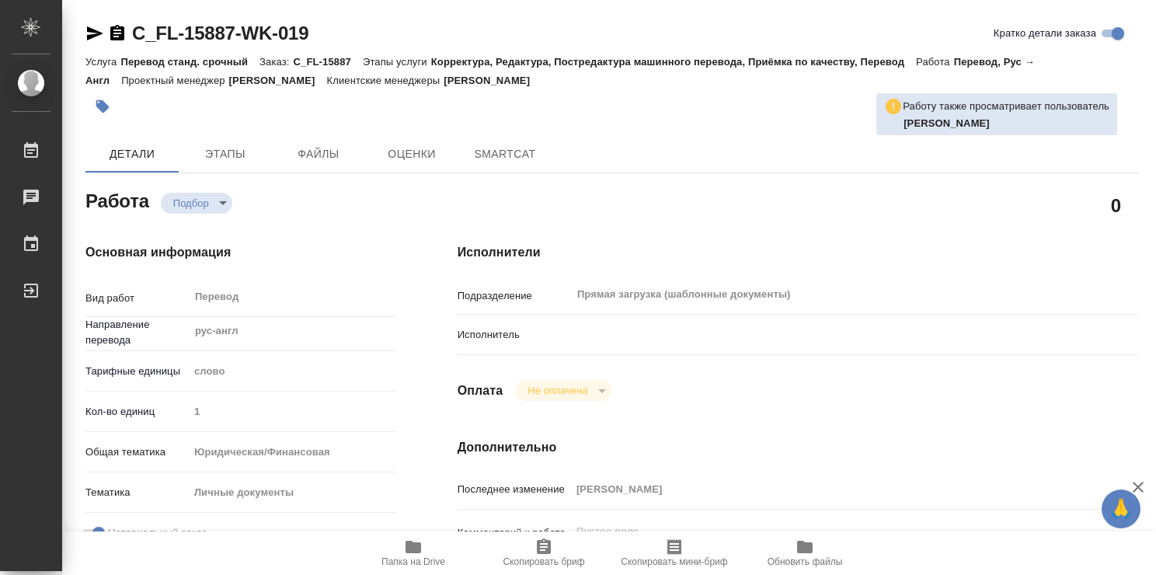
type textarea "x"
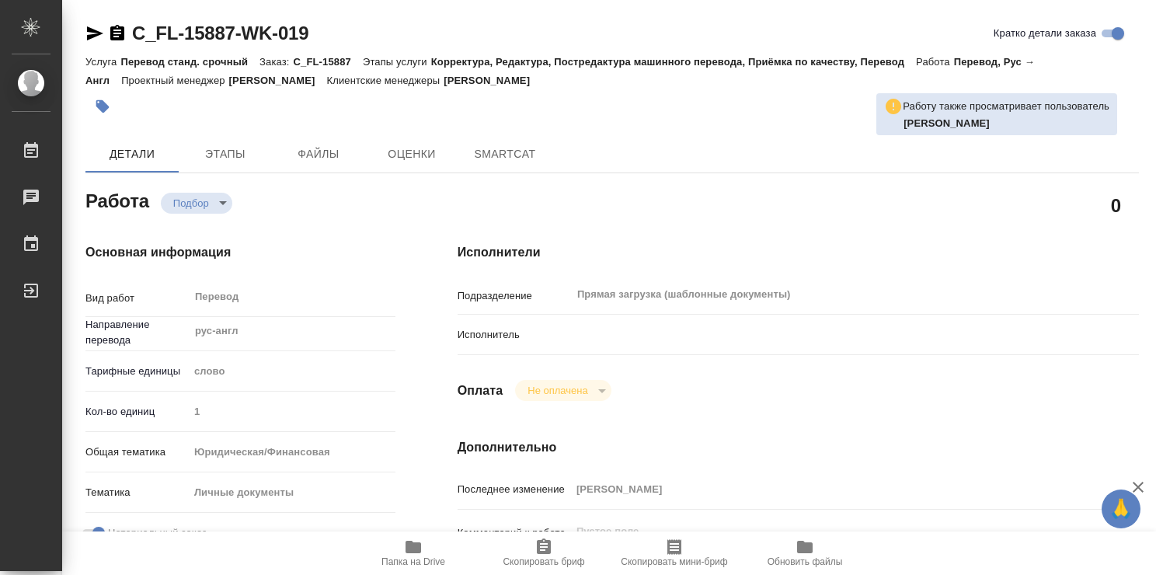
type textarea "x"
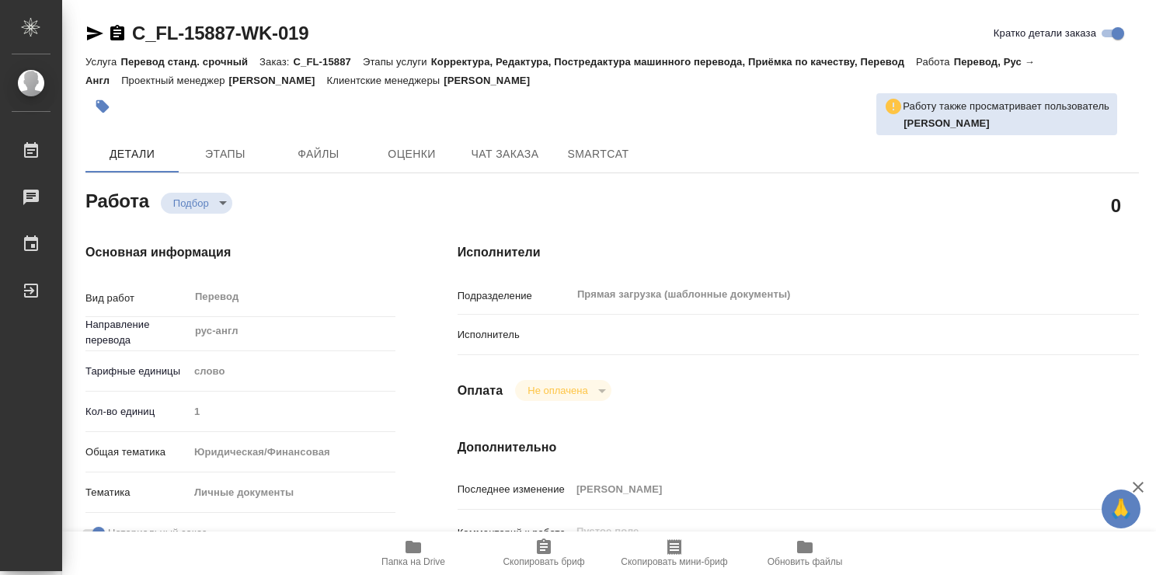
click at [553, 339] on p "Исполнитель" at bounding box center [514, 335] width 113 height 16
type textarea "x"
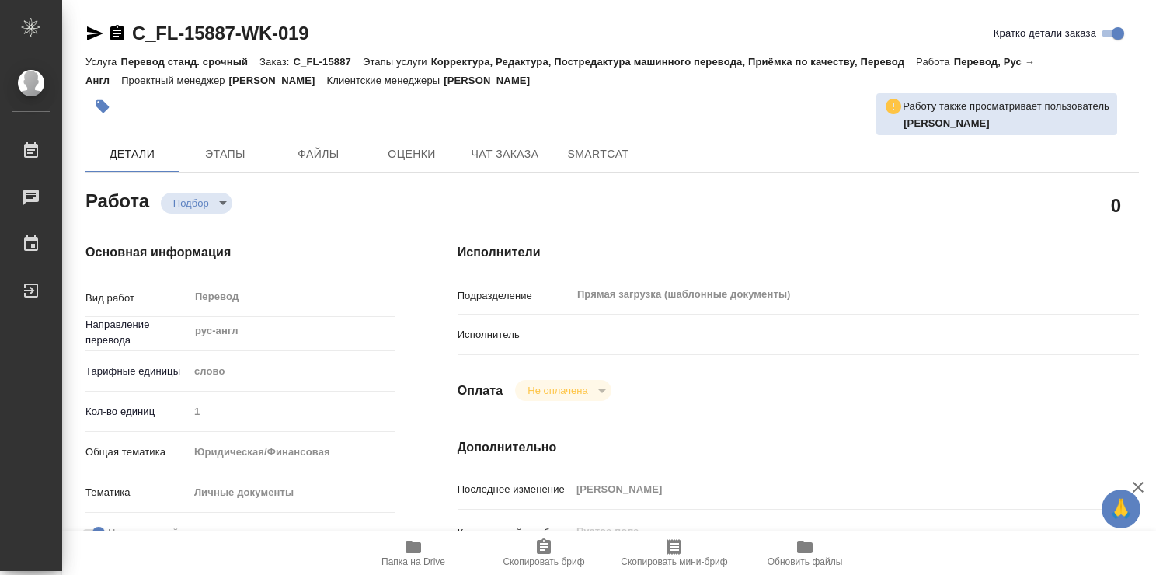
type textarea "x"
click at [516, 329] on p "Исполнитель" at bounding box center [514, 335] width 113 height 16
type textarea "x"
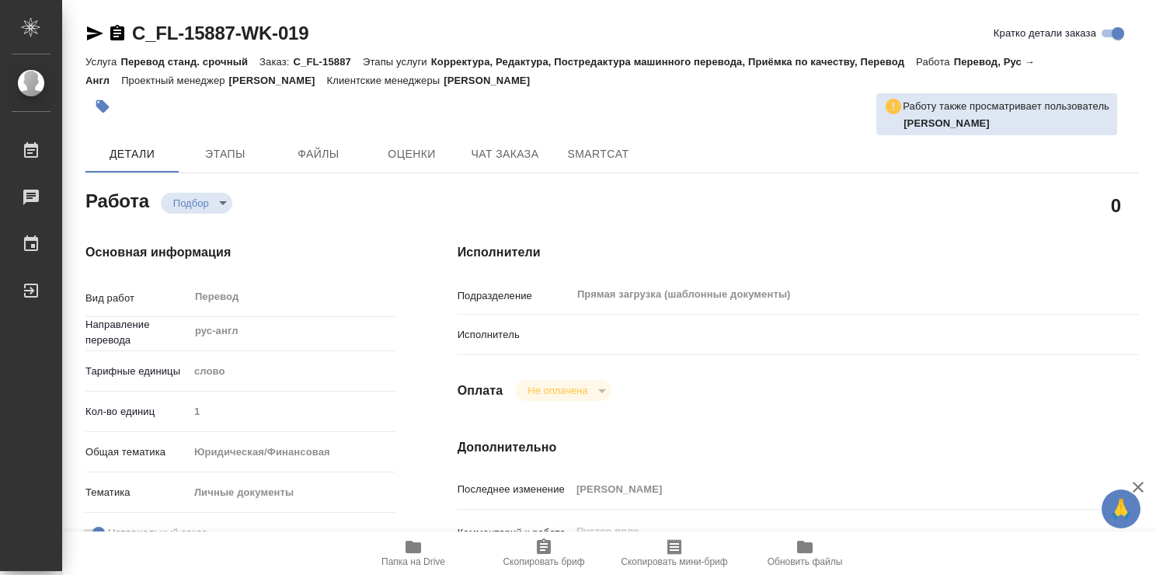
type textarea "x"
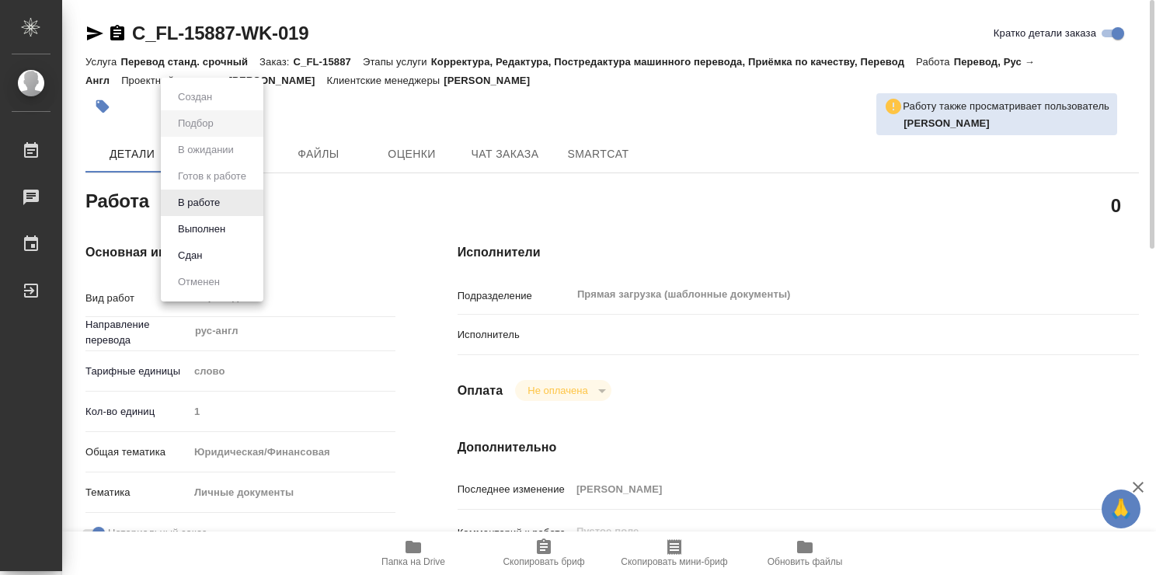
click at [219, 202] on body "🙏 .cls-1 fill:#fff; AWATERA Abramova Valeriia Работы 0 Чаты График Выйти C_FL-1…" at bounding box center [578, 287] width 1156 height 575
click at [423, 214] on div at bounding box center [578, 287] width 1156 height 575
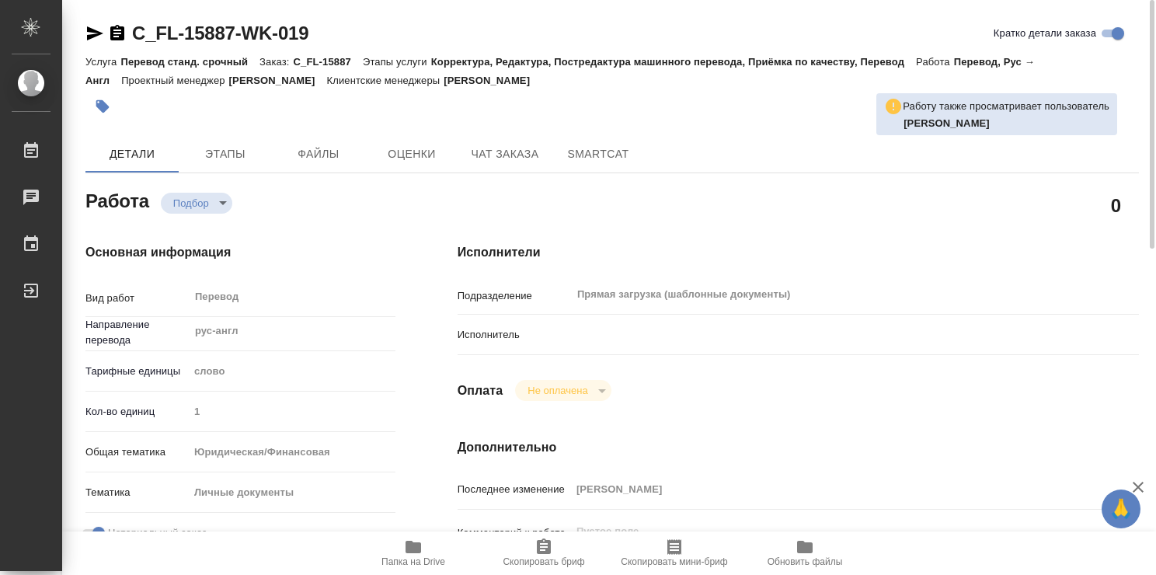
click at [560, 388] on button "Не оплачена" at bounding box center [557, 390] width 69 height 13
click at [599, 388] on div "Не оплачена" at bounding box center [563, 390] width 96 height 21
click at [507, 345] on div "Исполнитель" at bounding box center [798, 334] width 681 height 27
click at [494, 331] on p "Исполнитель" at bounding box center [514, 335] width 113 height 16
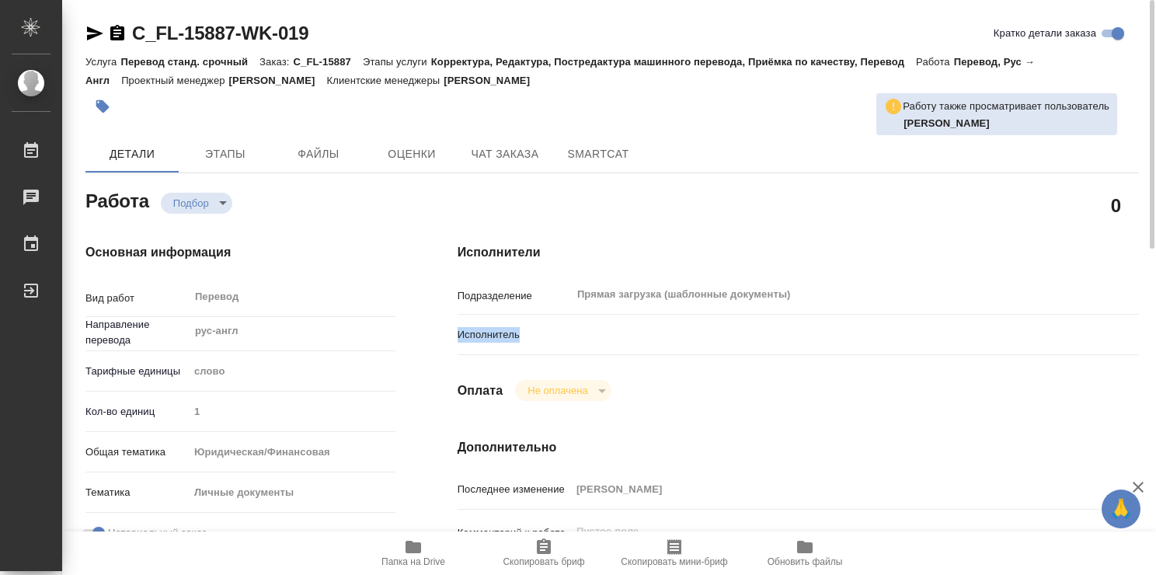
click at [494, 331] on p "Исполнитель" at bounding box center [514, 335] width 113 height 16
click at [729, 320] on div "Подразделение Прямая загрузка (шаблонные документы) ​" at bounding box center [798, 300] width 681 height 40
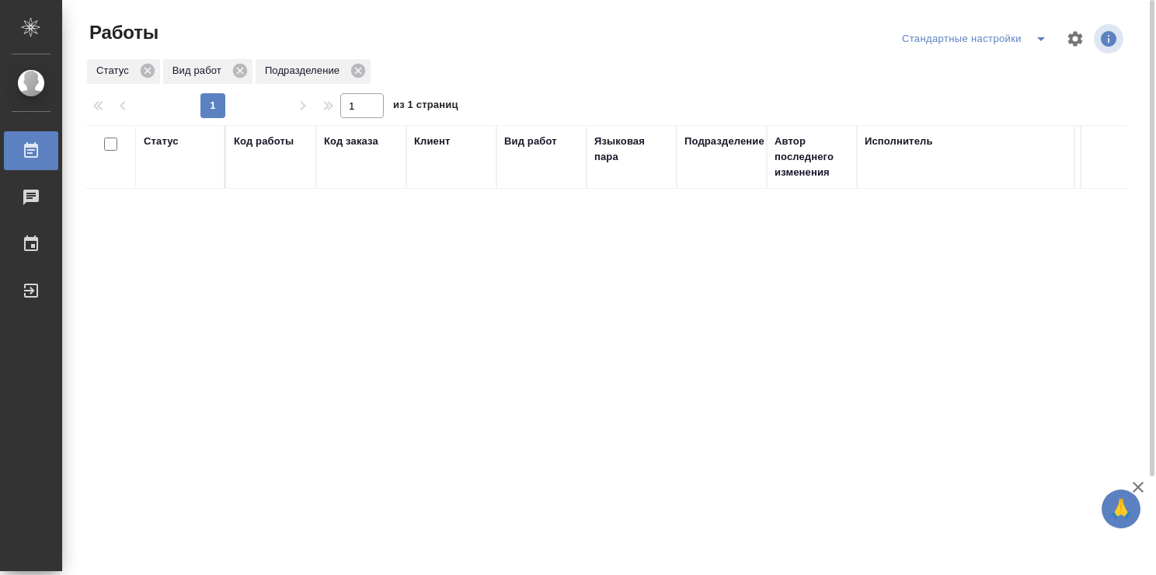
click at [990, 40] on div "Стандартные настройки" at bounding box center [977, 38] width 158 height 25
click at [975, 34] on div "Стандартные настройки" at bounding box center [977, 38] width 158 height 25
drag, startPoint x: 977, startPoint y: 43, endPoint x: 994, endPoint y: 37, distance: 17.9
click at [978, 43] on div "Стандартные настройки" at bounding box center [977, 38] width 158 height 25
click at [1044, 31] on icon "split button" at bounding box center [1041, 39] width 19 height 19
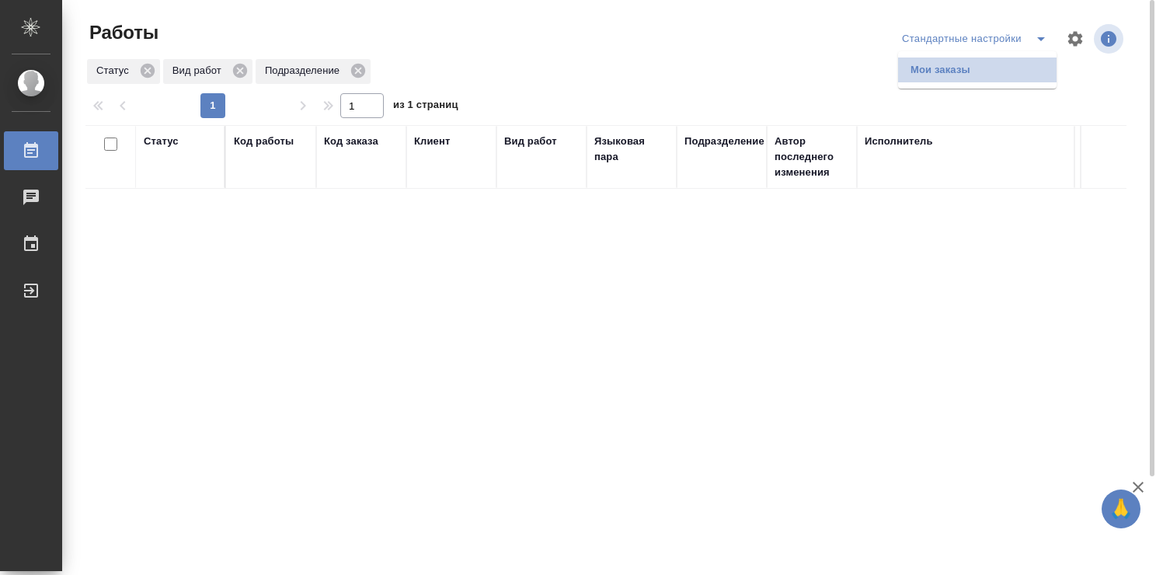
click at [986, 65] on li "Мои заказы" at bounding box center [977, 69] width 158 height 25
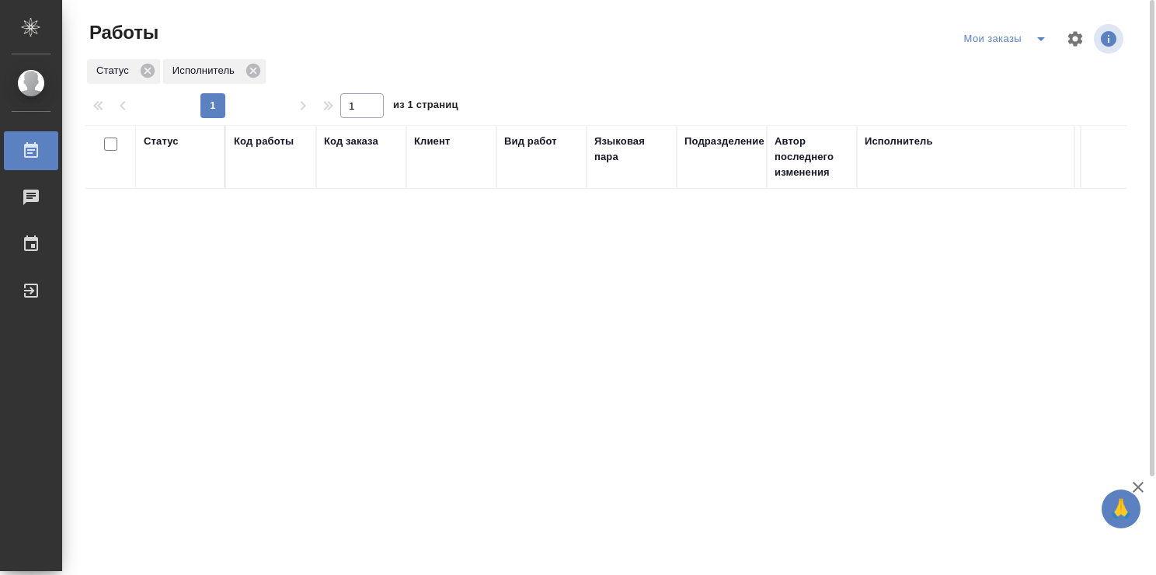
click at [1038, 34] on icon "split button" at bounding box center [1041, 39] width 19 height 19
click at [985, 70] on li "Стандартные настройки" at bounding box center [1008, 69] width 149 height 25
click at [376, 374] on div "Статус Код работы Код заказа Клиент Вид работ Языковая пара Подразделение Автор…" at bounding box center [605, 404] width 1041 height 559
click at [827, 408] on div "Статус Код работы Код заказа Клиент Вид работ Языковая пара Подразделение Автор…" at bounding box center [605, 404] width 1041 height 559
